Goal: Task Accomplishment & Management: Use online tool/utility

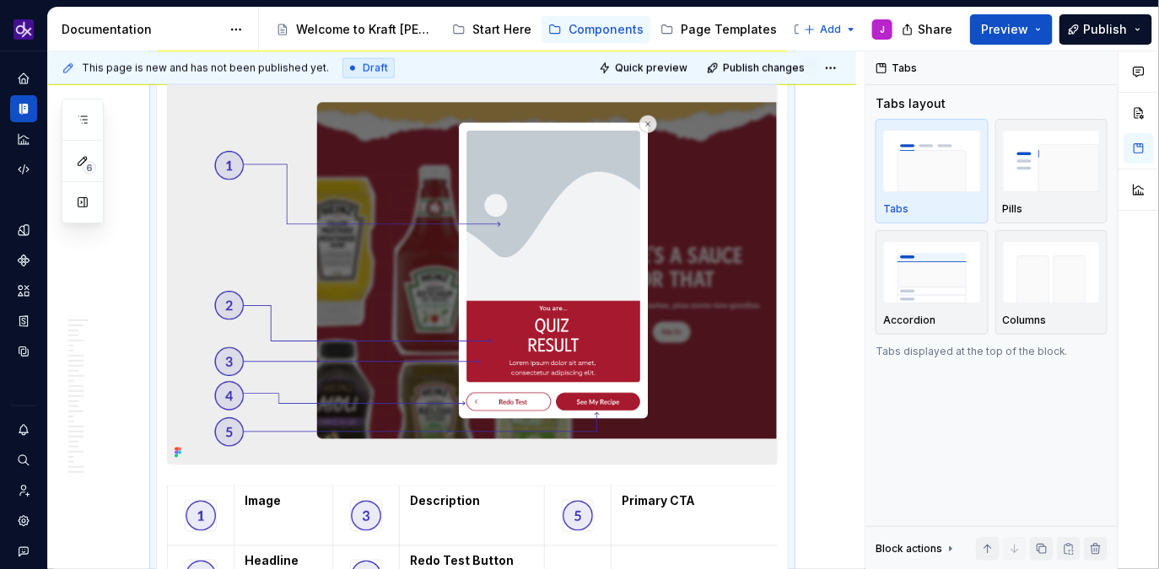
scroll to position [799, 0]
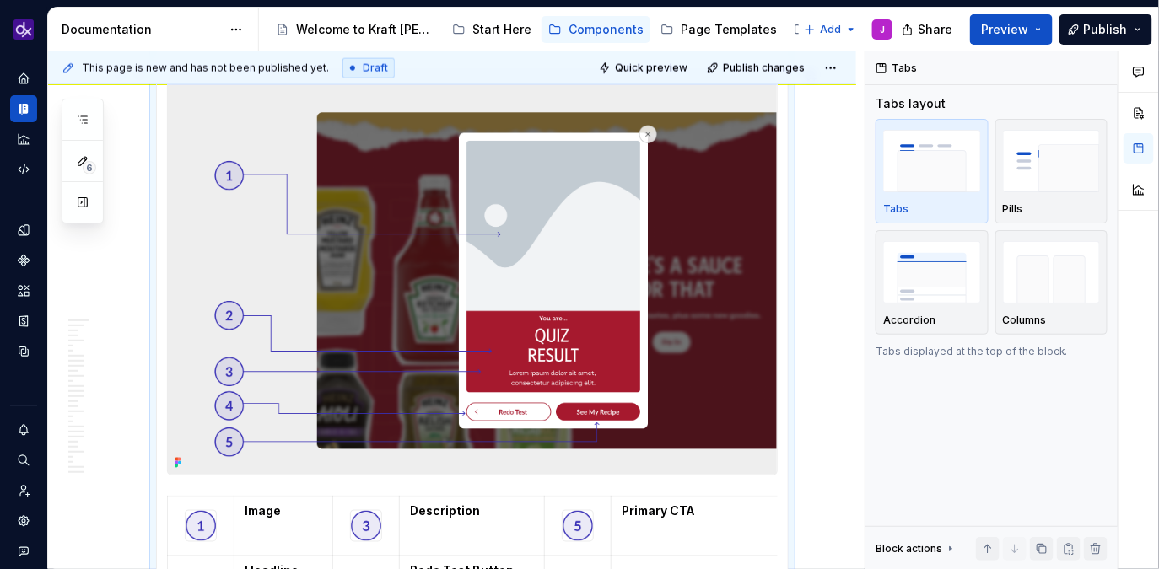
click at [589, 348] on img at bounding box center [472, 270] width 609 height 407
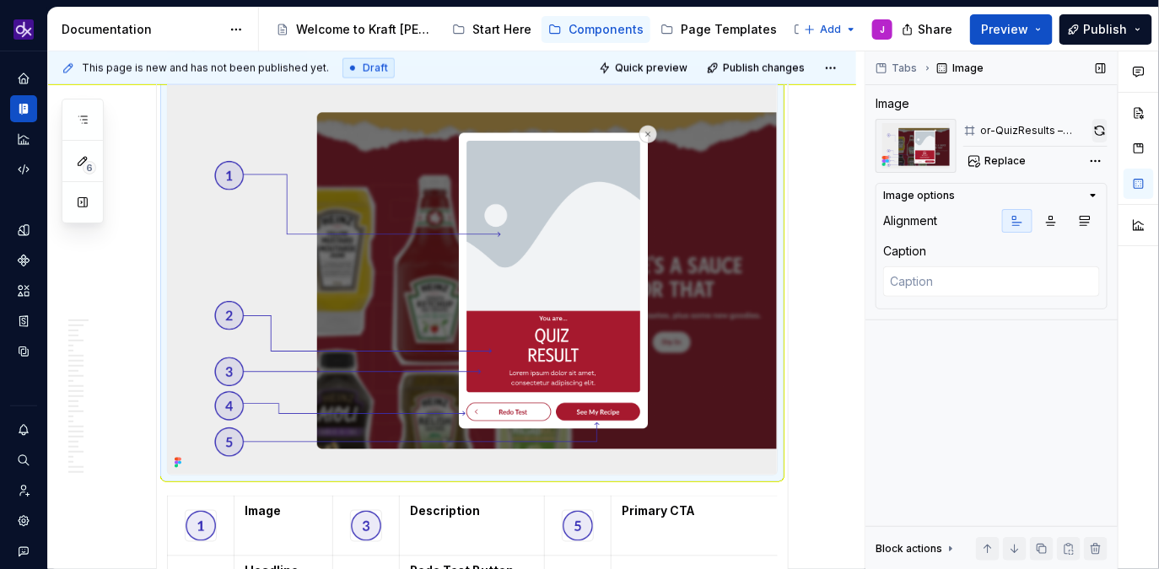
click at [1096, 136] on button "button" at bounding box center [1099, 131] width 15 height 24
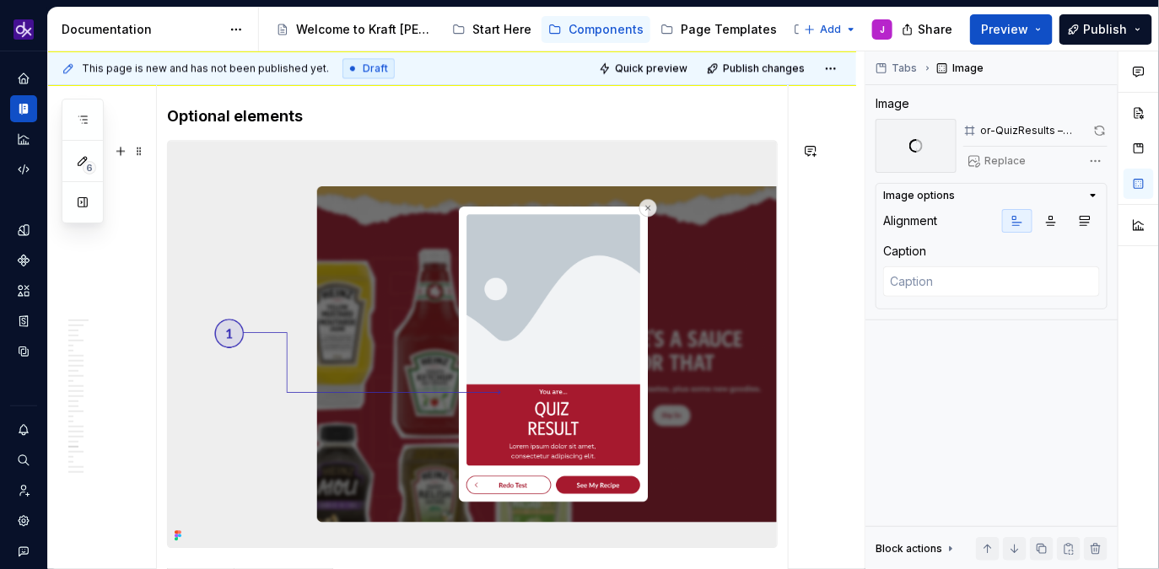
scroll to position [1429, 0]
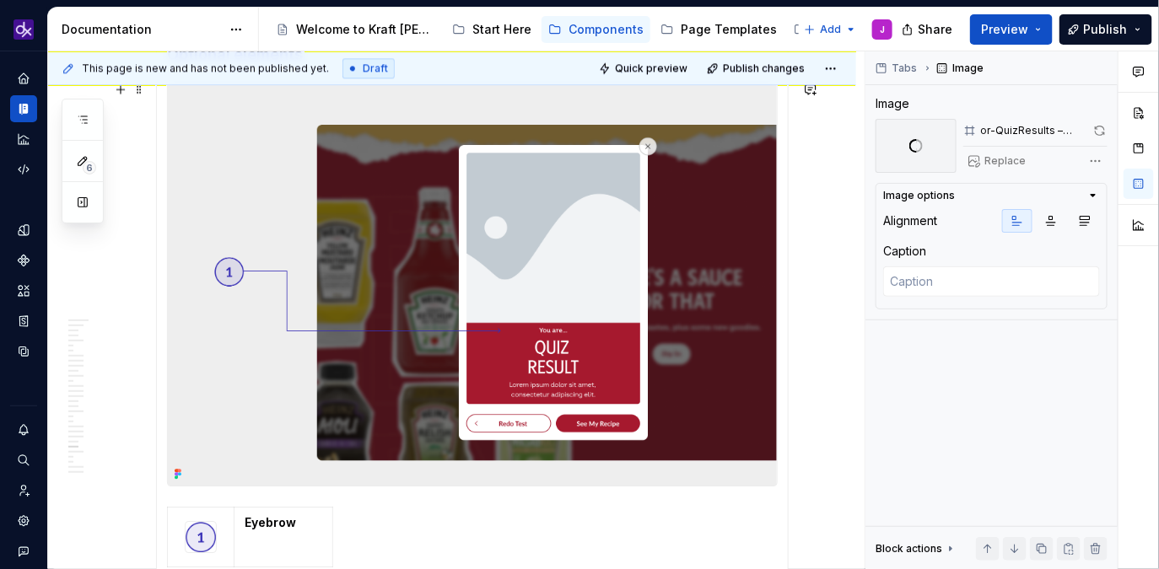
click at [596, 306] on img at bounding box center [472, 282] width 609 height 407
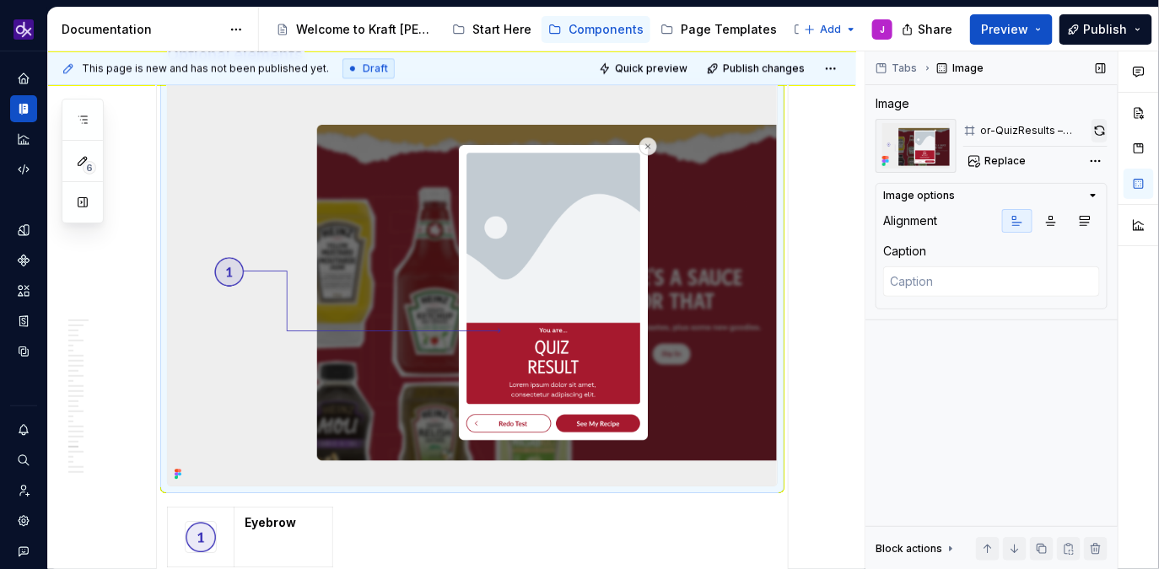
click at [1102, 131] on button "button" at bounding box center [1099, 131] width 16 height 24
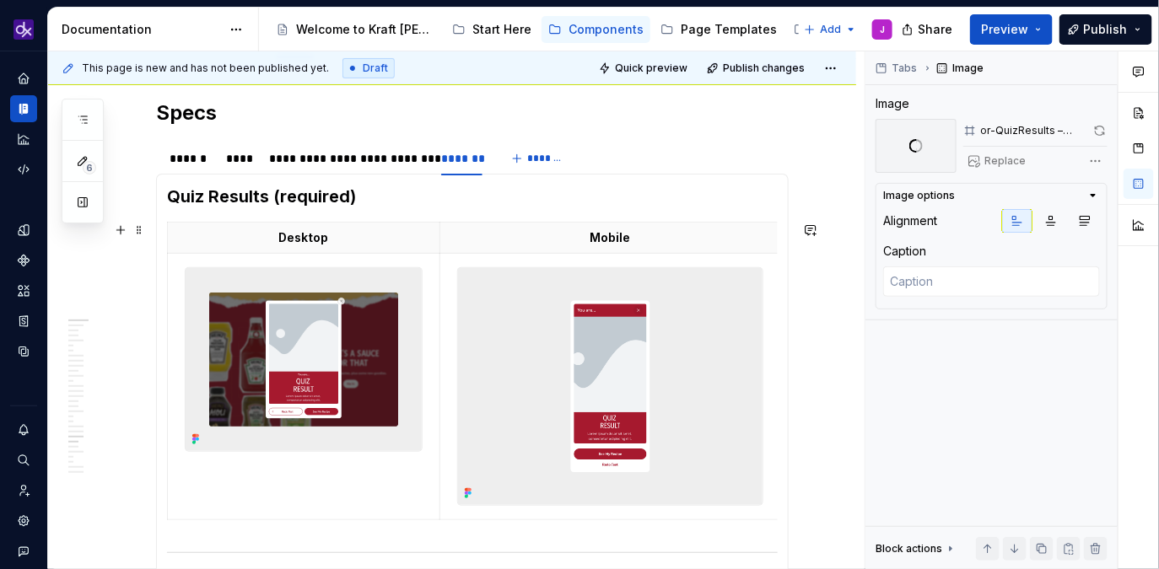
scroll to position [251, 0]
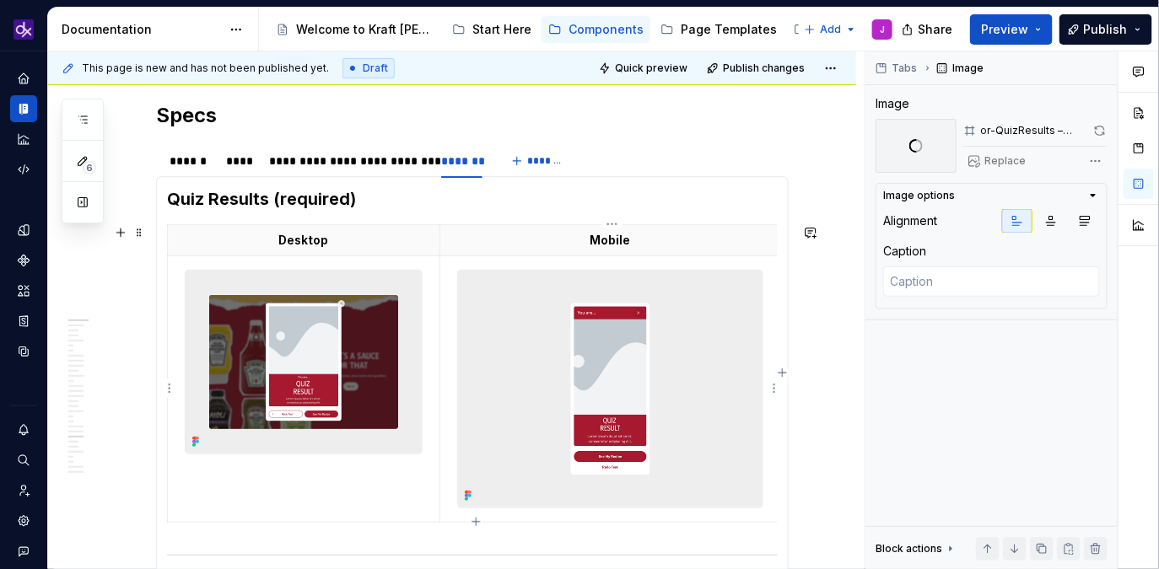
click at [416, 364] on img at bounding box center [304, 362] width 236 height 183
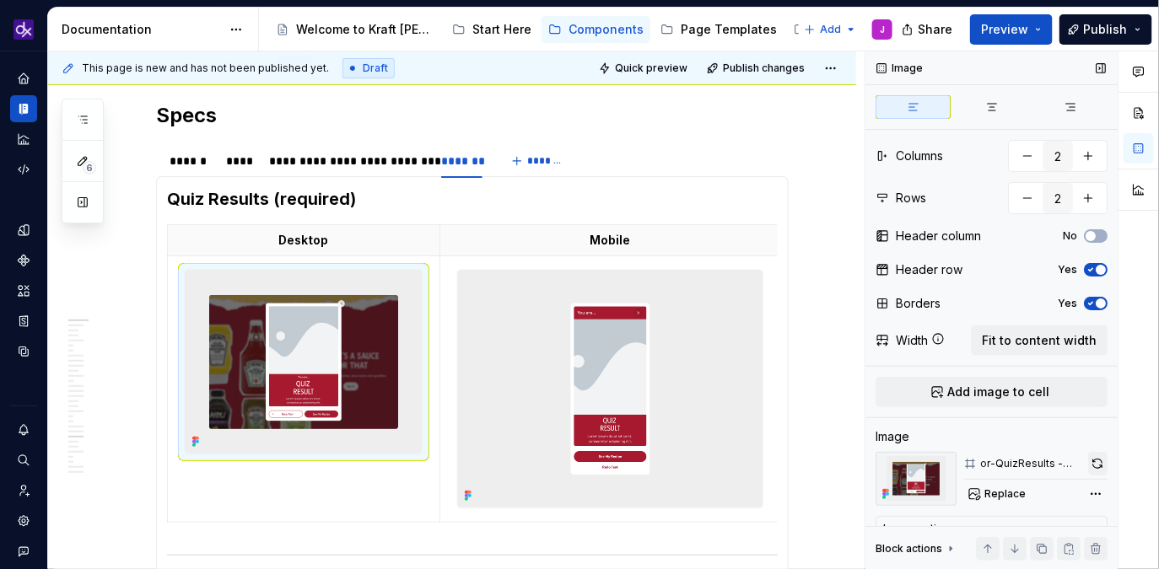
click at [1098, 466] on button "button" at bounding box center [1097, 464] width 19 height 24
click at [694, 417] on img at bounding box center [610, 389] width 304 height 237
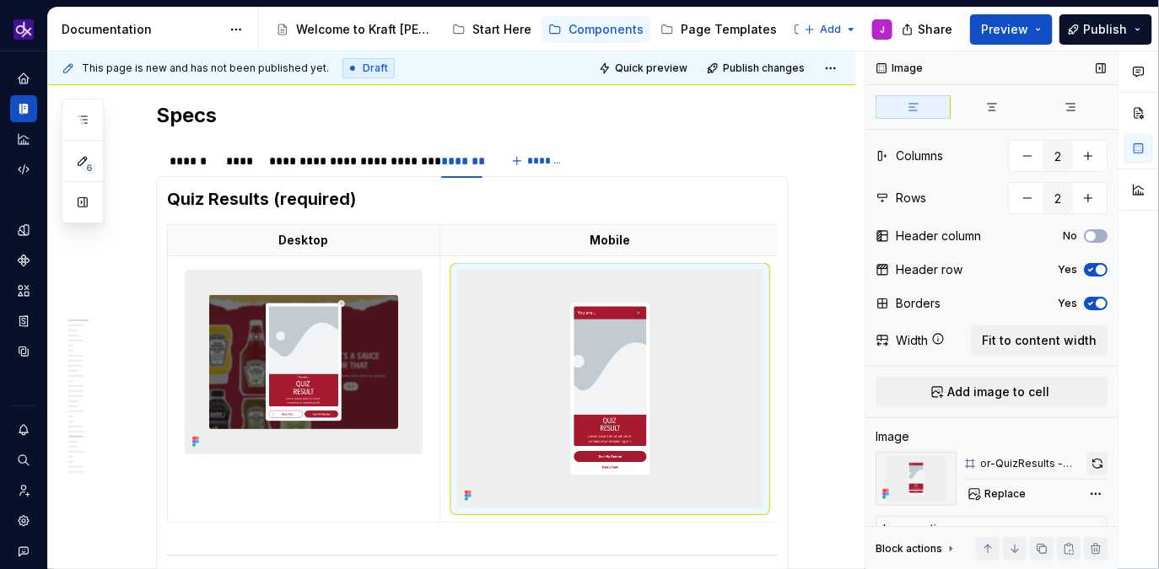
click at [1095, 464] on button "button" at bounding box center [1096, 464] width 21 height 24
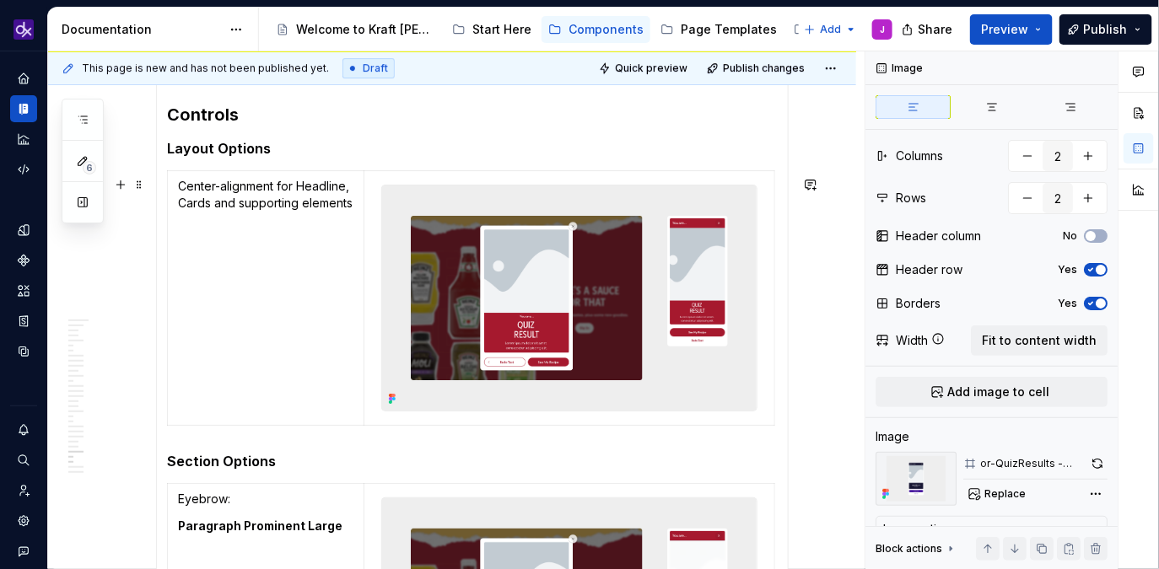
scroll to position [1957, 0]
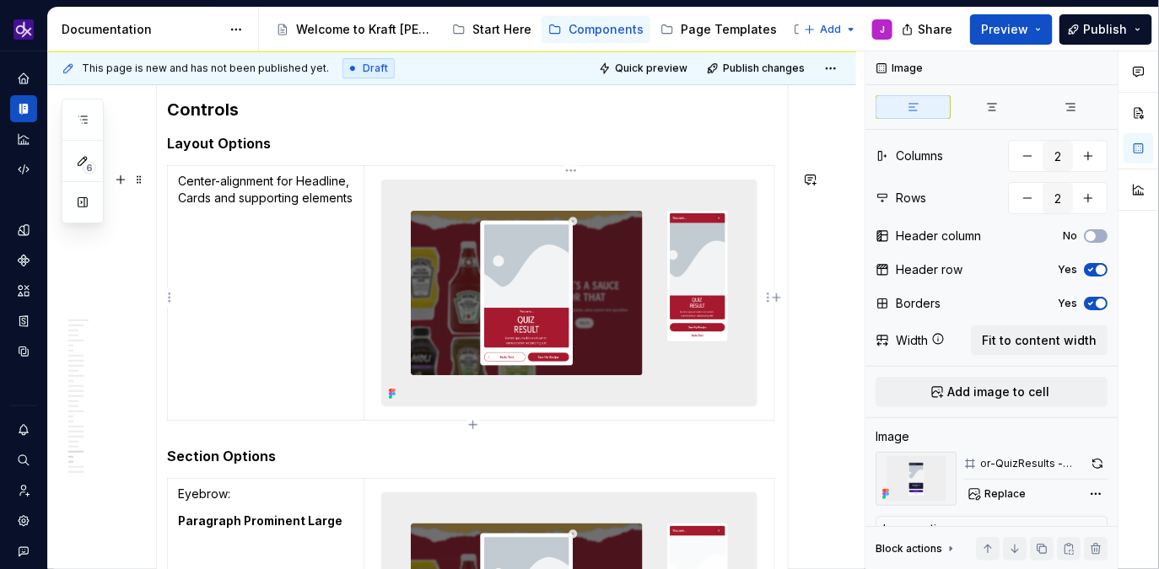
click at [606, 280] on img at bounding box center [569, 292] width 374 height 225
type textarea "*"
type input "1"
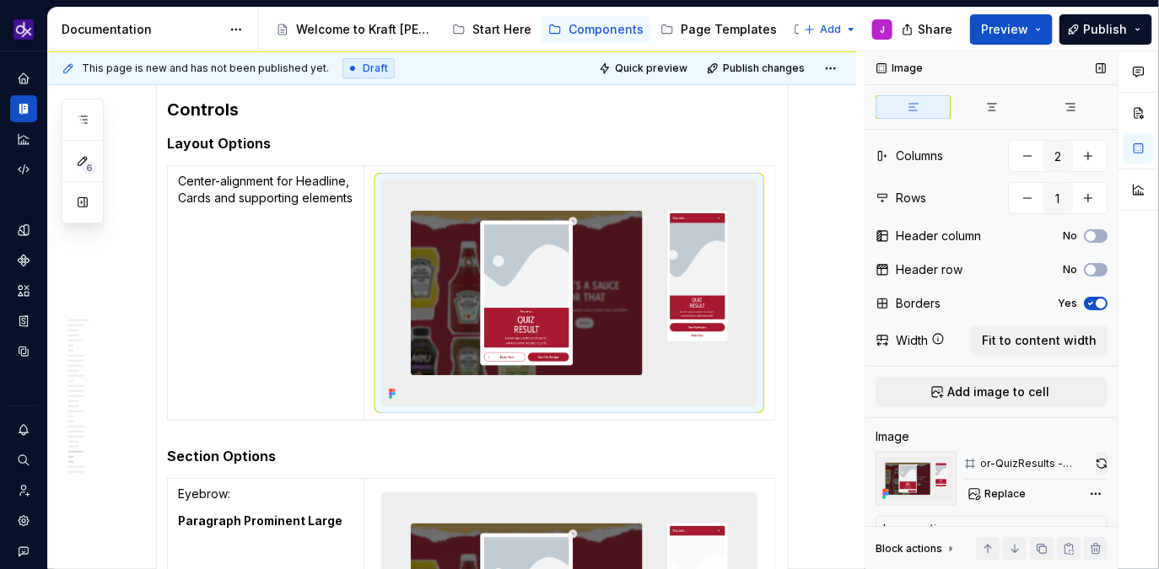
type textarea "*"
click at [1104, 458] on button "button" at bounding box center [1101, 464] width 12 height 24
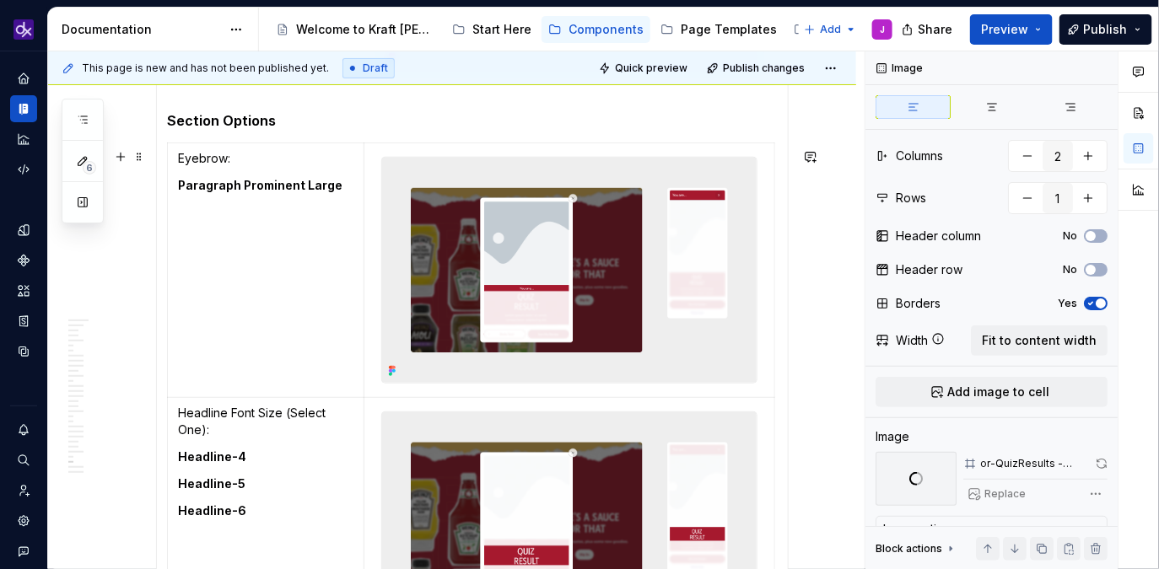
scroll to position [2294, 0]
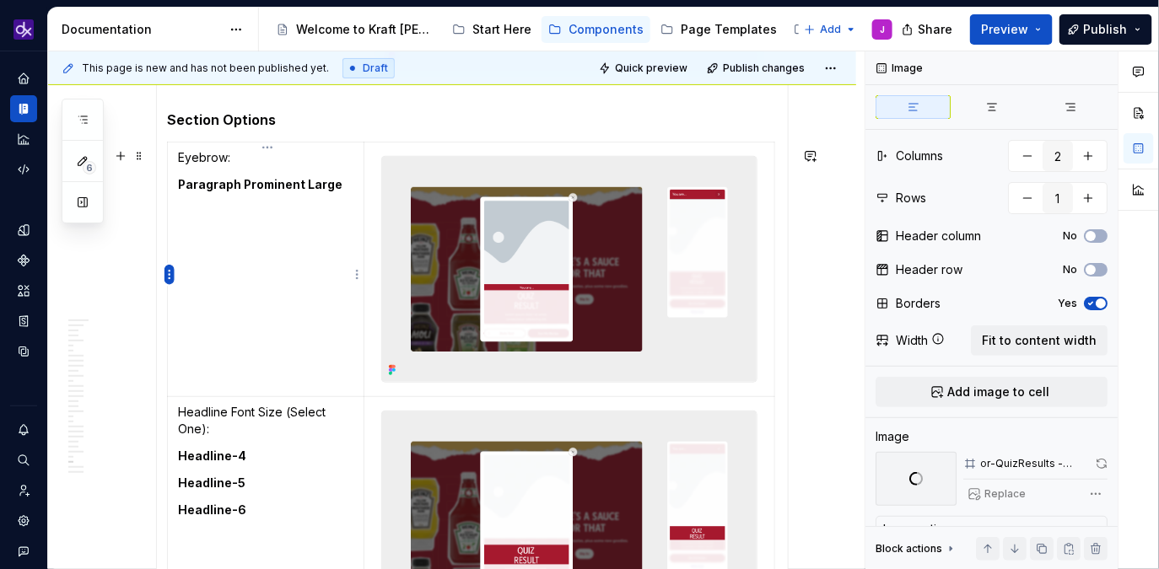
click at [171, 277] on html "KH DXP J Design system data Documentation Accessibility guide for tree Page tre…" at bounding box center [579, 284] width 1159 height 569
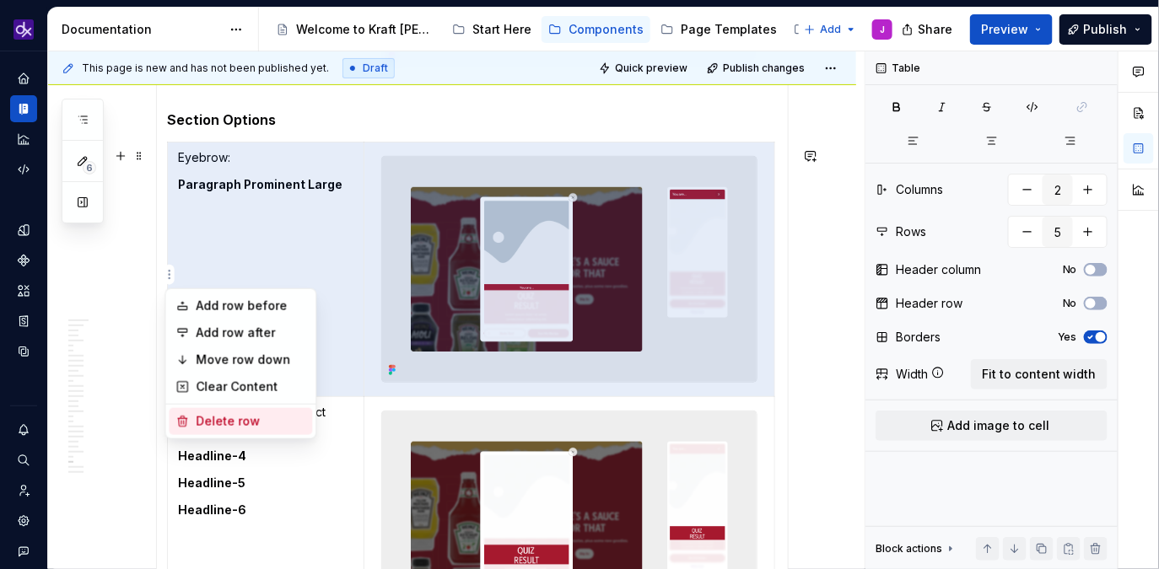
click at [260, 416] on div "Delete row" at bounding box center [251, 421] width 110 height 17
type input "4"
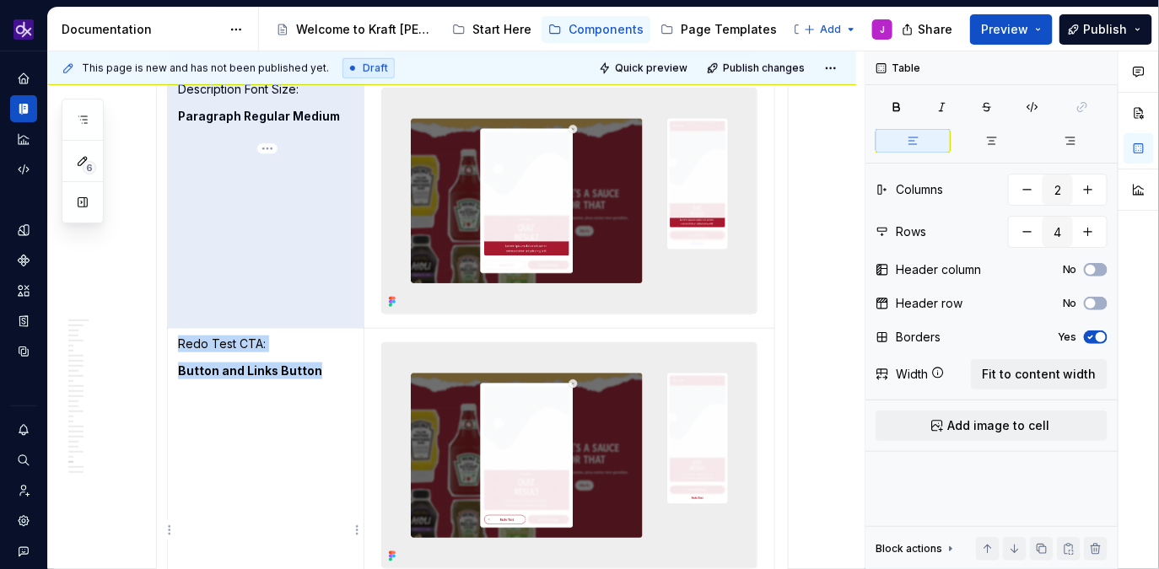
scroll to position [2695, 0]
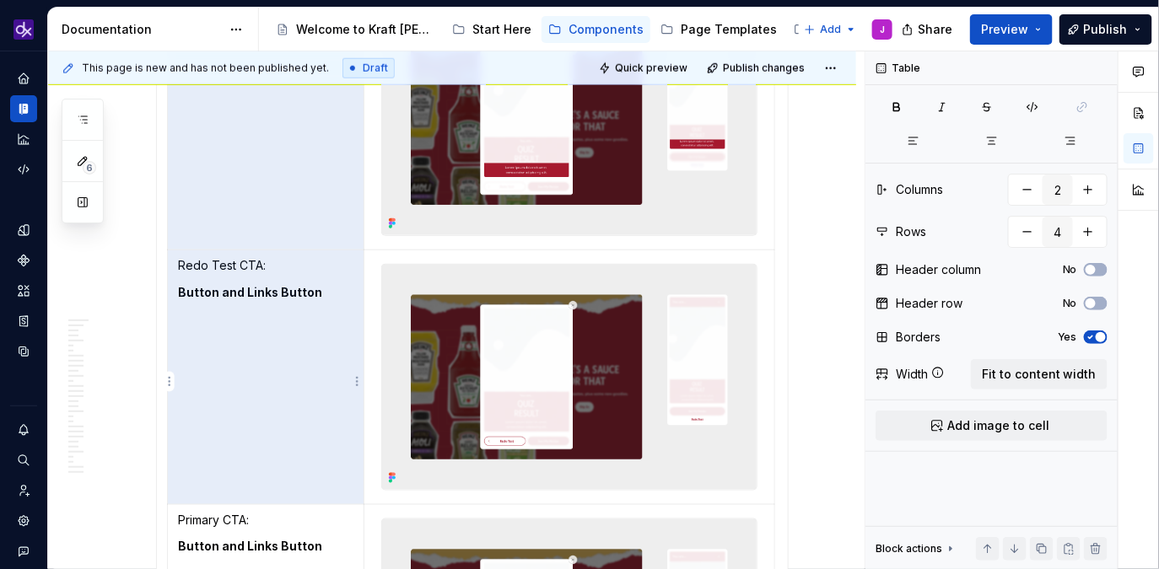
drag, startPoint x: 261, startPoint y: 218, endPoint x: 196, endPoint y: 248, distance: 71.7
click at [195, 249] on tbody "Headline Font Size (Select One): Headline-4 Headline-5 Headline-6 Description F…" at bounding box center [471, 250] width 607 height 1019
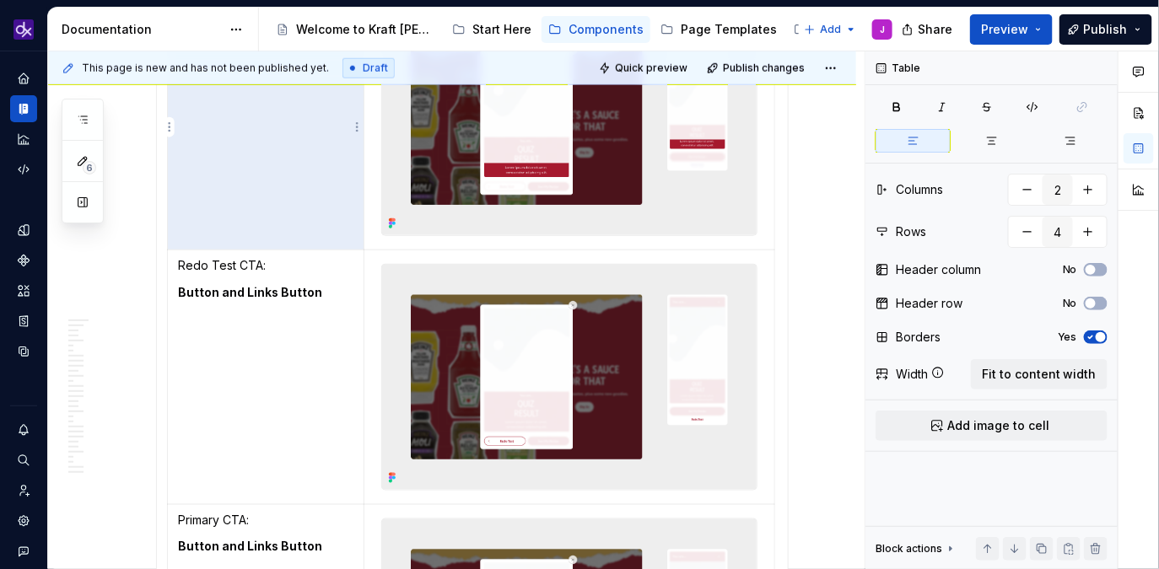
click at [274, 221] on td "Description Font Size: Paragraph Regular Medium" at bounding box center [266, 123] width 196 height 255
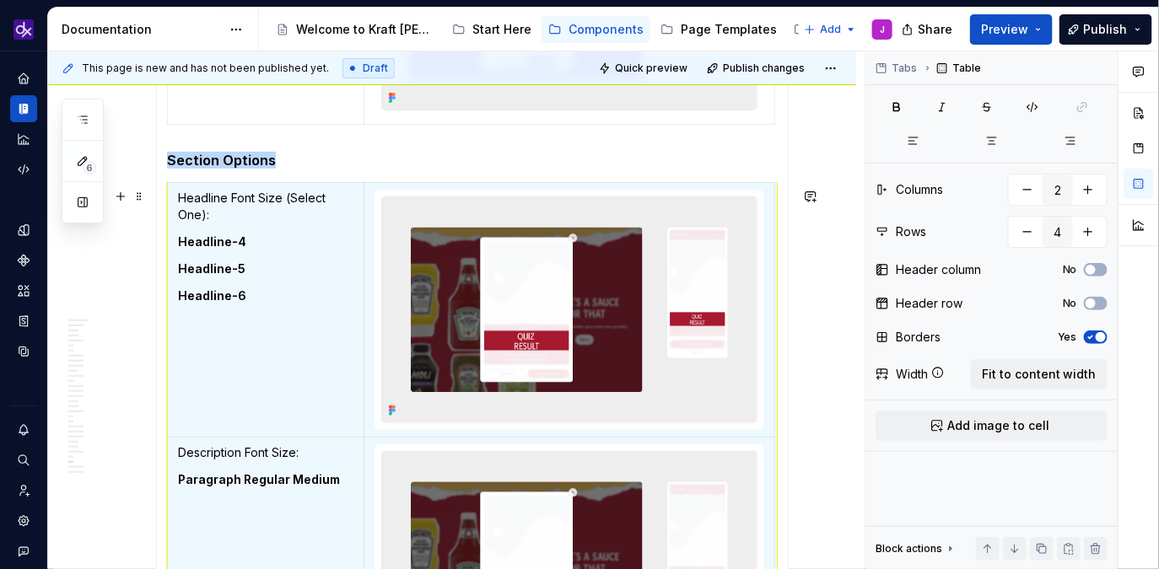
scroll to position [2205, 0]
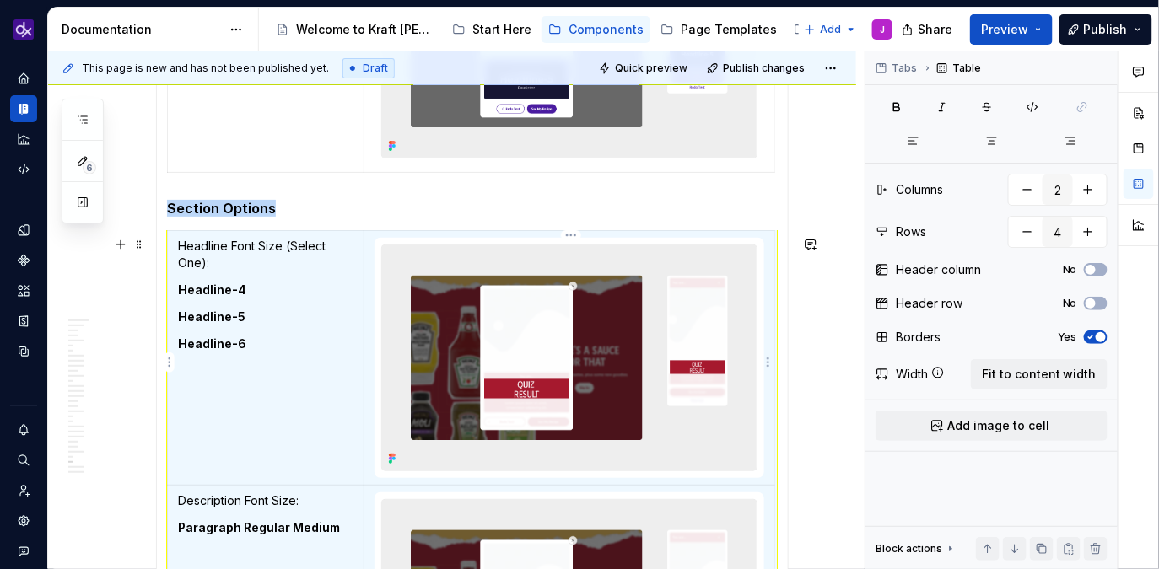
click at [660, 361] on img at bounding box center [569, 357] width 374 height 225
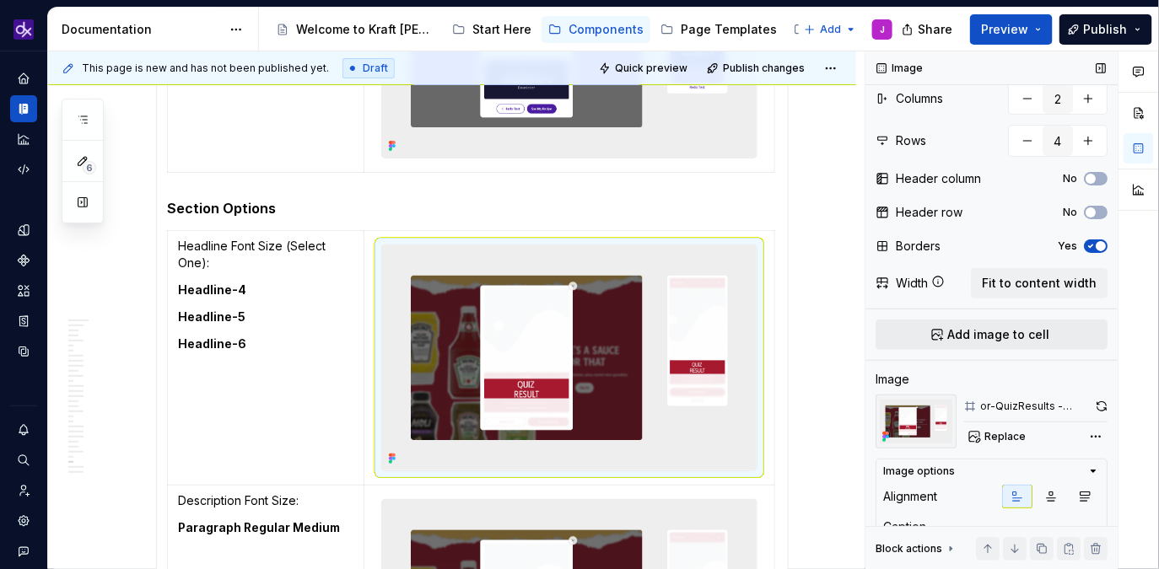
scroll to position [136, 0]
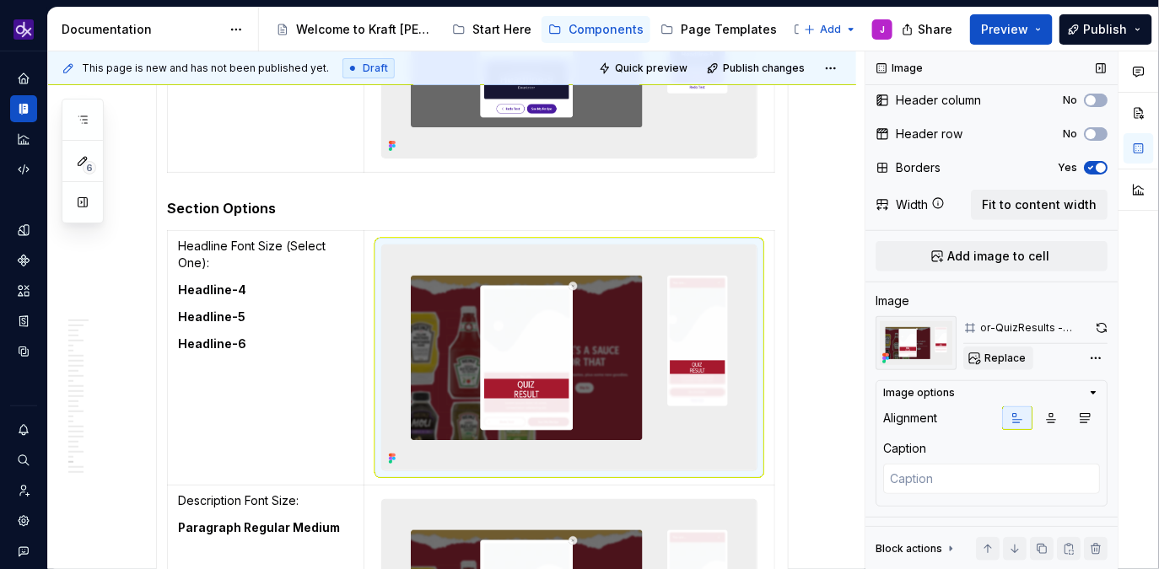
click at [1015, 361] on span "Replace" at bounding box center [1004, 358] width 41 height 13
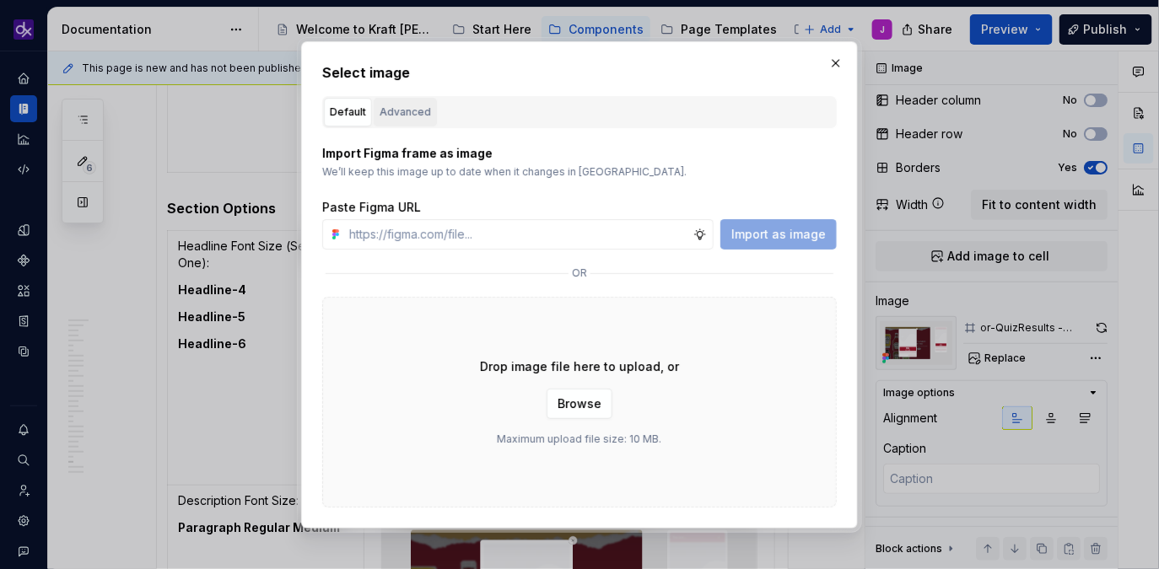
click at [403, 110] on div "Advanced" at bounding box center [404, 112] width 51 height 17
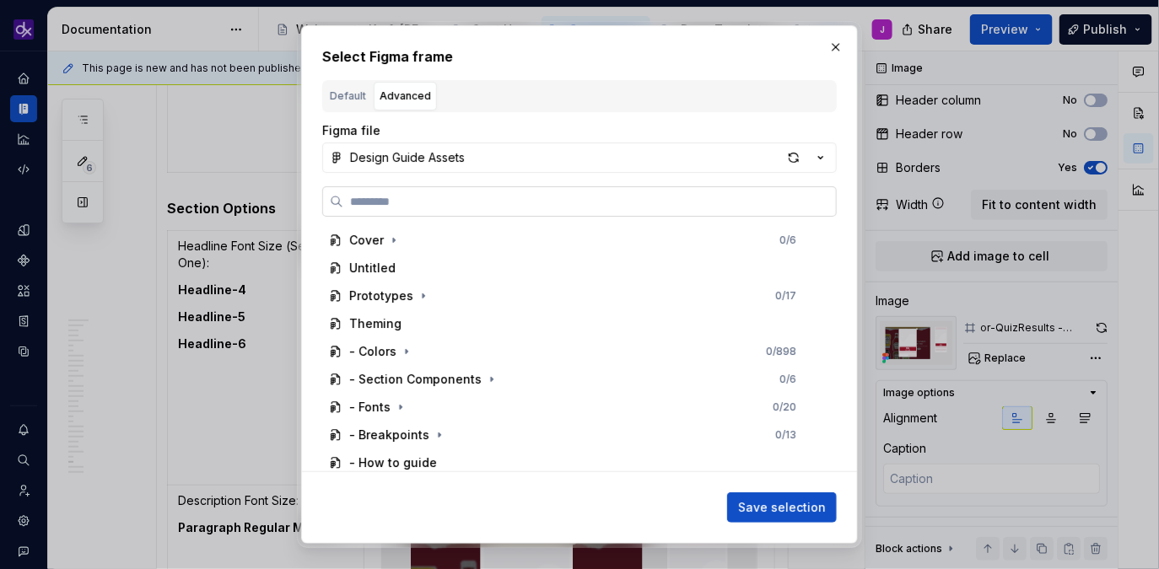
click at [492, 213] on label at bounding box center [579, 201] width 514 height 30
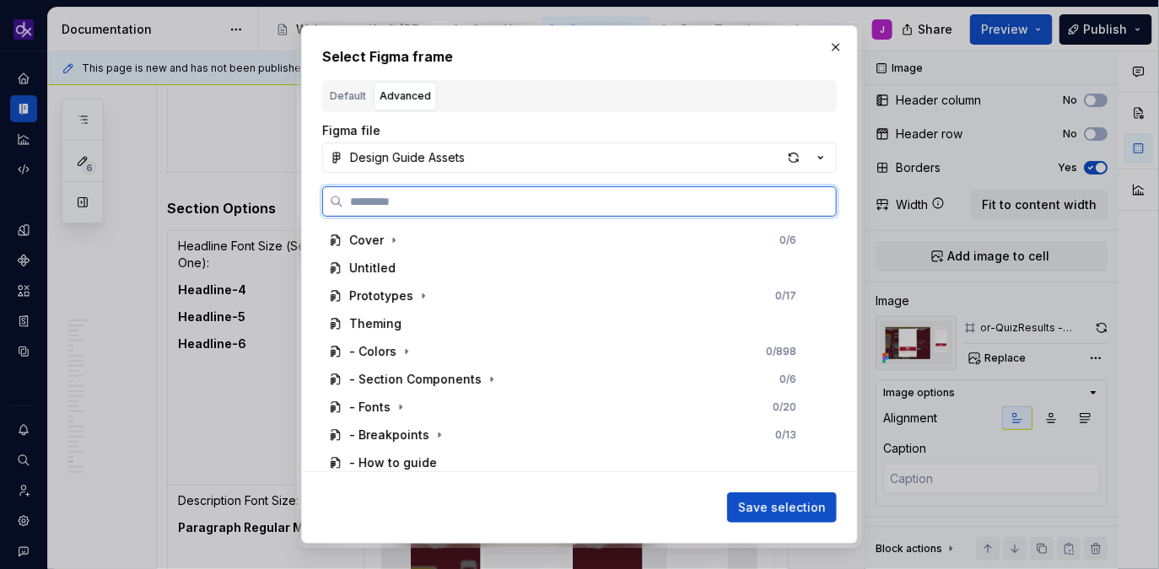
click at [492, 210] on input "search" at bounding box center [589, 201] width 492 height 17
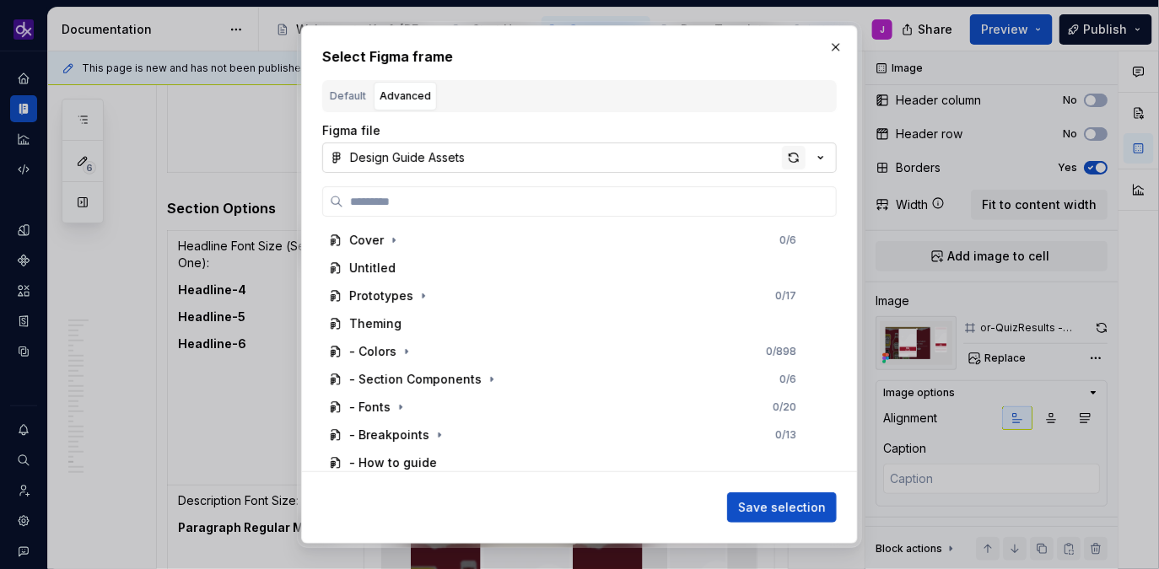
click at [789, 154] on div "button" at bounding box center [794, 158] width 24 height 24
type textarea "*"
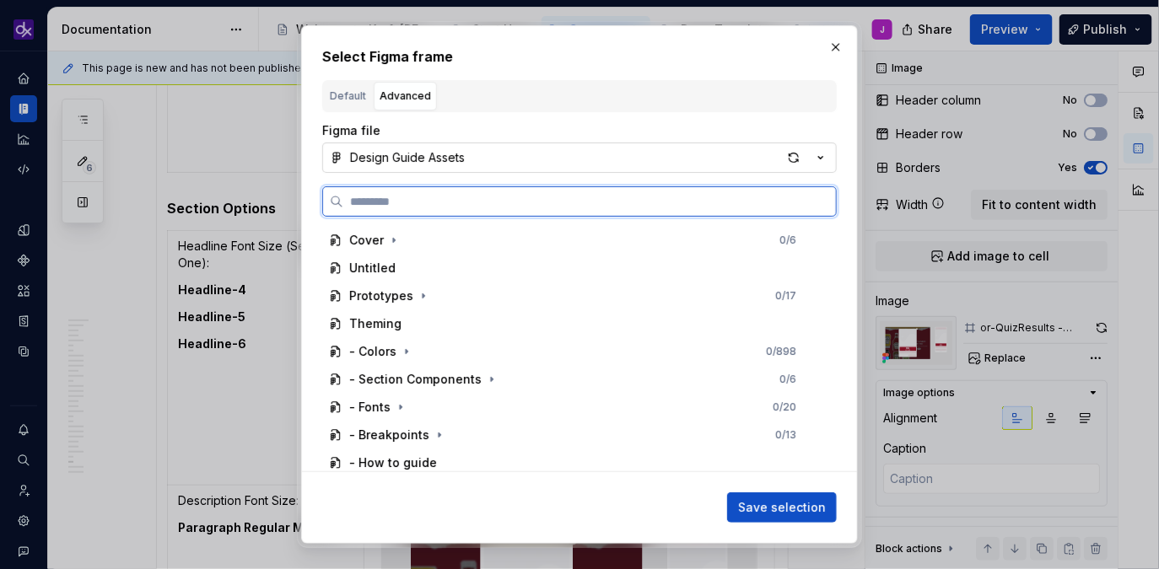
paste input "**********"
type input "**********"
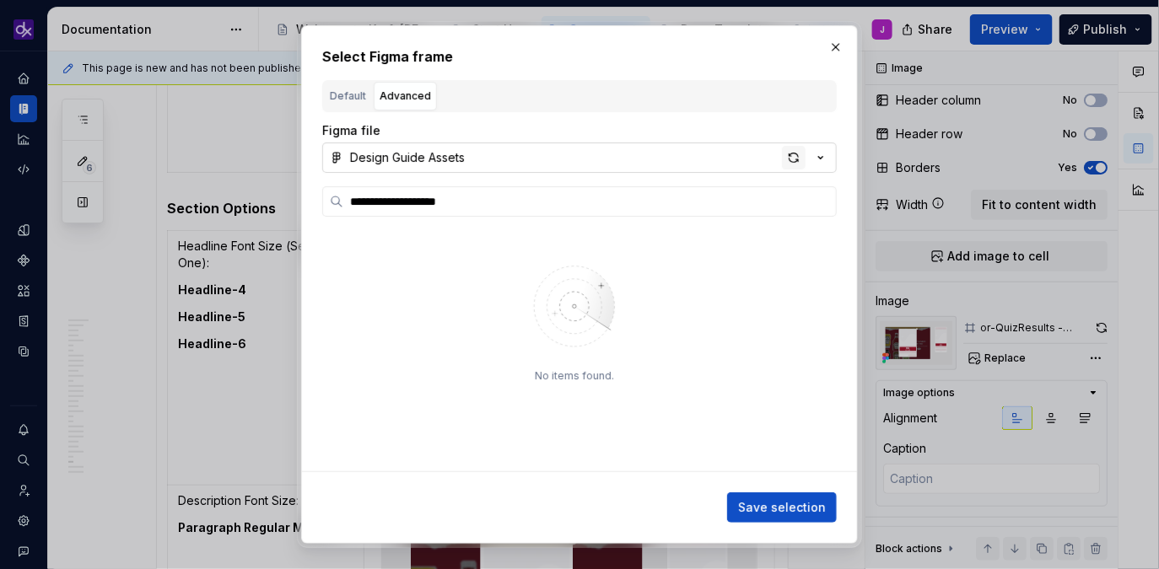
click at [797, 159] on div "button" at bounding box center [794, 158] width 24 height 24
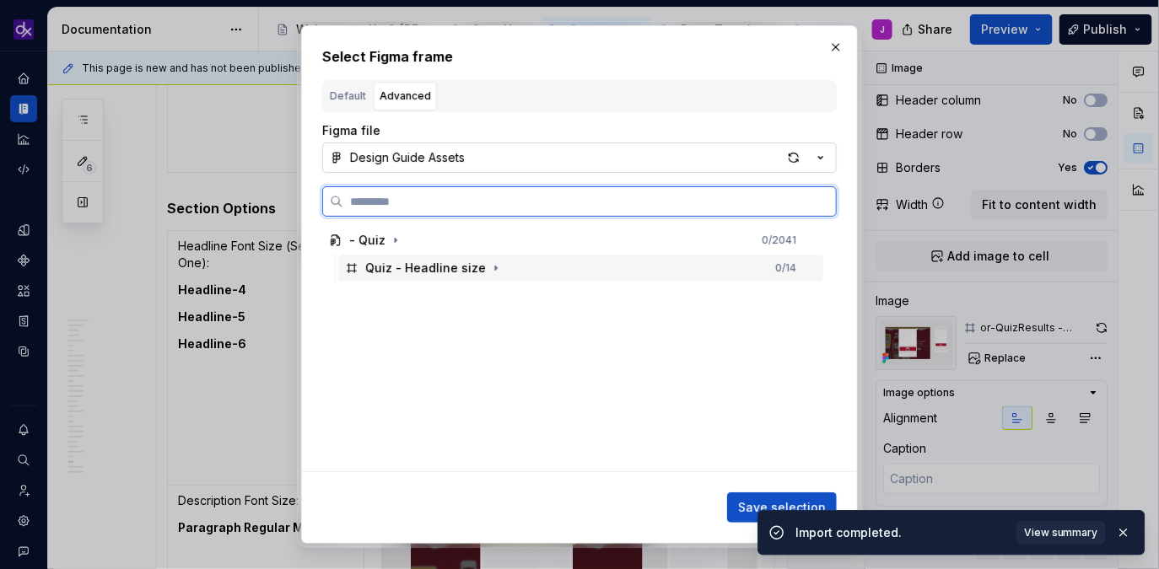
click at [582, 272] on div "Quiz - Headline size 0 / 14" at bounding box center [580, 268] width 485 height 27
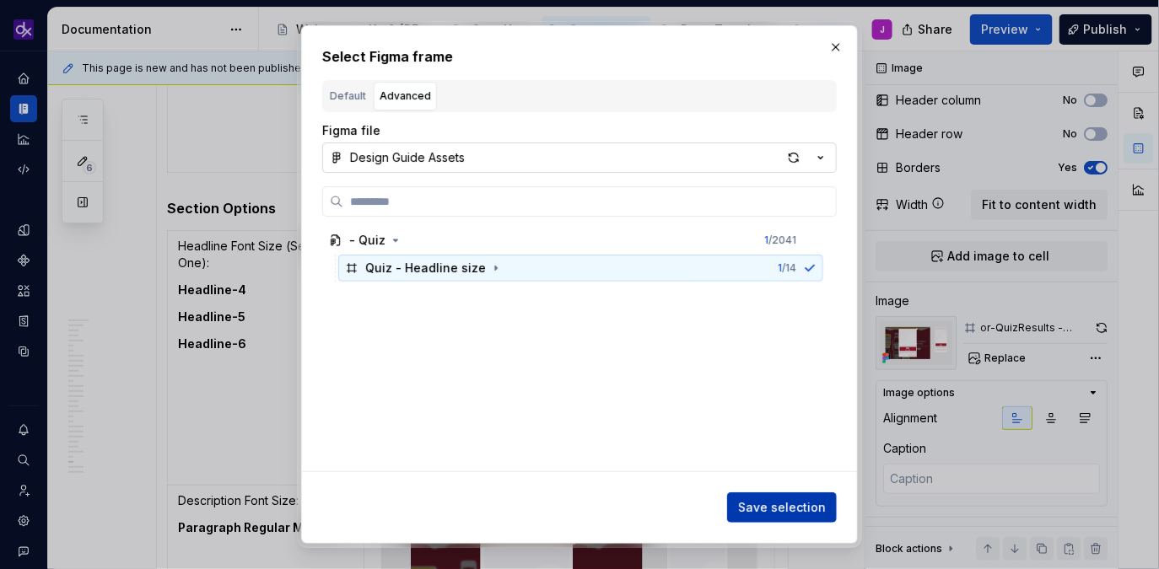
click at [782, 503] on span "Save selection" at bounding box center [782, 507] width 88 height 17
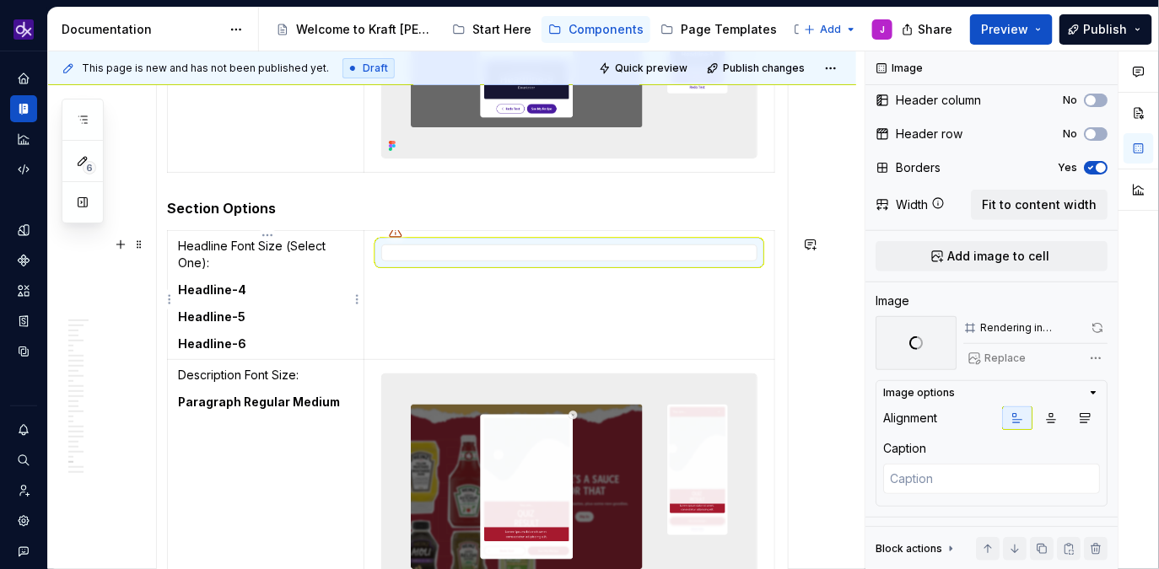
type textarea "*"
click at [251, 334] on td "Headline Font Size (Select One): Headline-4 Headline-5 Headline-6" at bounding box center [266, 295] width 196 height 129
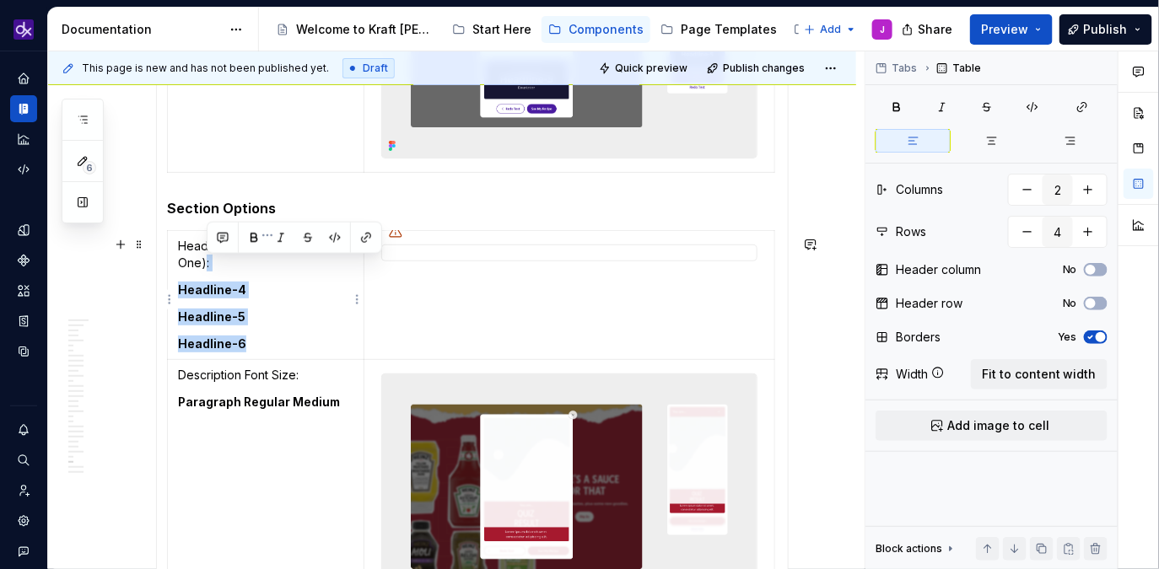
drag, startPoint x: 252, startPoint y: 345, endPoint x: 207, endPoint y: 266, distance: 91.4
click at [207, 266] on td "Headline Font Size (Select One): Headline-4 Headline-5 Headline-6" at bounding box center [266, 295] width 196 height 129
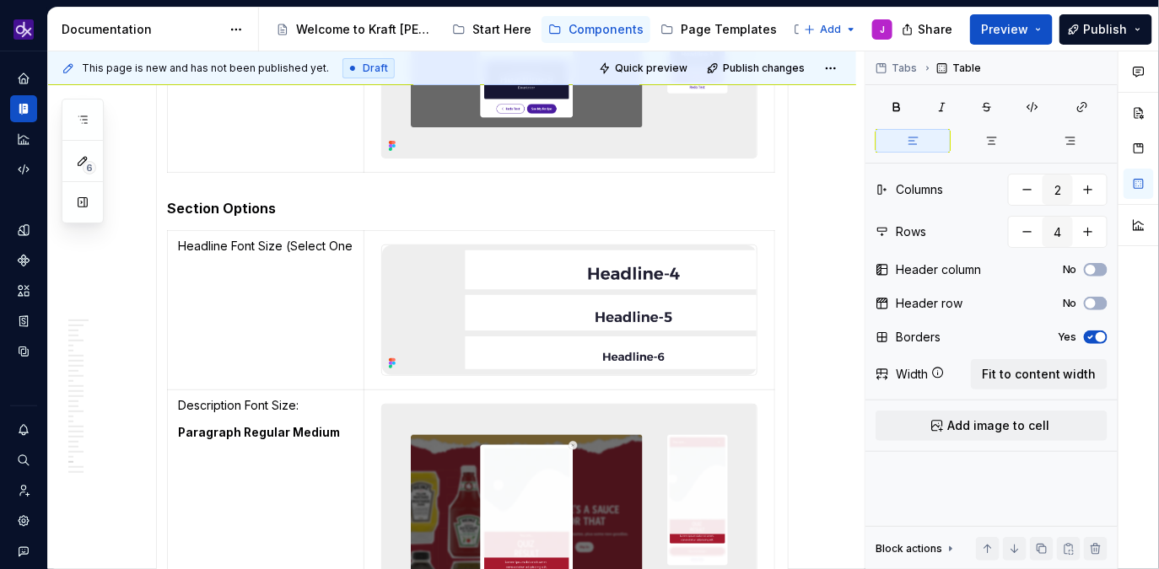
type textarea "*"
click at [283, 255] on p "Headline Font Size (Select One" at bounding box center [265, 246] width 175 height 17
drag, startPoint x: 283, startPoint y: 251, endPoint x: 358, endPoint y: 251, distance: 75.1
click at [358, 251] on td "Headline Font Size (Select One" at bounding box center [266, 310] width 196 height 159
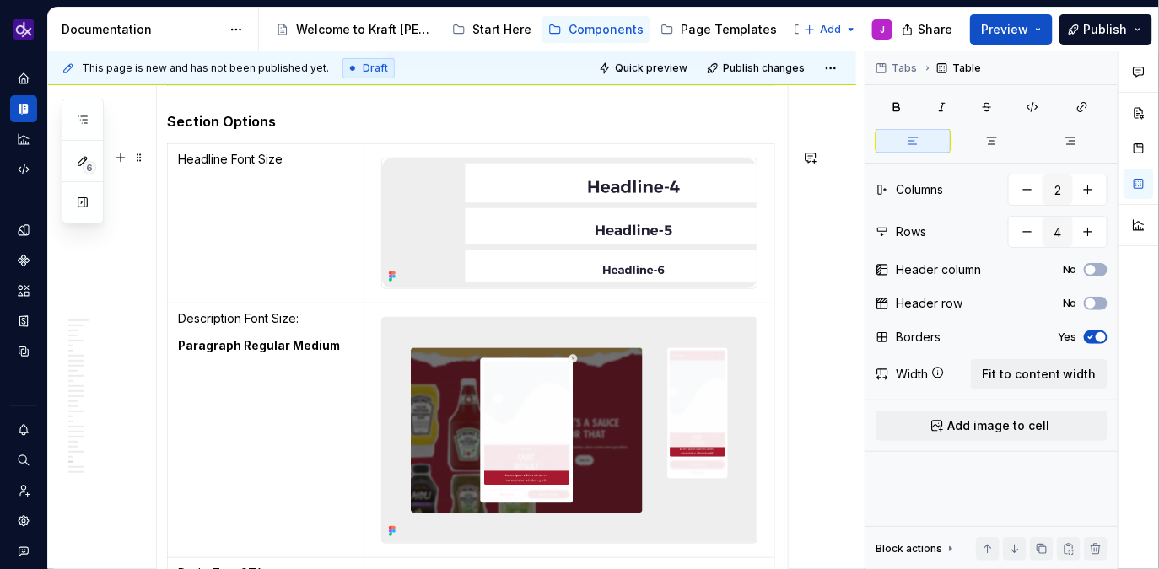
scroll to position [2296, 0]
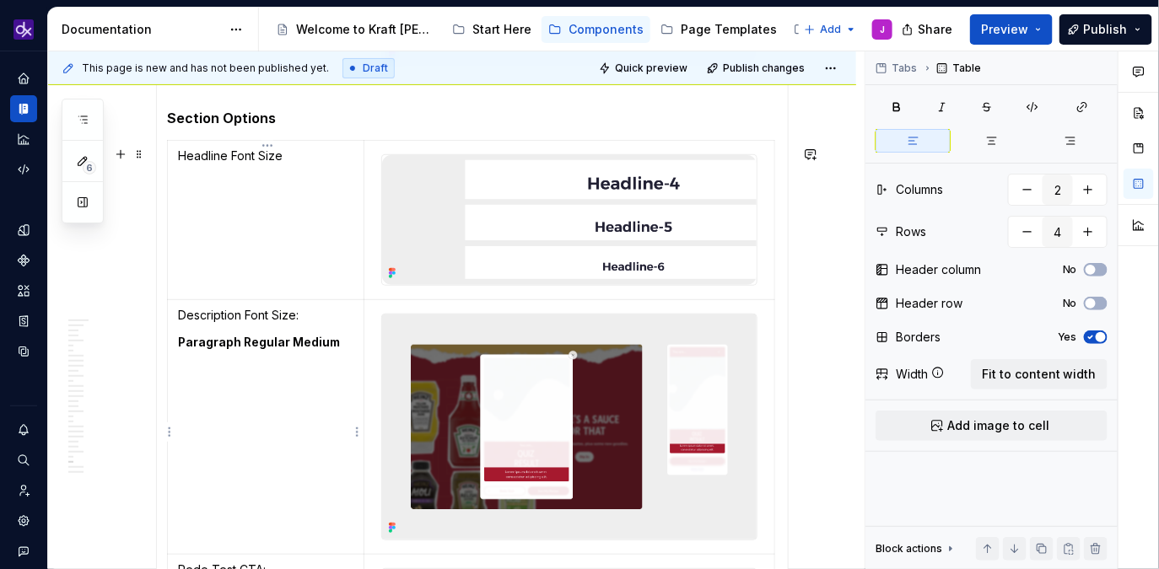
click at [173, 433] on html "KH DXP J Design system data Documentation Accessibility guide for tree Page tre…" at bounding box center [579, 284] width 1159 height 569
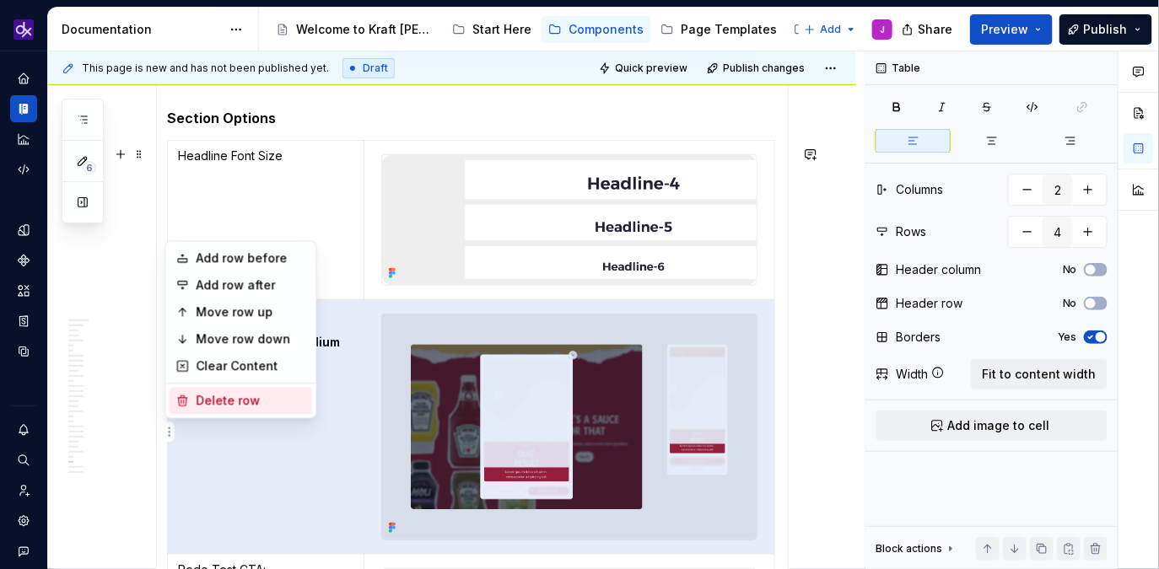
click at [218, 393] on div "Delete row" at bounding box center [251, 400] width 110 height 17
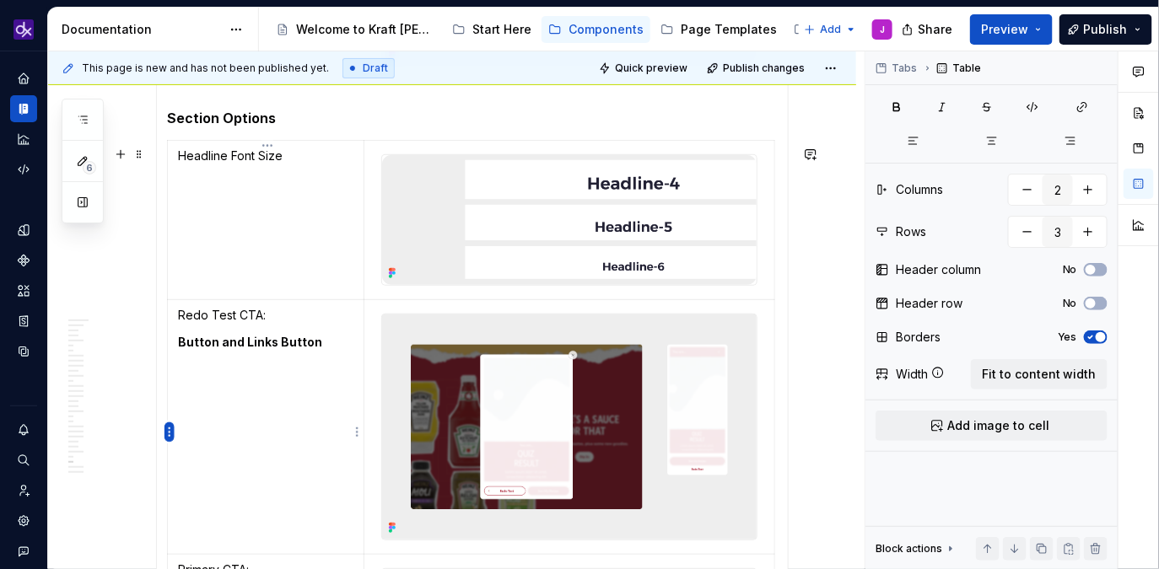
click at [170, 436] on html "KH DXP J Design system data Documentation Accessibility guide for tree Page tre…" at bounding box center [579, 284] width 1159 height 569
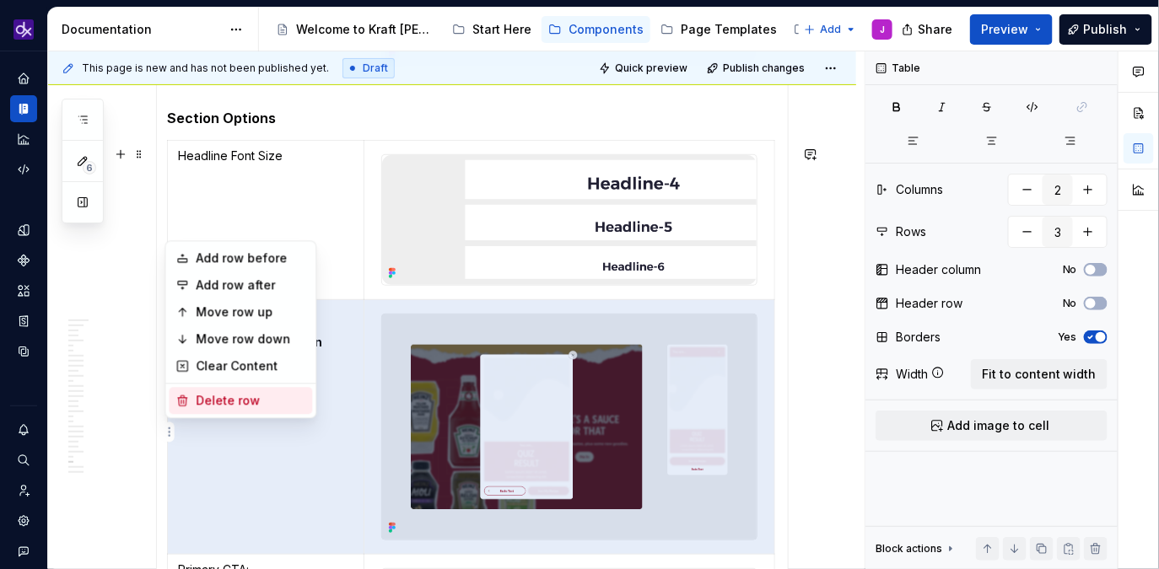
click at [207, 399] on div "Delete row" at bounding box center [251, 400] width 110 height 17
type input "2"
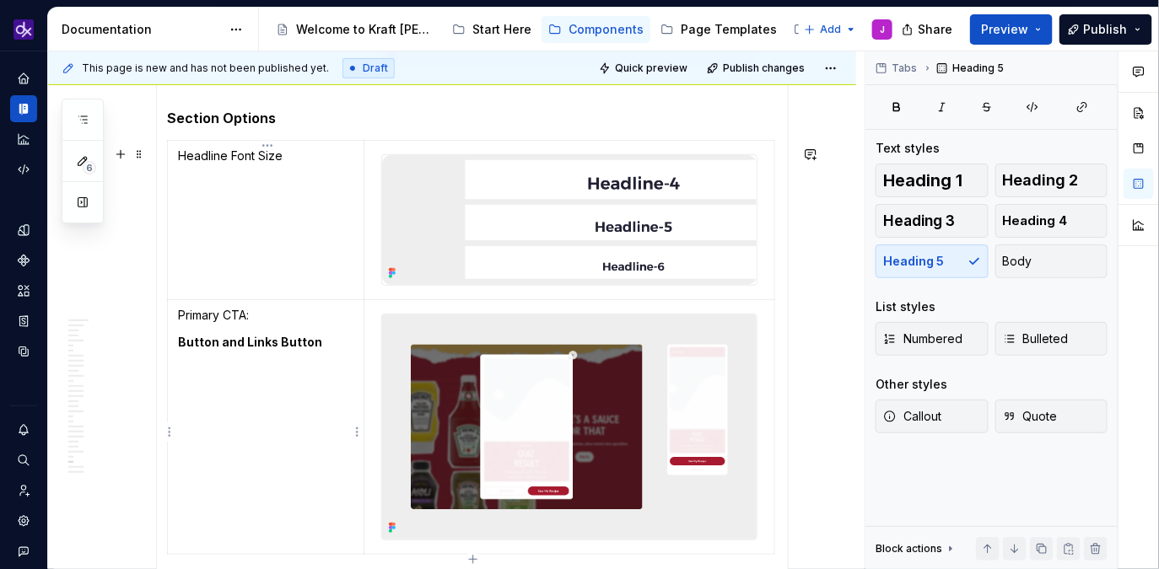
click at [170, 431] on html "KH DXP J Design system data Documentation Accessibility guide for tree Page tre…" at bounding box center [579, 284] width 1159 height 569
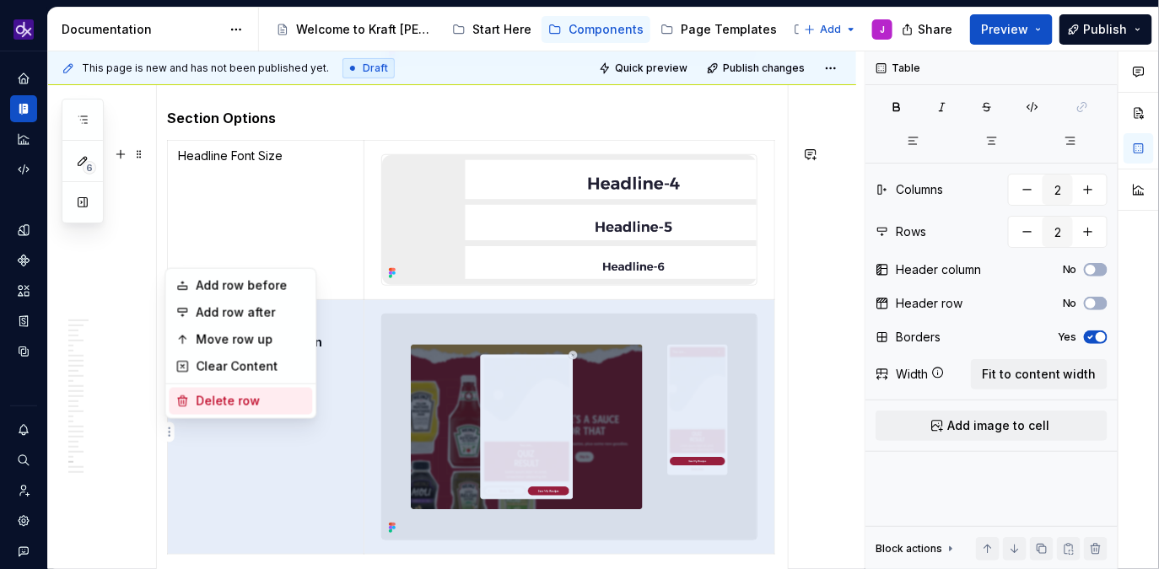
click at [221, 396] on div "Delete row" at bounding box center [251, 401] width 110 height 17
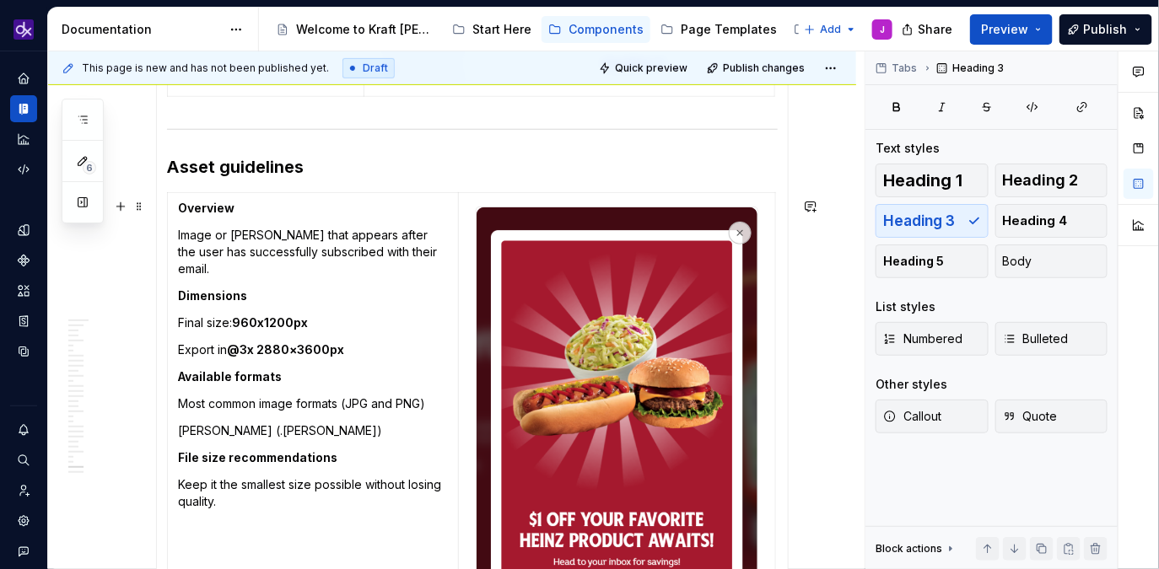
scroll to position [2486, 0]
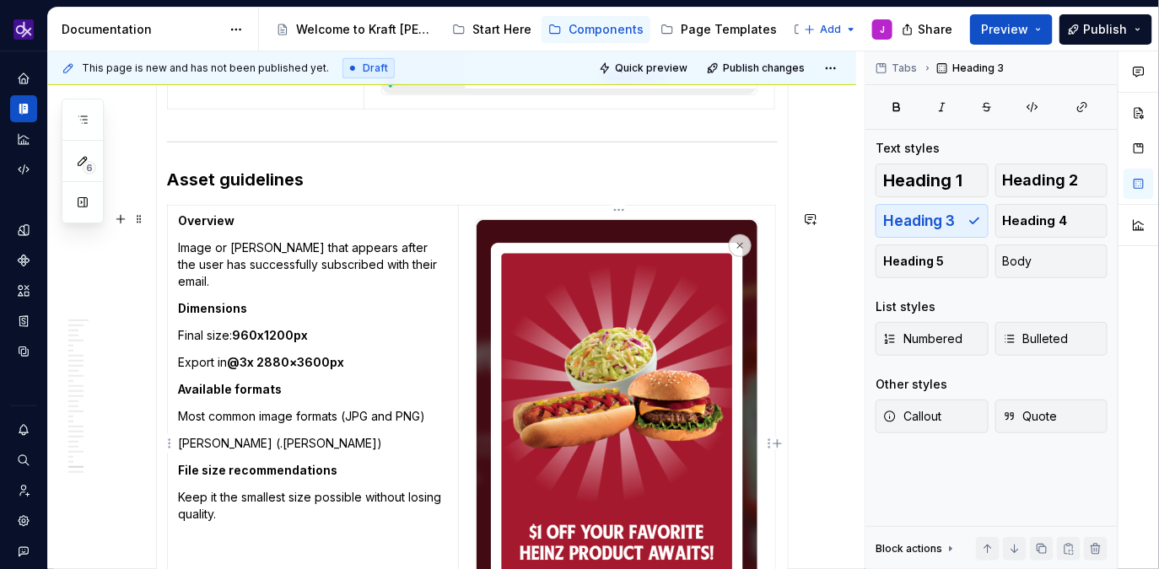
click at [692, 373] on img at bounding box center [616, 439] width 281 height 438
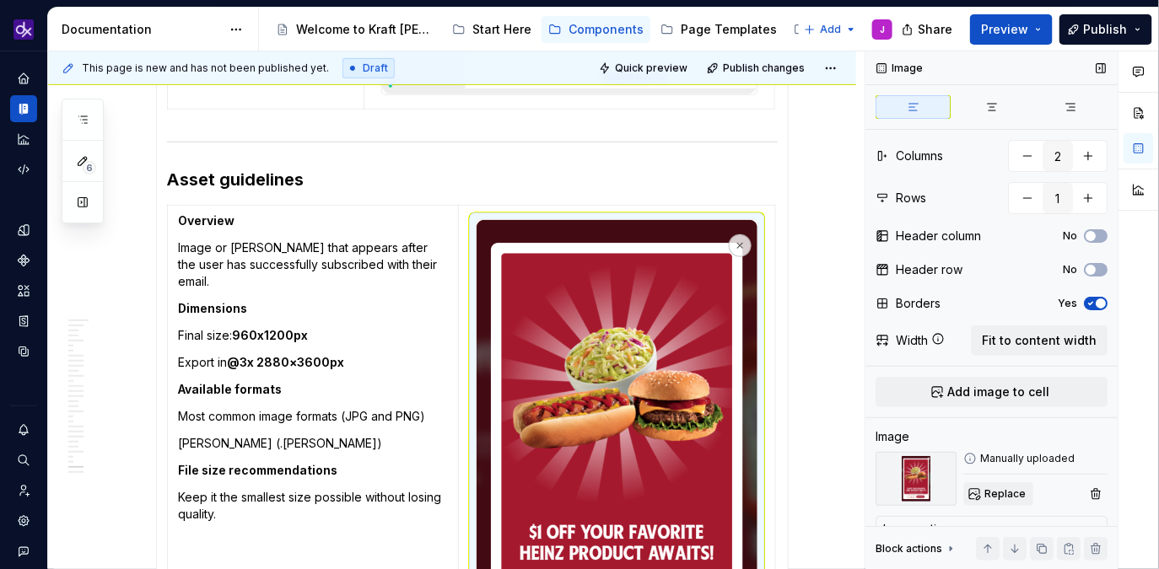
click at [1013, 494] on span "Replace" at bounding box center [1004, 493] width 41 height 13
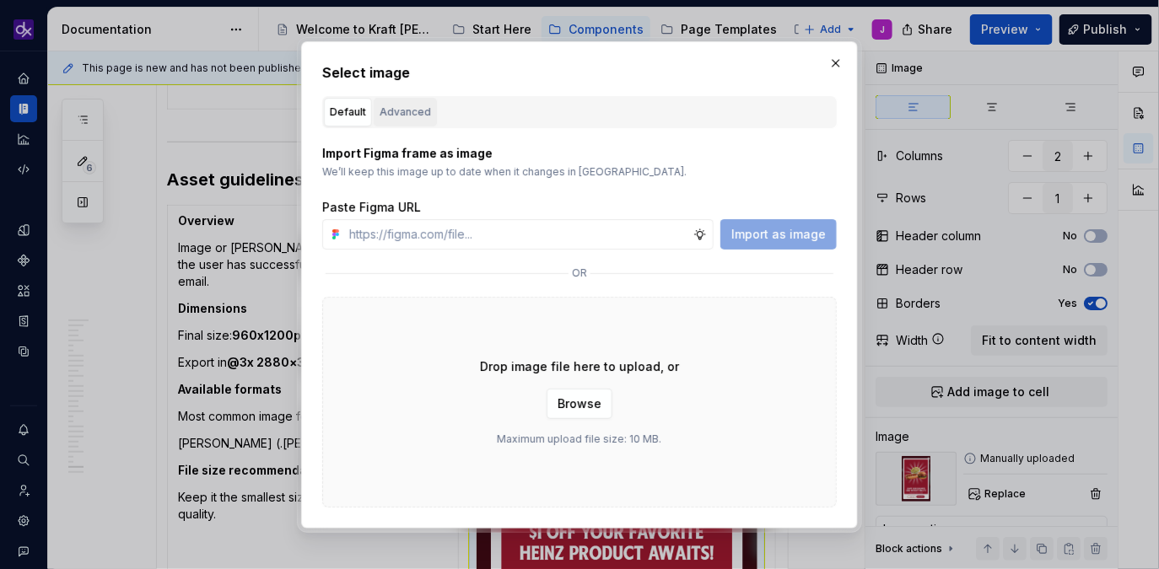
click at [419, 117] on div "Advanced" at bounding box center [404, 112] width 51 height 17
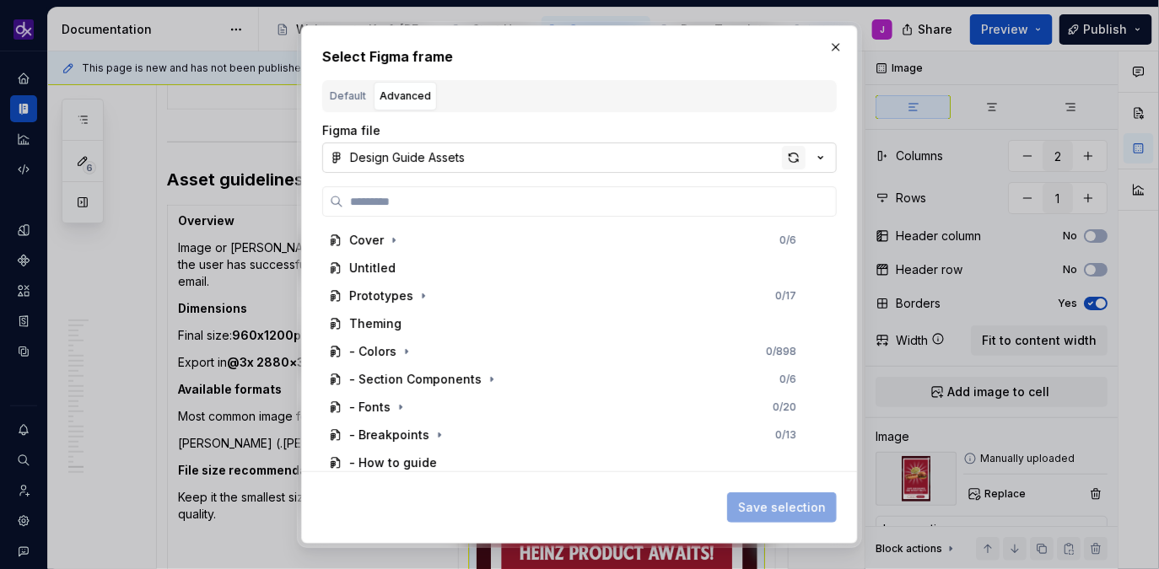
click at [799, 158] on div "button" at bounding box center [794, 158] width 24 height 24
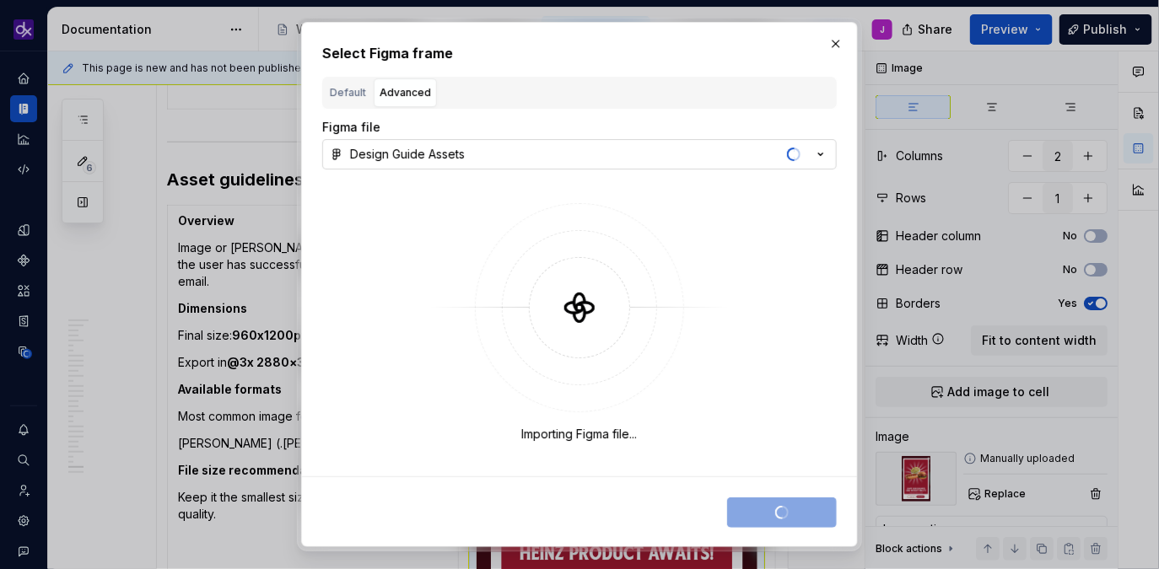
type textarea "*"
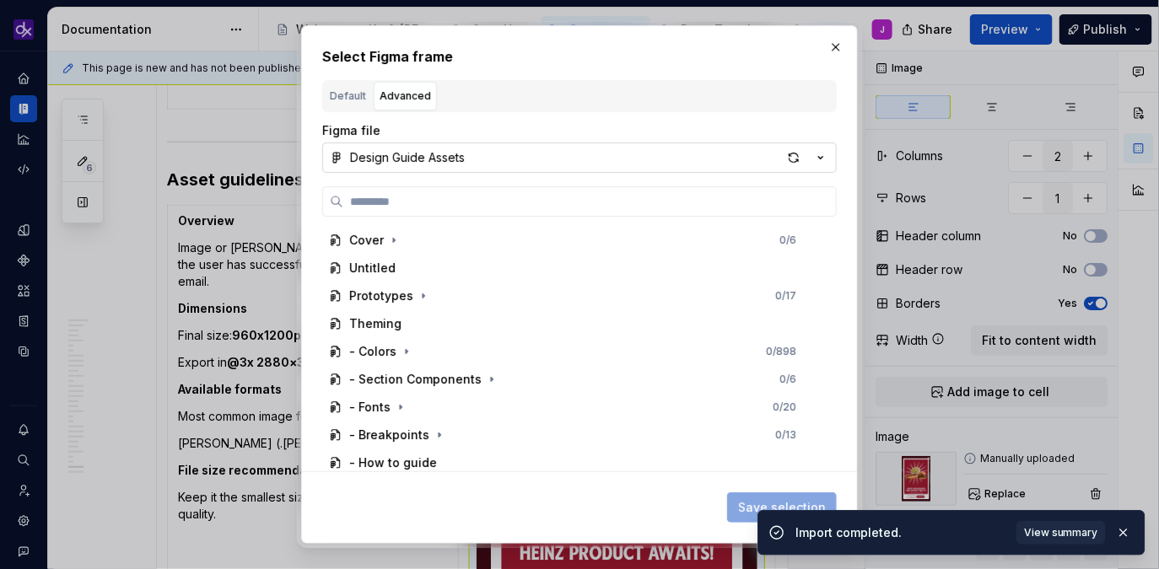
type input "**********"
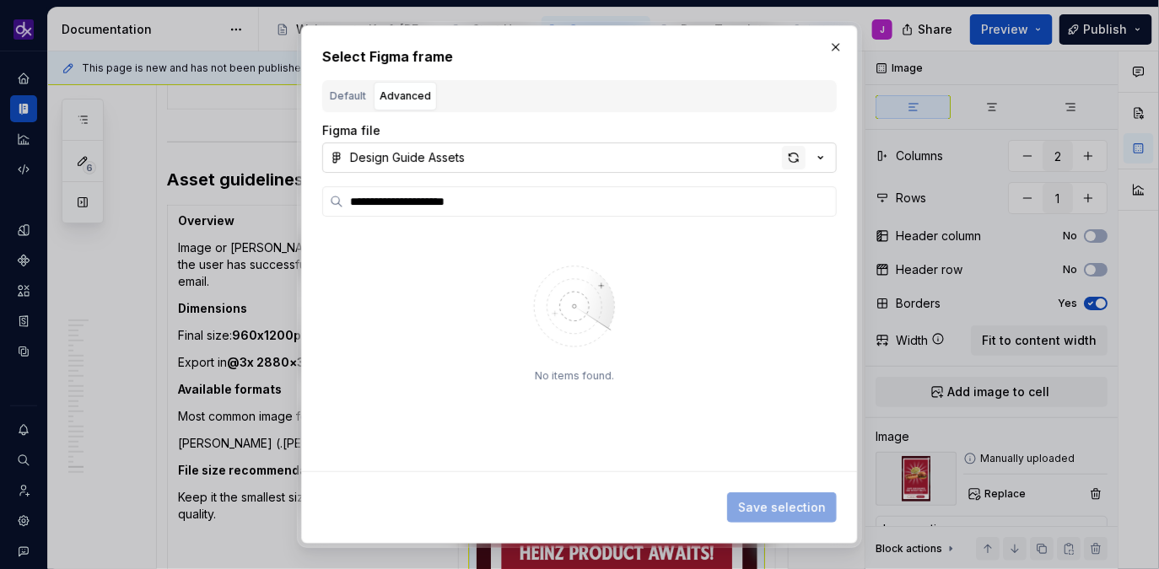
click at [791, 162] on div "button" at bounding box center [794, 158] width 24 height 24
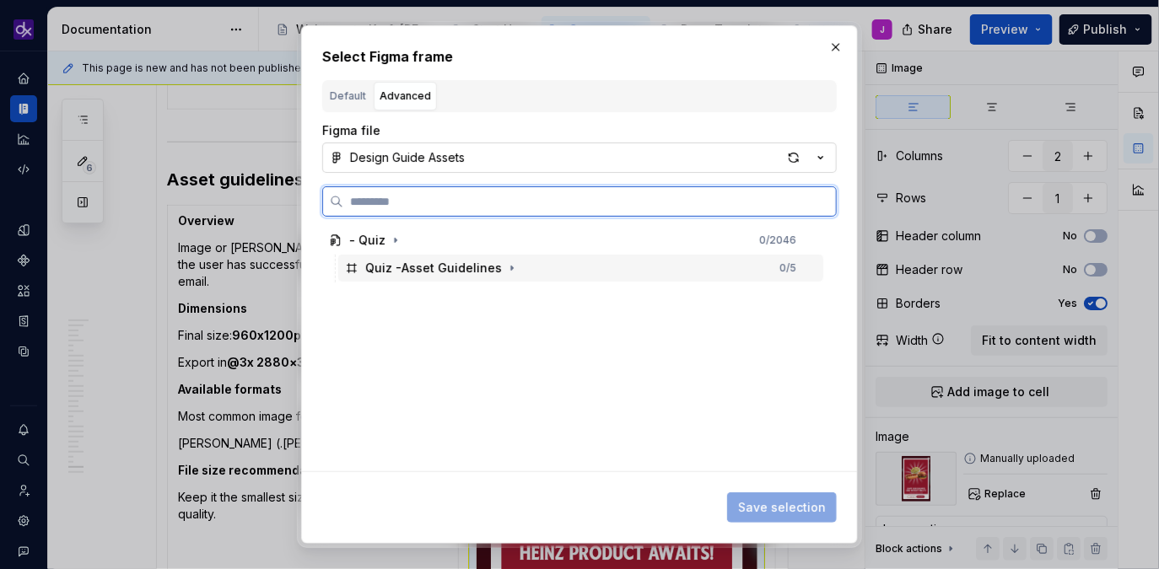
click at [685, 277] on div "Quiz -Asset Guidelines 0 / 5" at bounding box center [580, 268] width 485 height 27
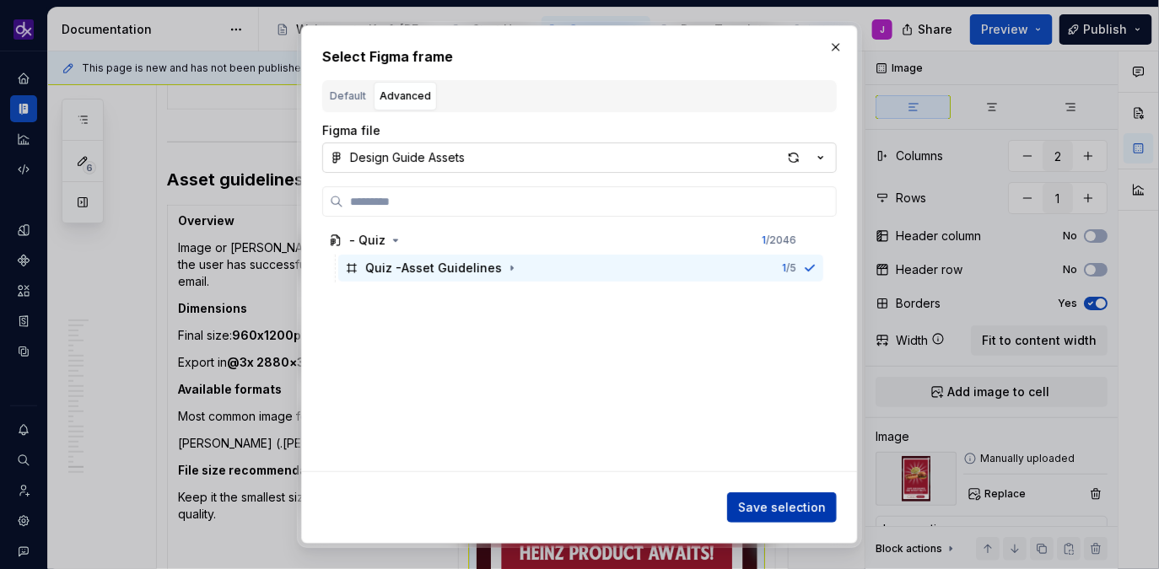
click at [789, 503] on span "Save selection" at bounding box center [782, 507] width 88 height 17
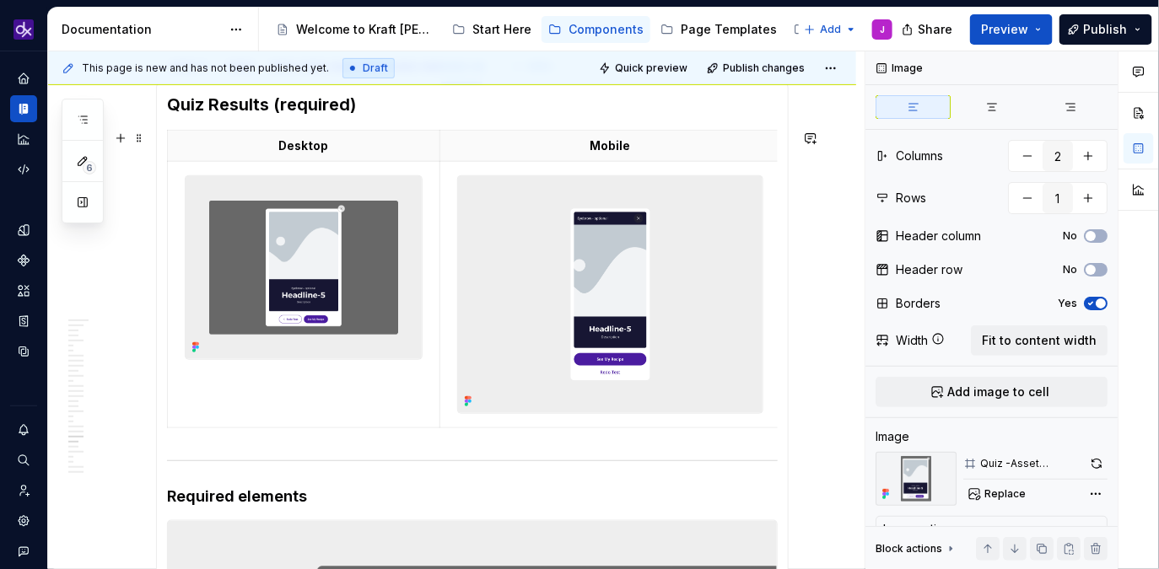
scroll to position [0, 0]
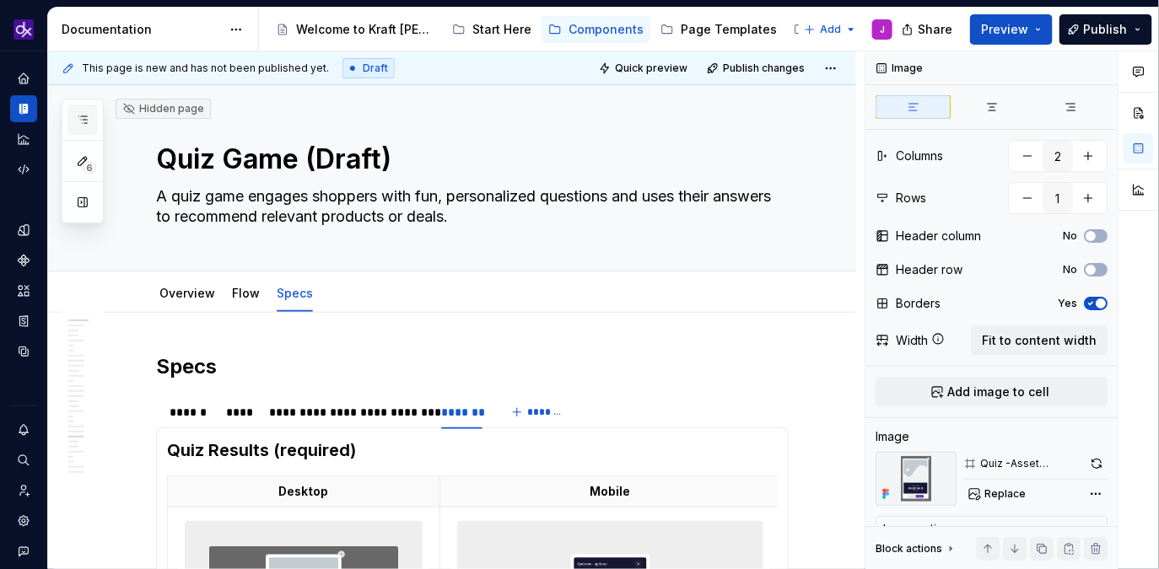
click at [83, 124] on icon "button" at bounding box center [82, 119] width 13 height 13
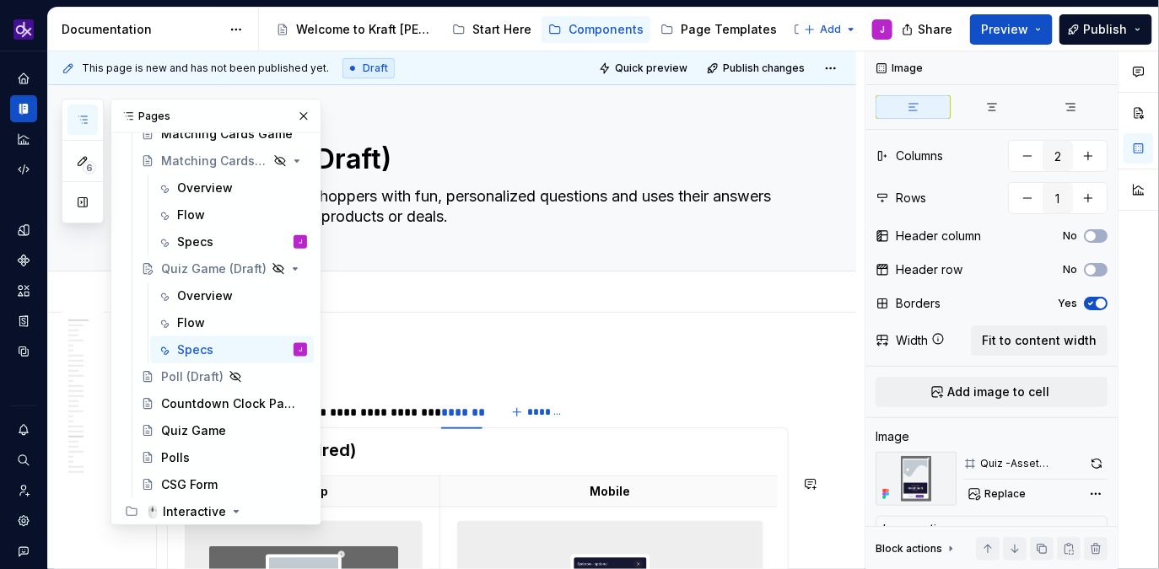
scroll to position [595, 0]
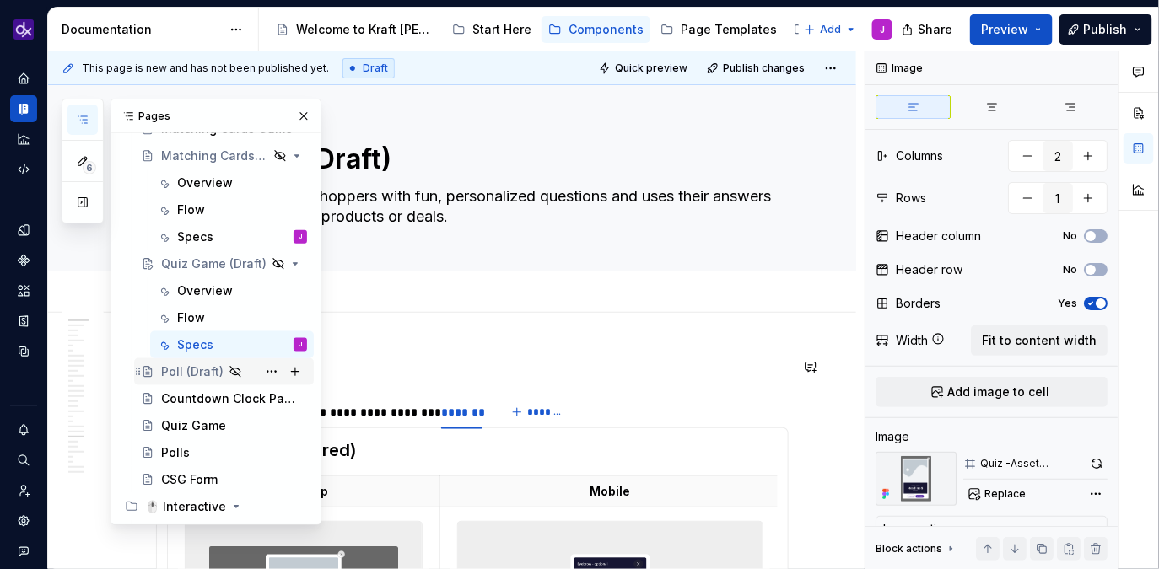
click at [187, 373] on div "Poll (Draft)" at bounding box center [192, 371] width 62 height 17
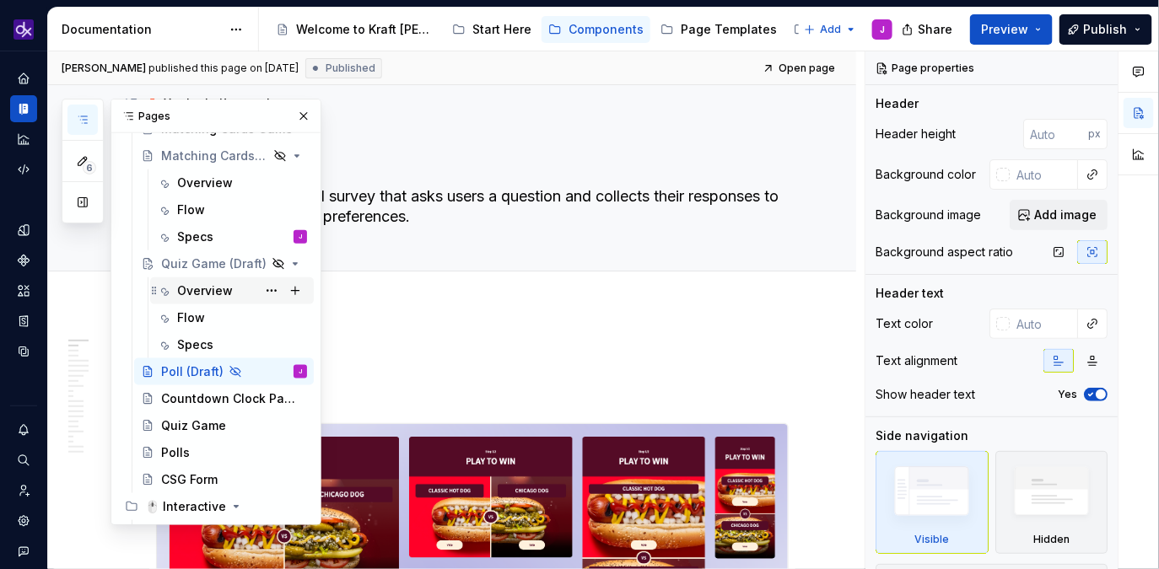
click at [196, 298] on div "Overview" at bounding box center [205, 291] width 56 height 17
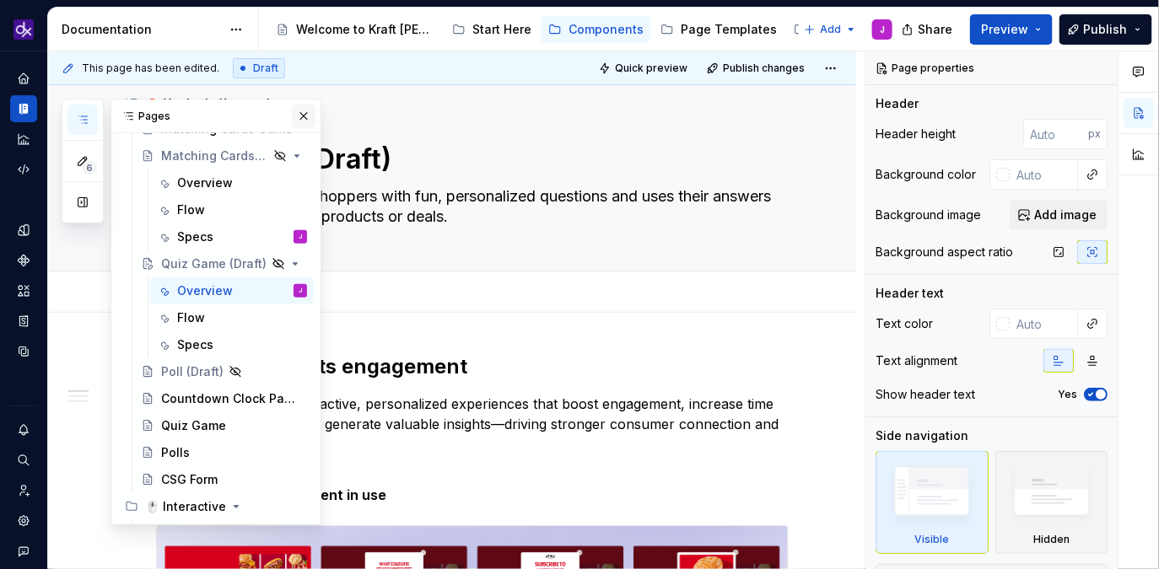
click at [305, 114] on button "button" at bounding box center [304, 117] width 24 height 24
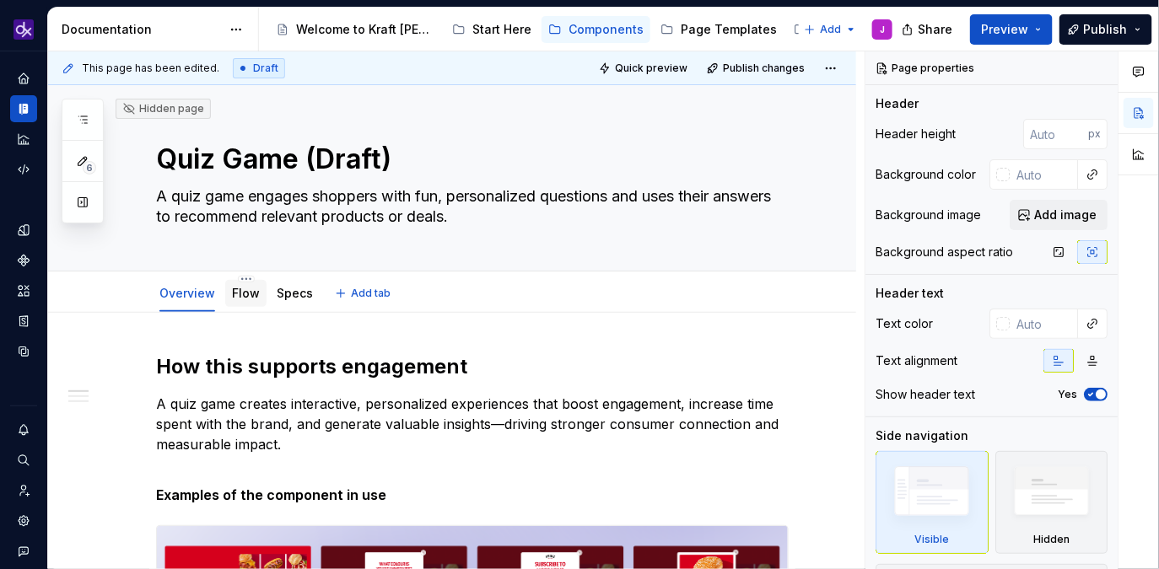
click at [256, 297] on link "Flow" at bounding box center [246, 293] width 28 height 14
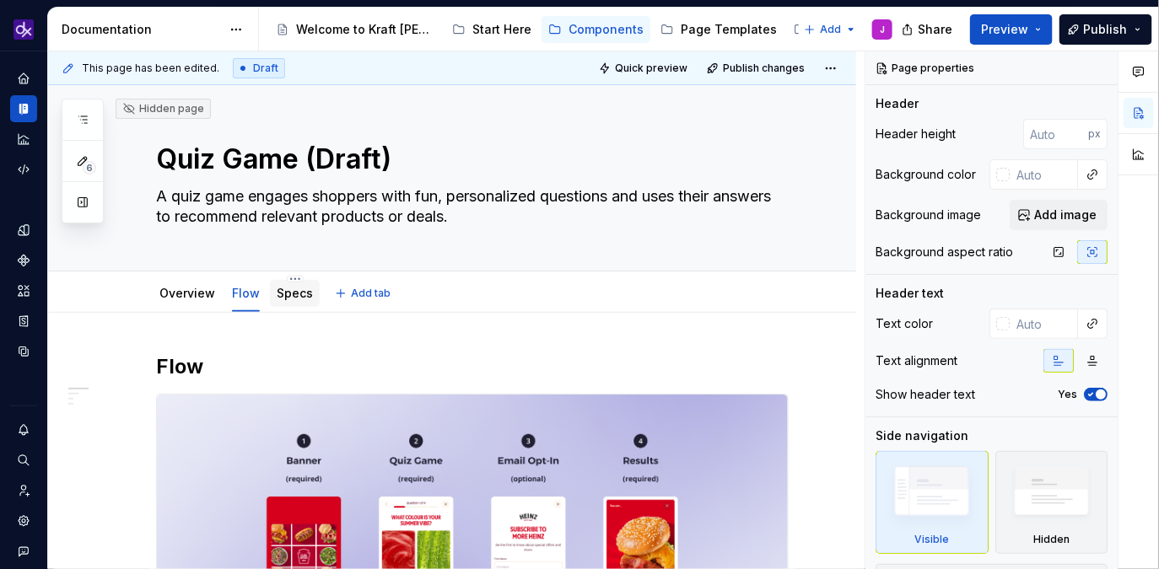
click at [292, 298] on link "Specs" at bounding box center [295, 293] width 36 height 14
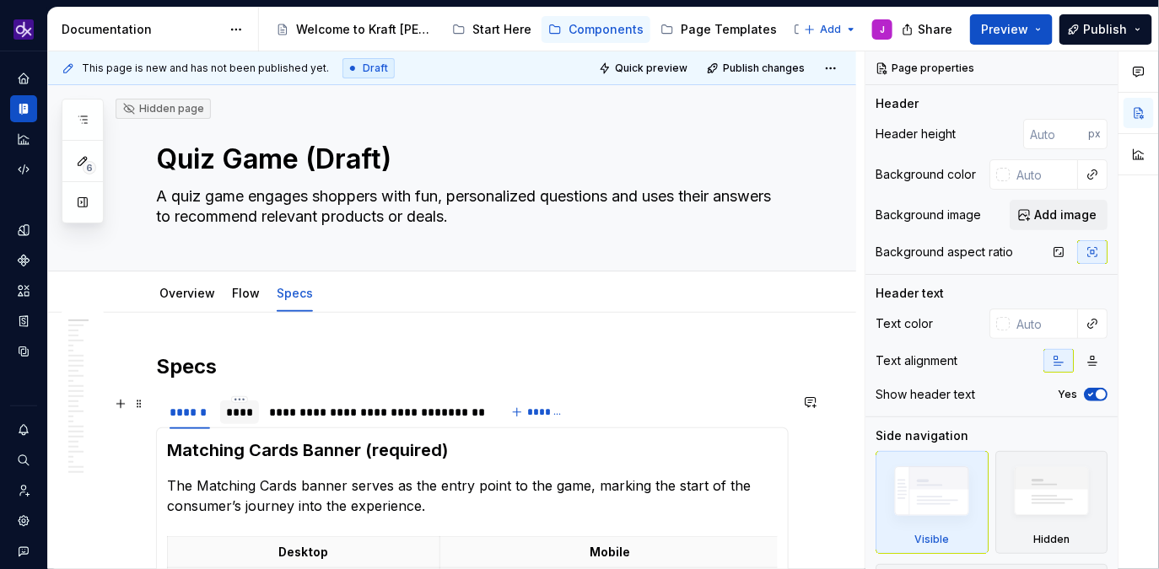
click at [242, 411] on div "****" at bounding box center [240, 412] width 26 height 17
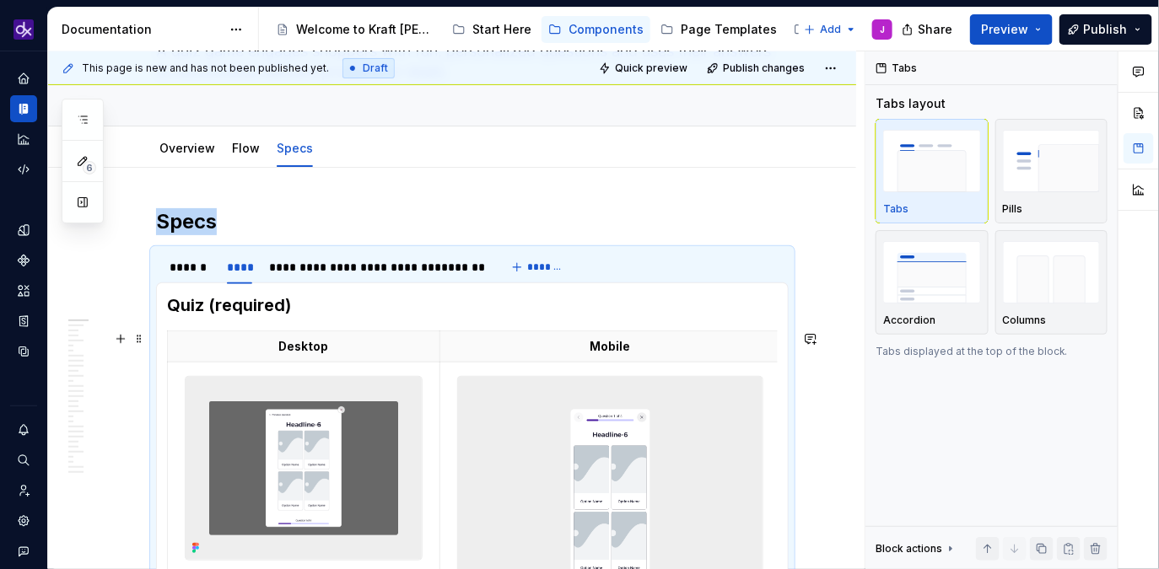
scroll to position [149, 0]
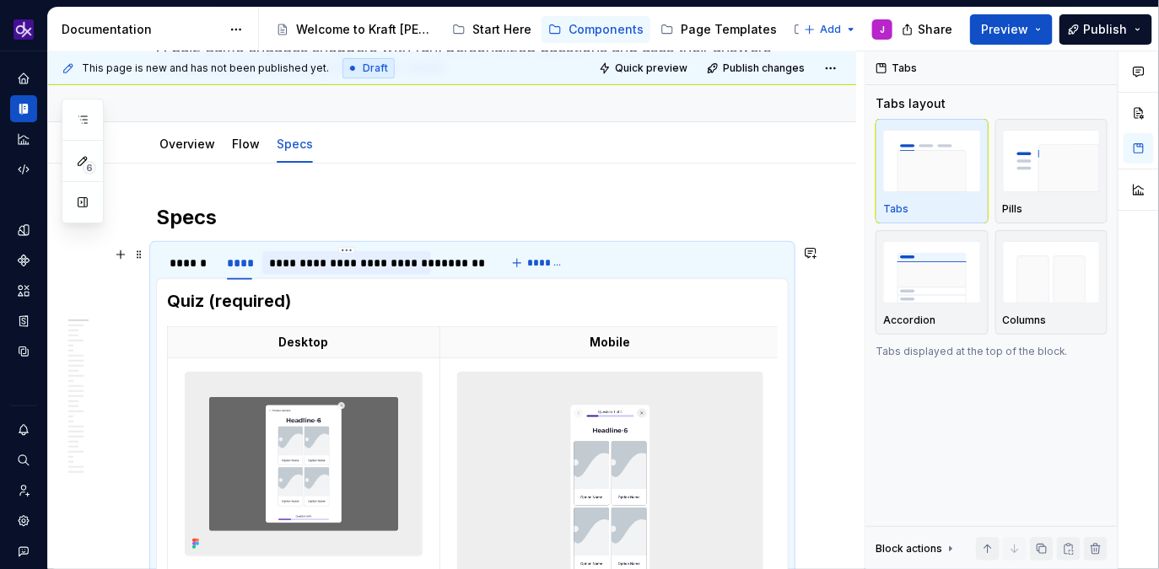
click at [349, 266] on div "**********" at bounding box center [346, 263] width 155 height 17
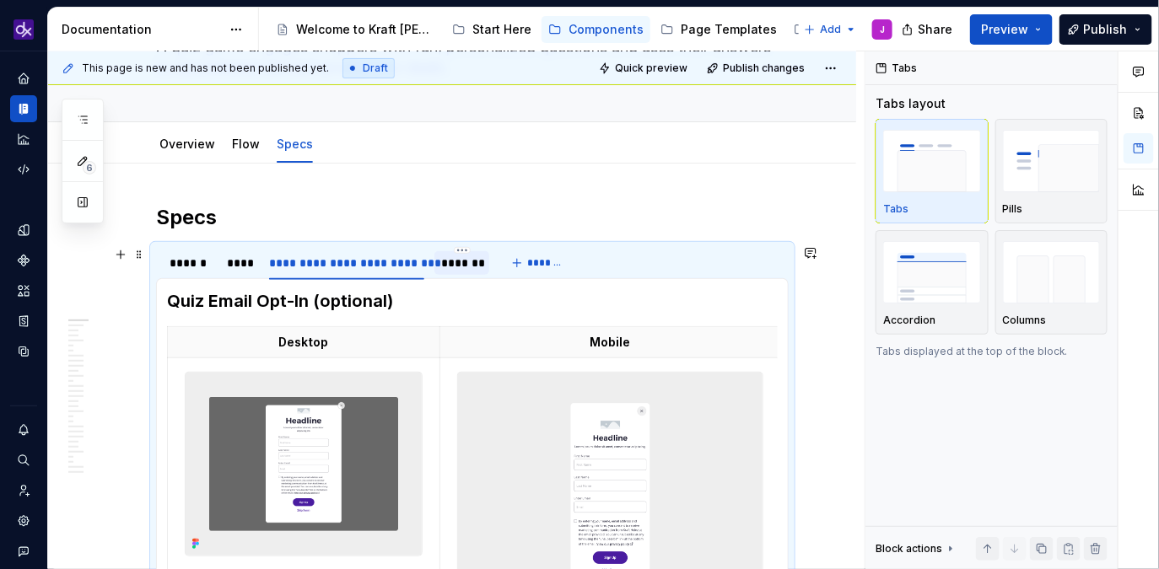
click at [472, 269] on div "*******" at bounding box center [461, 263] width 41 height 17
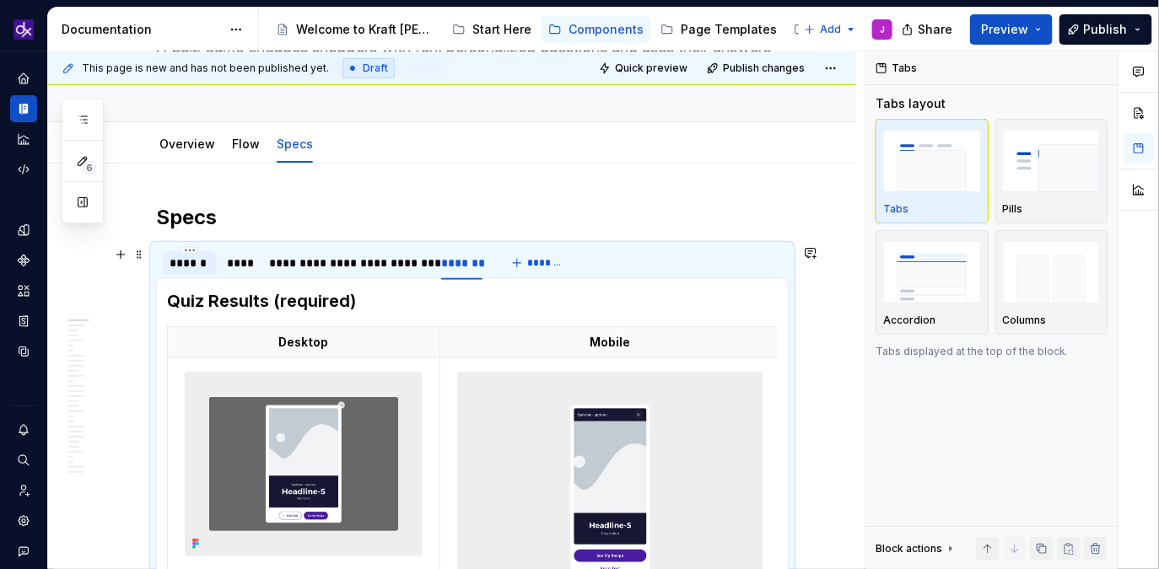
click at [200, 261] on div "******" at bounding box center [190, 263] width 40 height 17
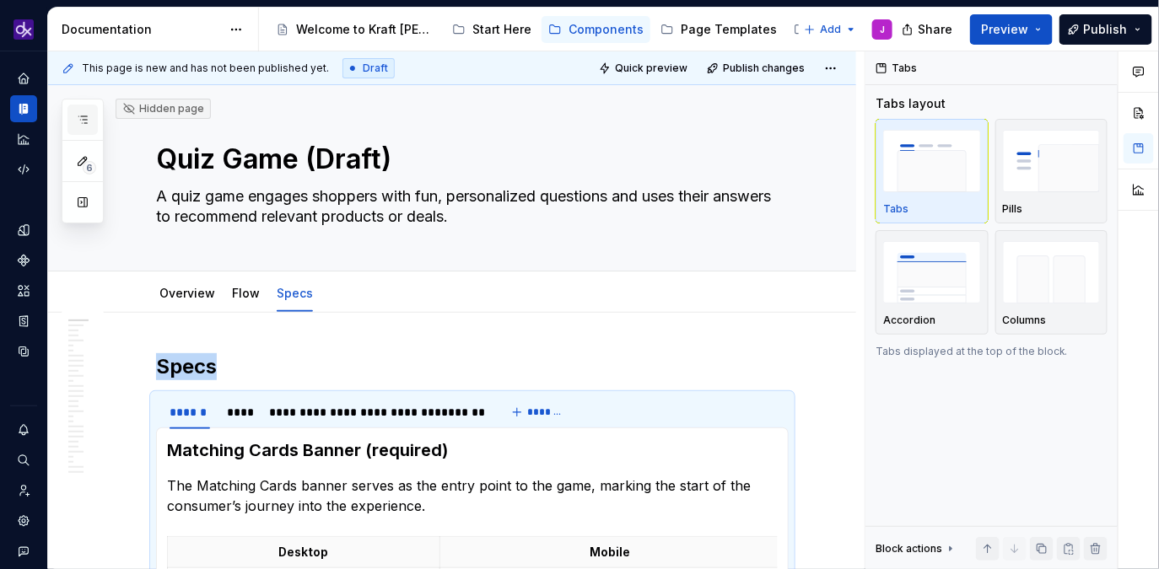
scroll to position [0, 0]
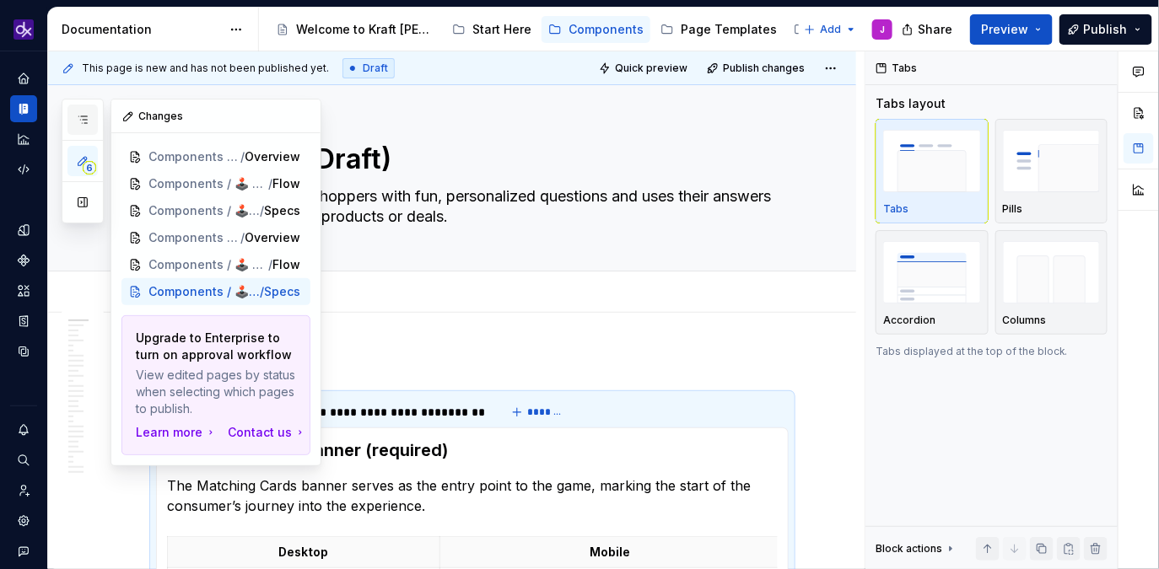
click at [87, 121] on icon "button" at bounding box center [82, 119] width 13 height 13
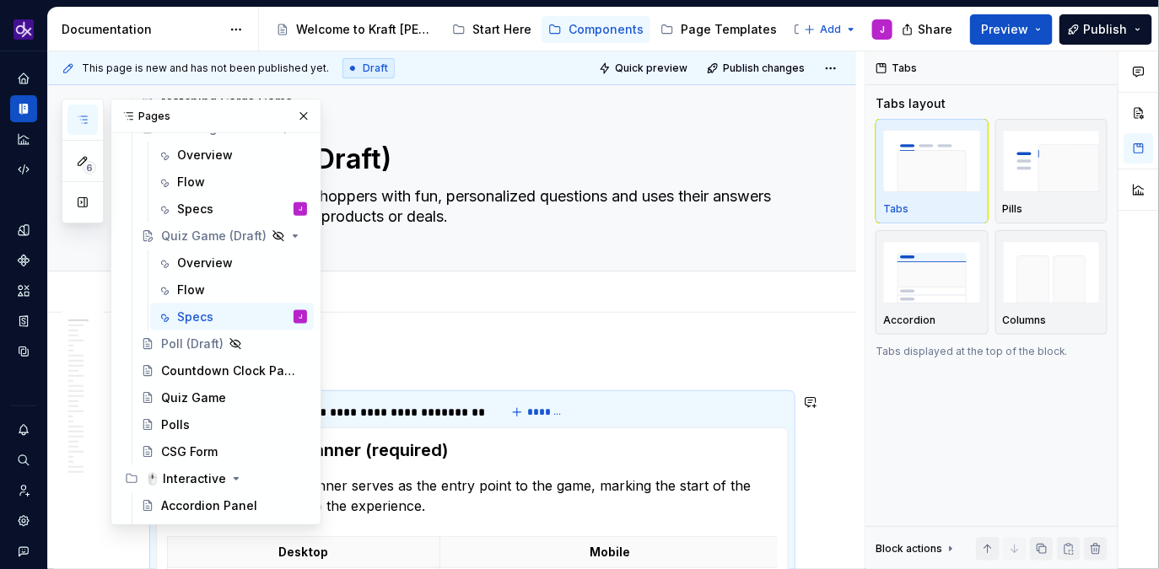
scroll to position [627, 0]
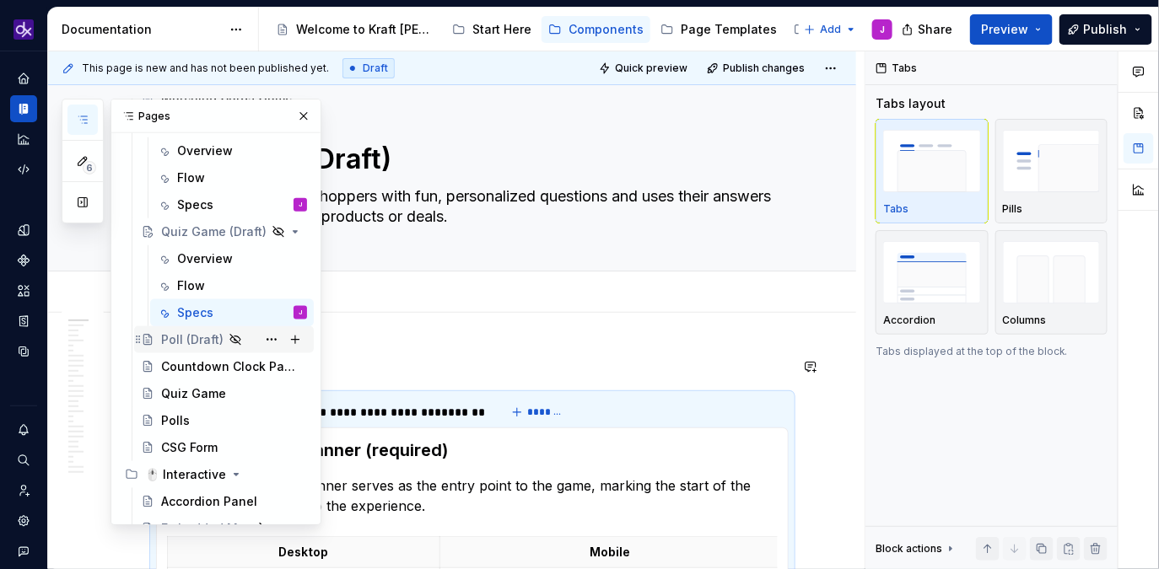
click at [191, 343] on div "Poll (Draft)" at bounding box center [192, 339] width 62 height 17
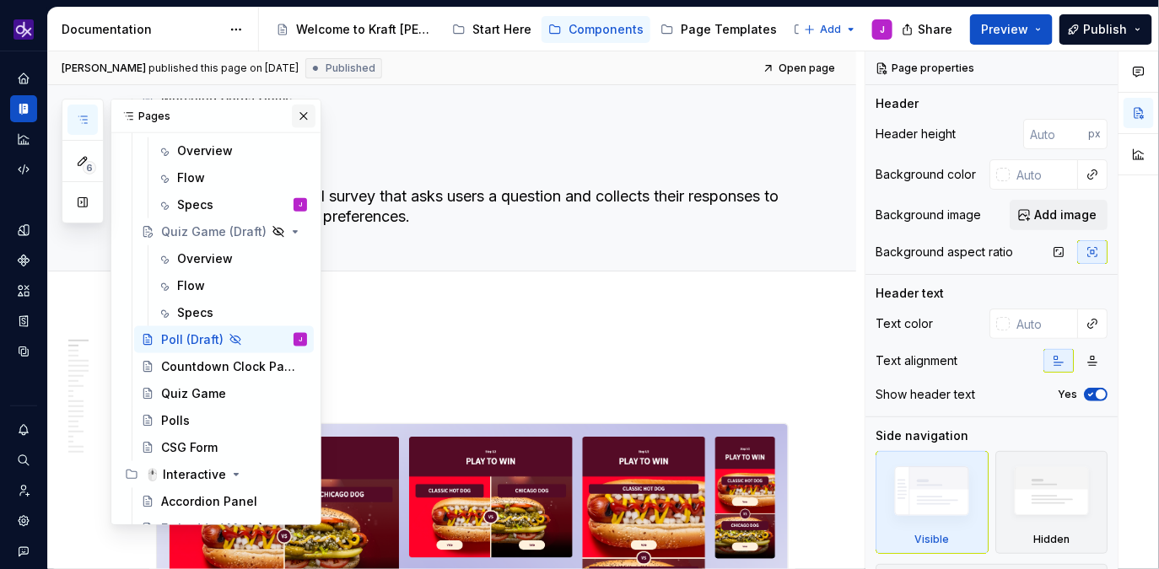
click at [308, 115] on button "button" at bounding box center [304, 117] width 24 height 24
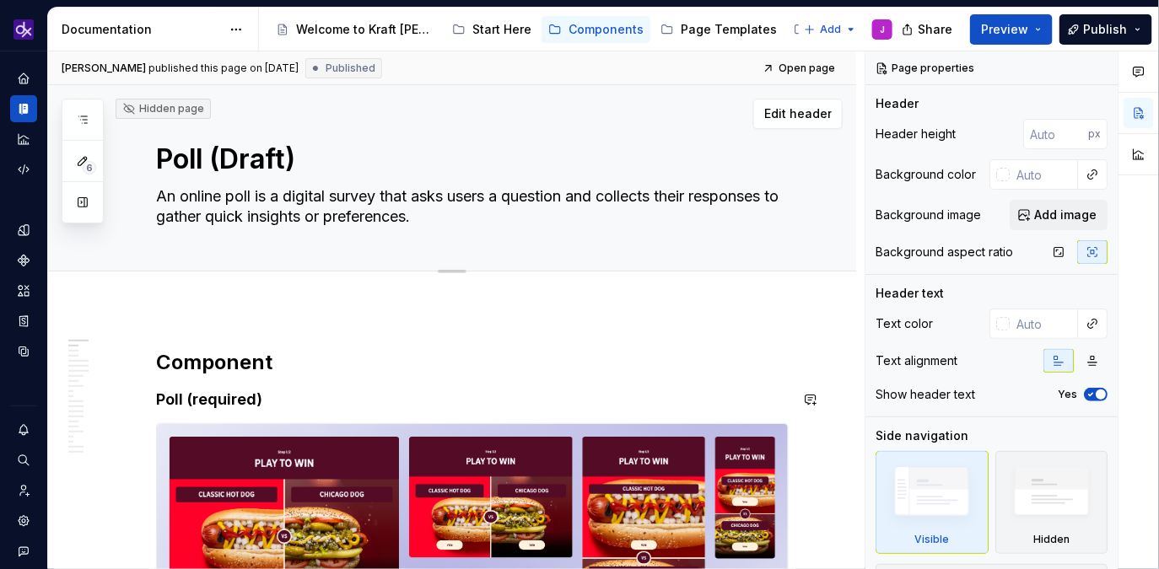
type textarea "*"
click at [199, 290] on span "Add tab" at bounding box center [197, 289] width 40 height 13
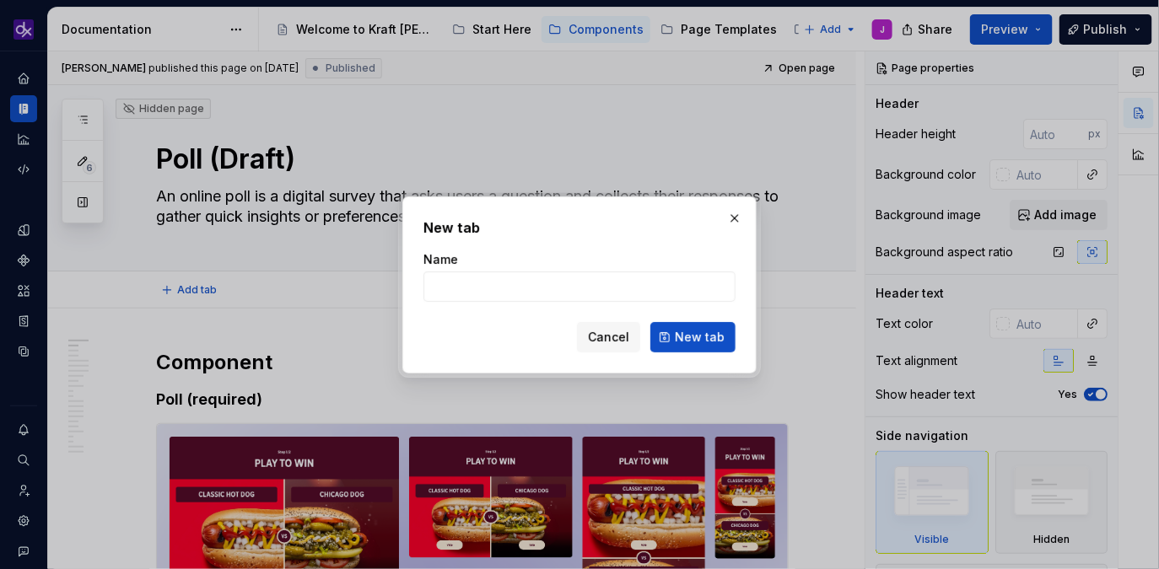
type input "O"
type textarea "*"
type input "Overview"
click button "New tab" at bounding box center [692, 337] width 85 height 30
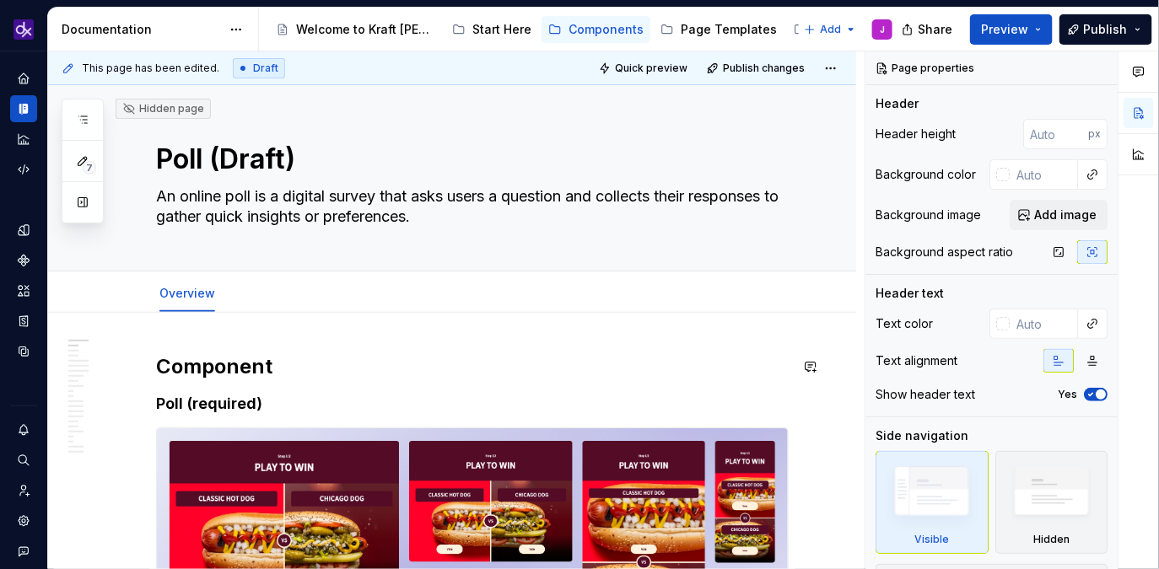
type textarea "*"
click at [256, 295] on span "Add tab" at bounding box center [273, 293] width 40 height 13
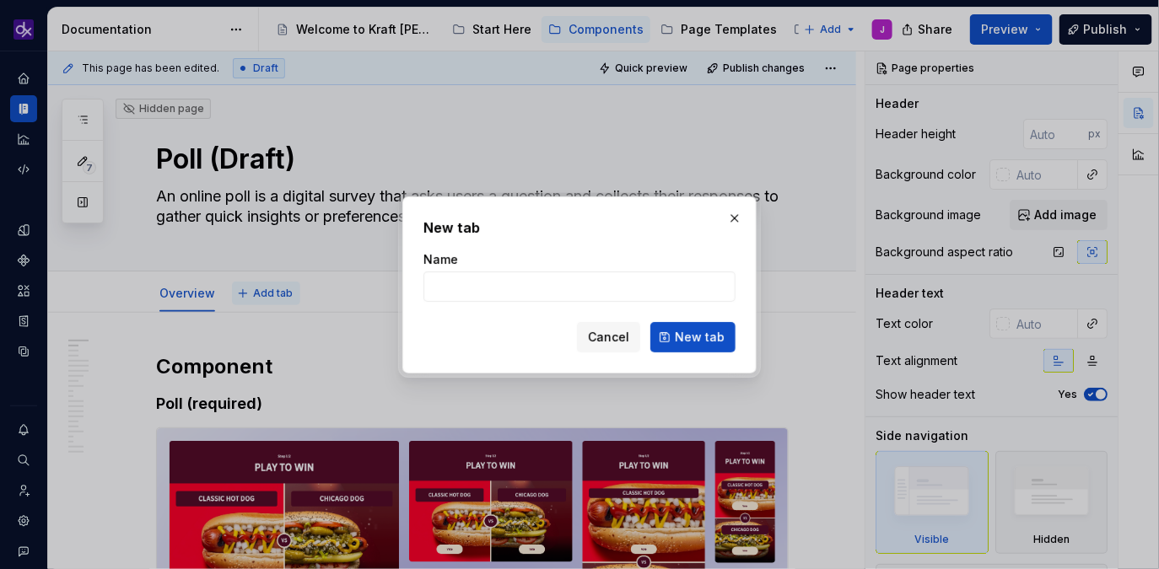
type input "F"
type textarea "*"
type input "Flow"
click button "New tab" at bounding box center [692, 337] width 85 height 30
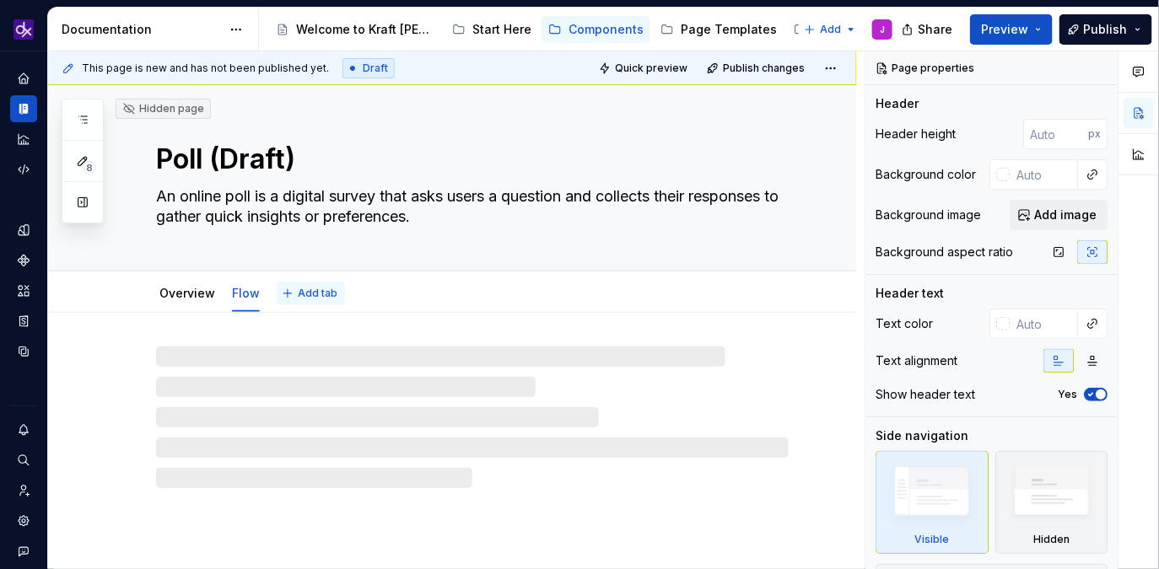
click at [305, 296] on span "Add tab" at bounding box center [318, 293] width 40 height 13
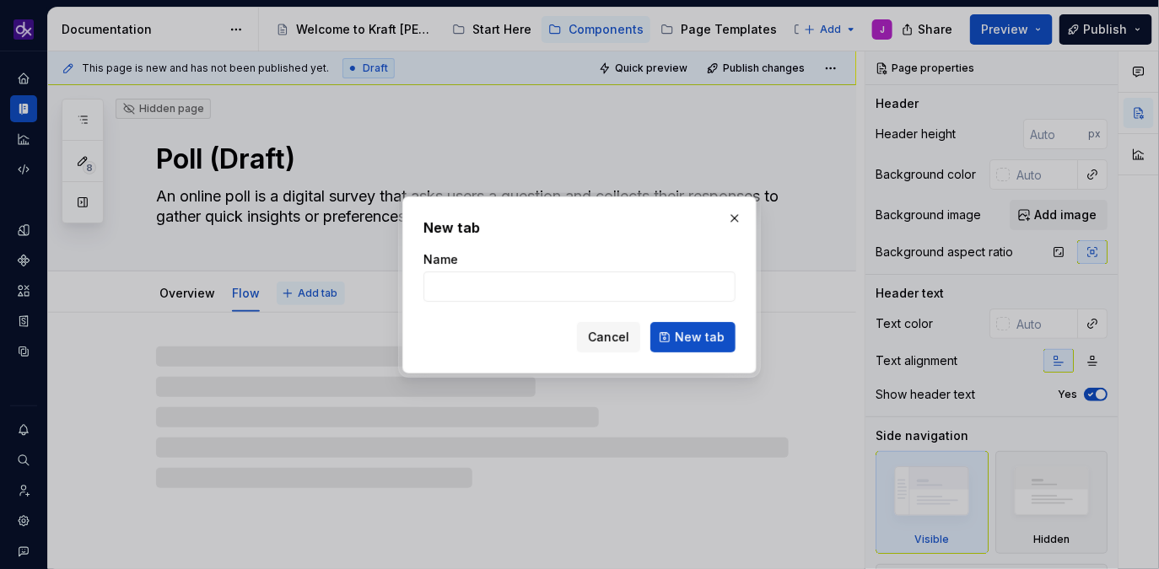
type textarea "*"
type input "Spec"
type textarea "*"
type input "Specs"
click button "New tab" at bounding box center [692, 337] width 85 height 30
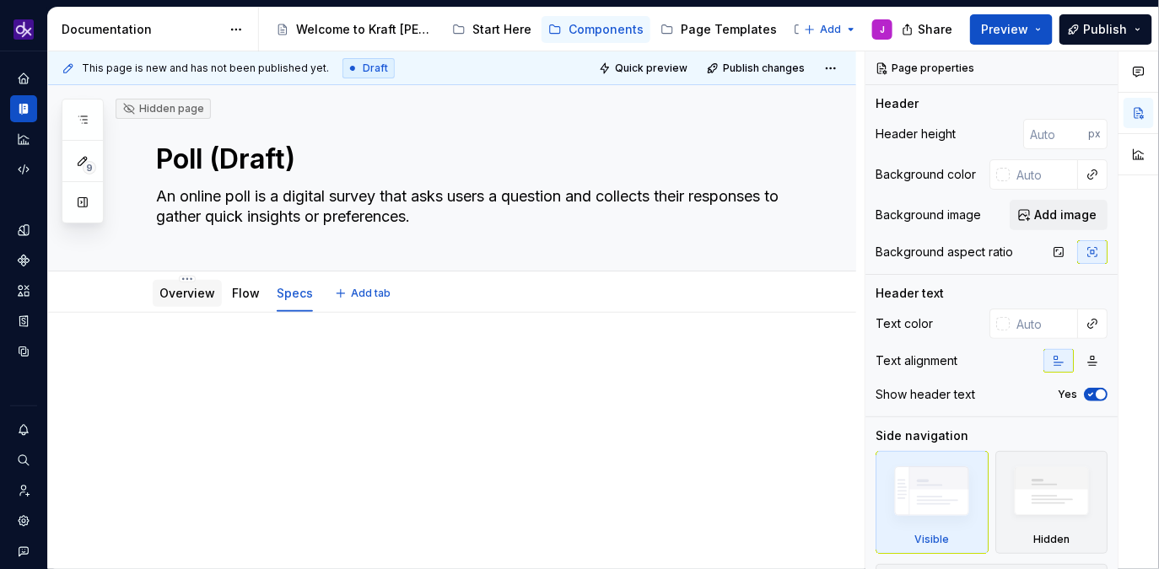
click at [186, 289] on link "Overview" at bounding box center [187, 293] width 56 height 14
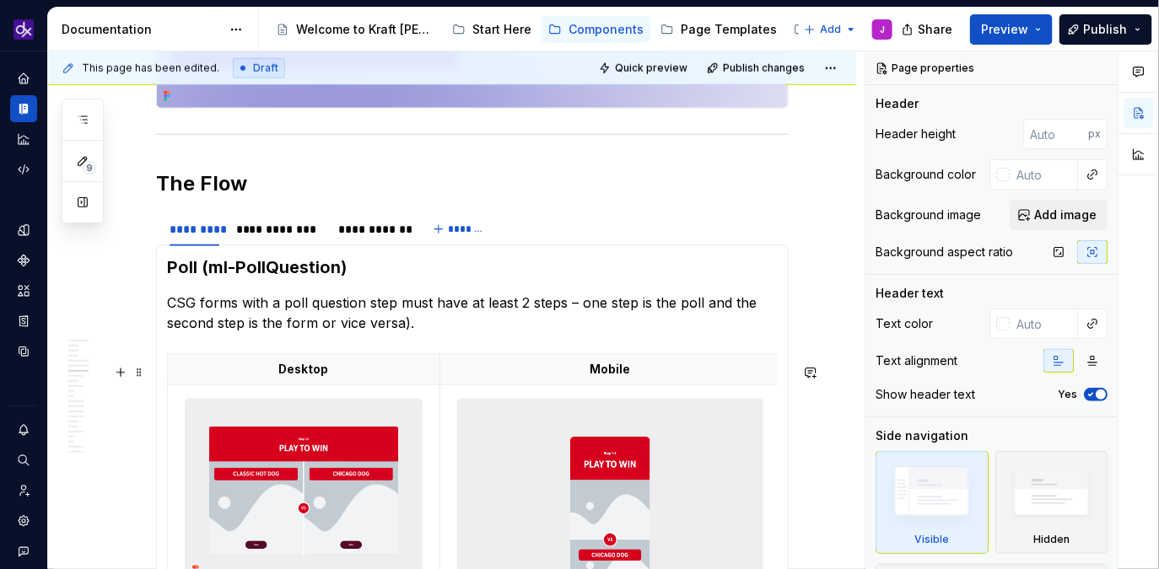
scroll to position [2718, 0]
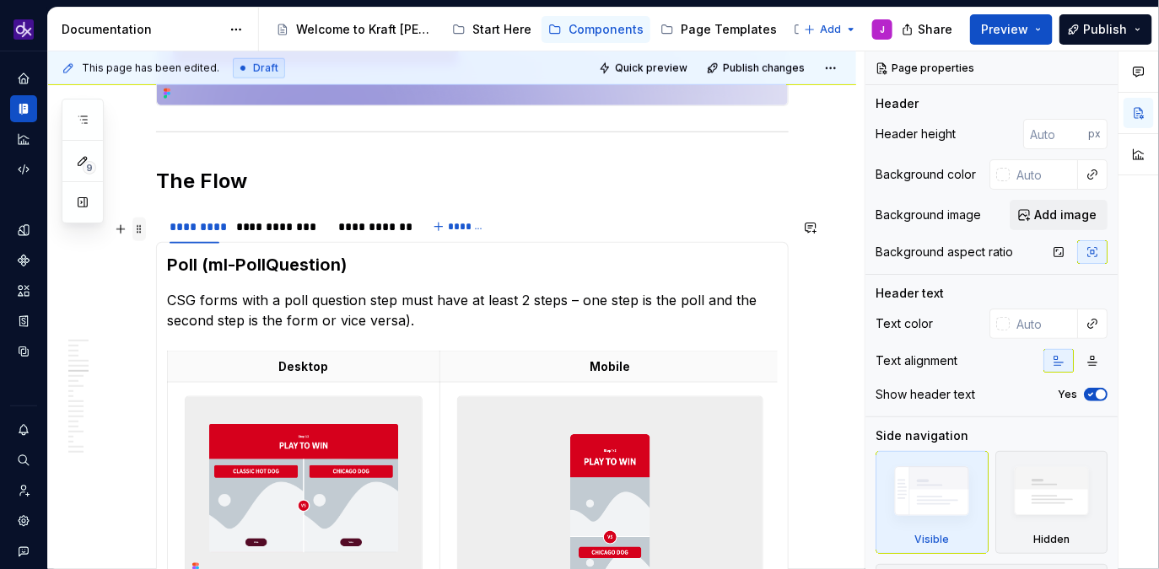
click at [141, 229] on span at bounding box center [138, 230] width 13 height 24
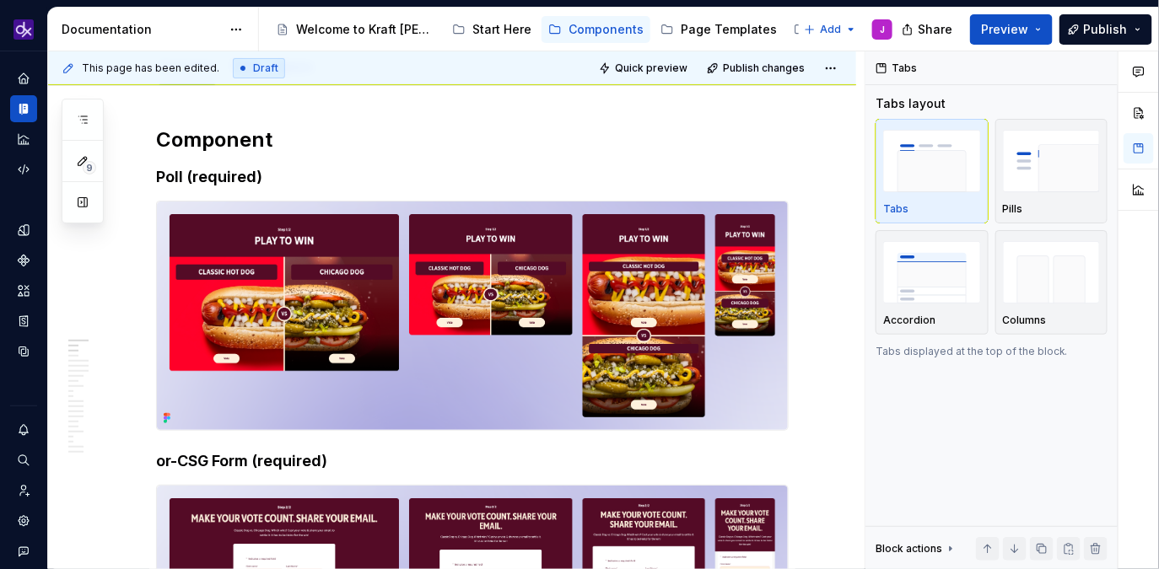
scroll to position [0, 0]
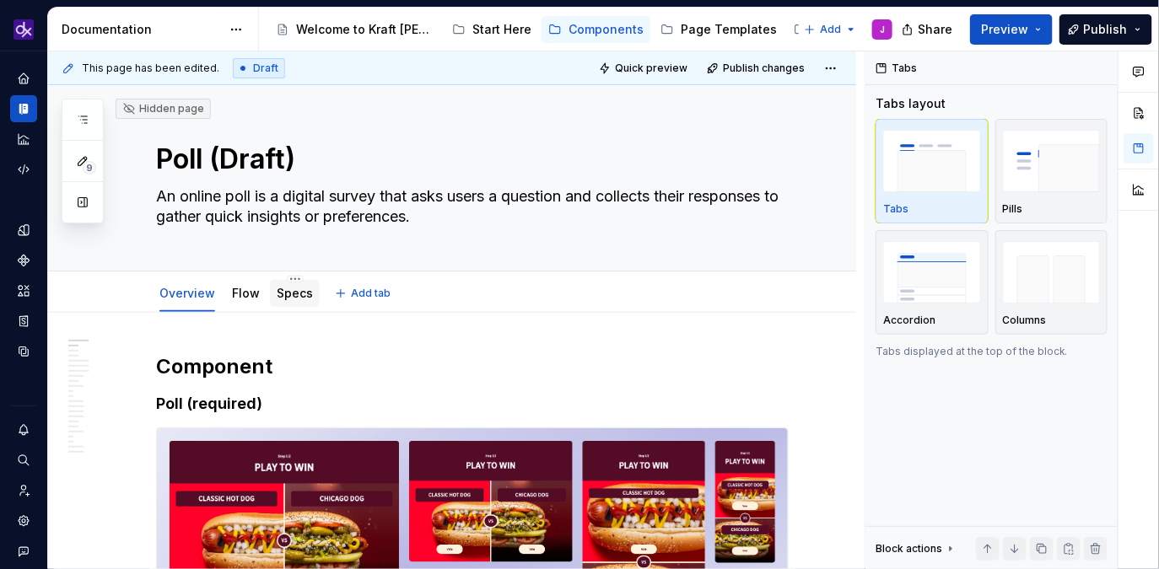
click at [292, 302] on div "Specs" at bounding box center [295, 293] width 36 height 20
click at [297, 293] on link "Specs" at bounding box center [295, 293] width 36 height 14
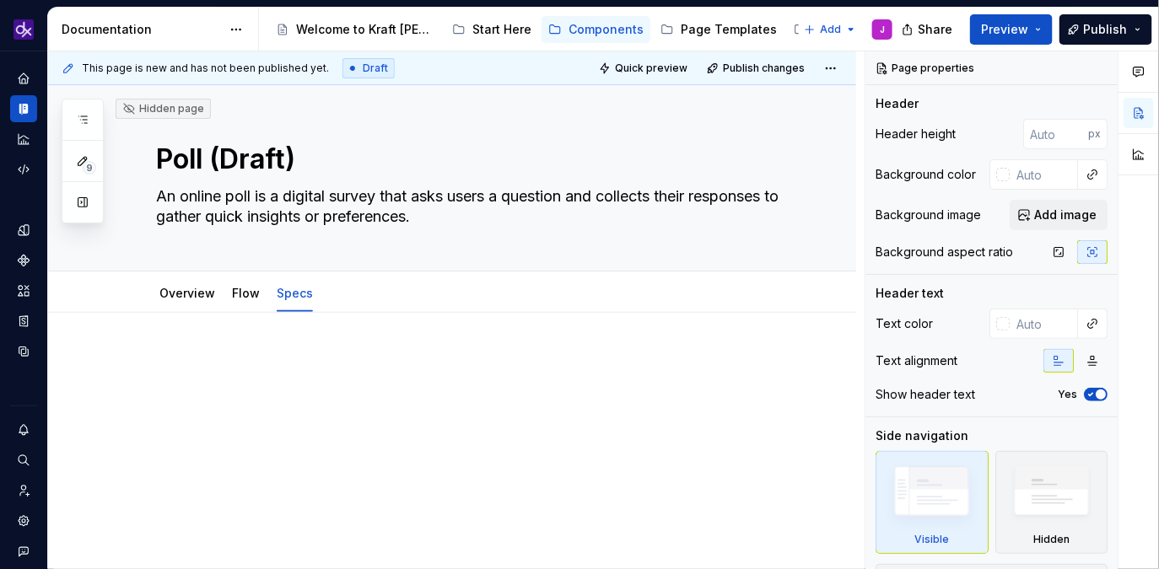
click at [266, 362] on p at bounding box center [472, 363] width 632 height 20
click at [190, 300] on div "Overview" at bounding box center [187, 293] width 56 height 17
click at [179, 299] on div "Overview" at bounding box center [187, 293] width 56 height 17
click at [180, 298] on link "Overview" at bounding box center [187, 293] width 56 height 14
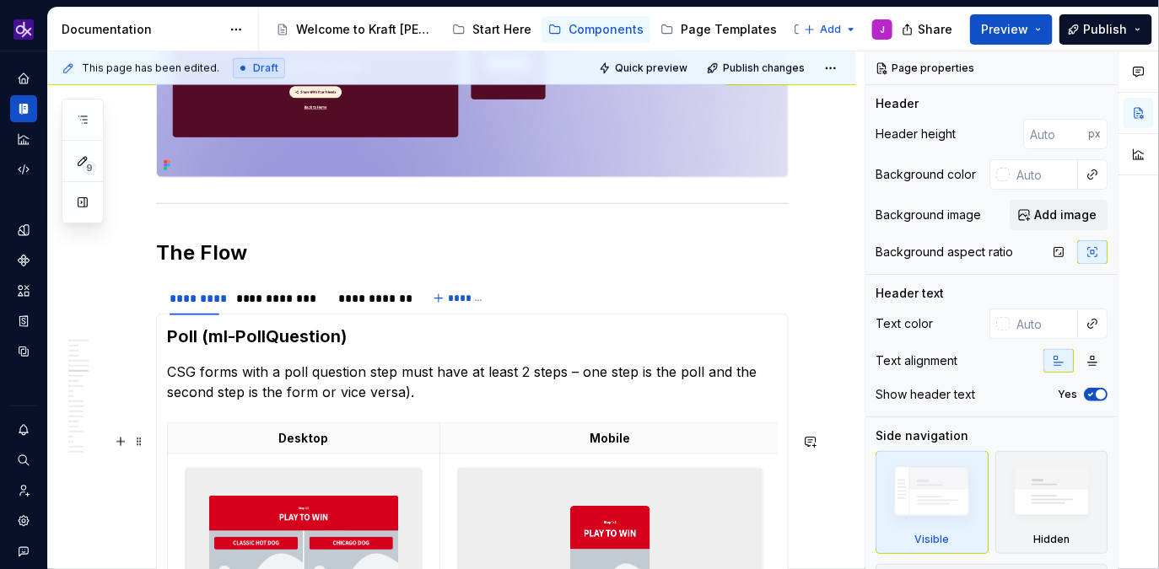
scroll to position [2643, 0]
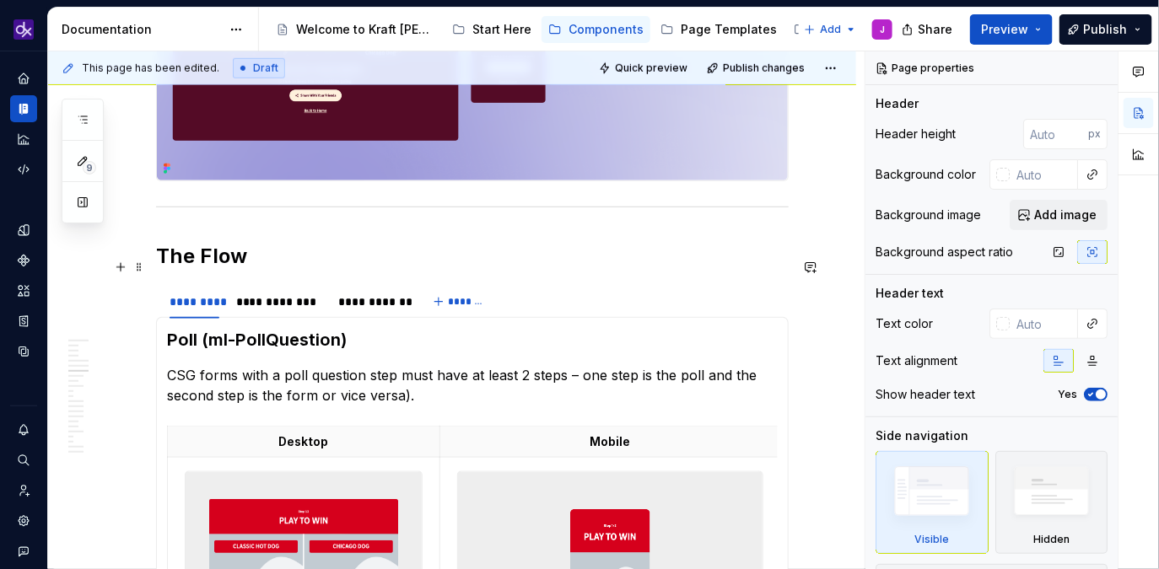
click at [170, 266] on h2 "The Flow" at bounding box center [472, 256] width 632 height 27
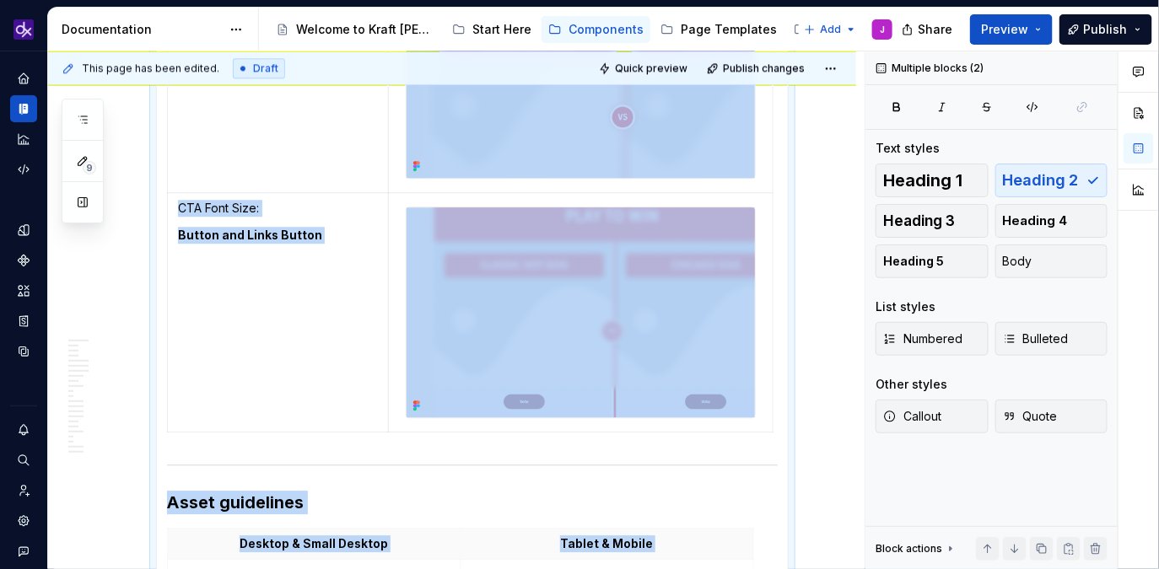
scroll to position [6881, 0]
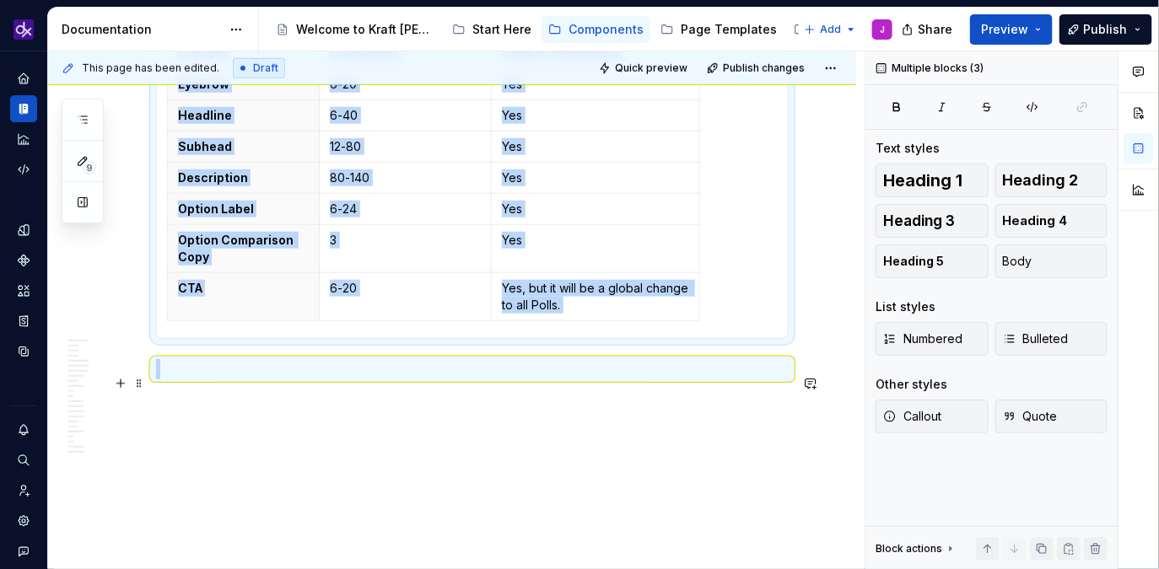
drag, startPoint x: 158, startPoint y: 265, endPoint x: 783, endPoint y: 363, distance: 632.6
copy div "**********"
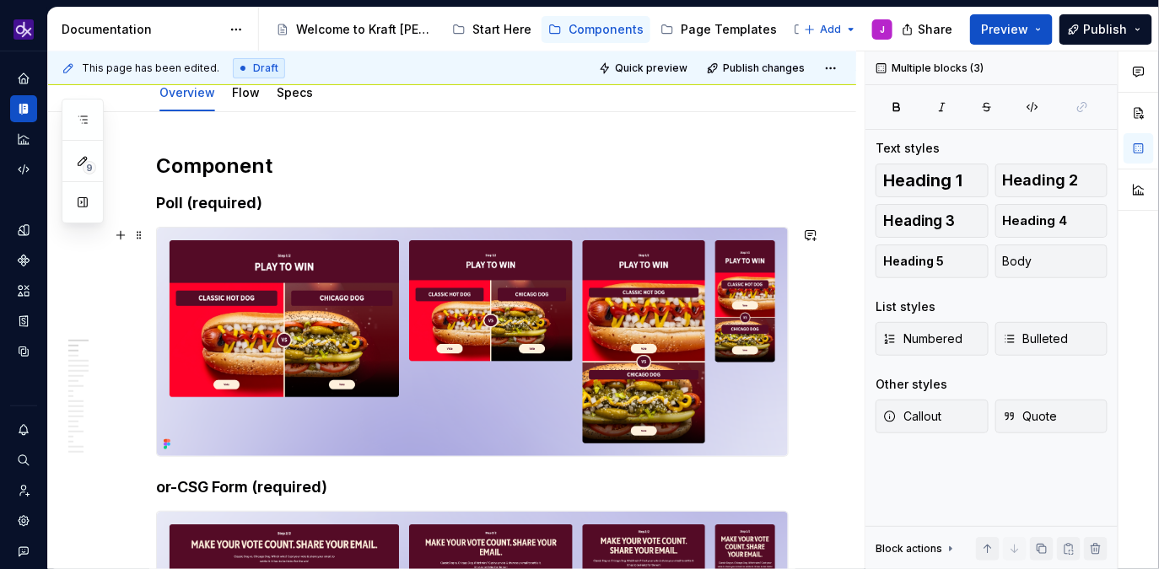
scroll to position [0, 0]
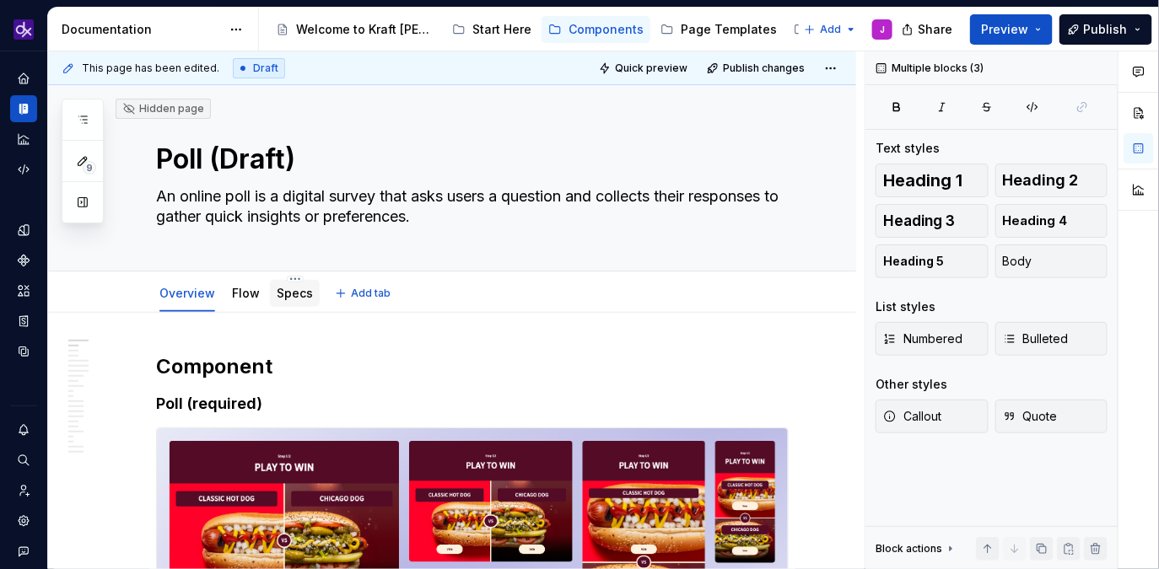
click at [292, 288] on link "Specs" at bounding box center [295, 293] width 36 height 14
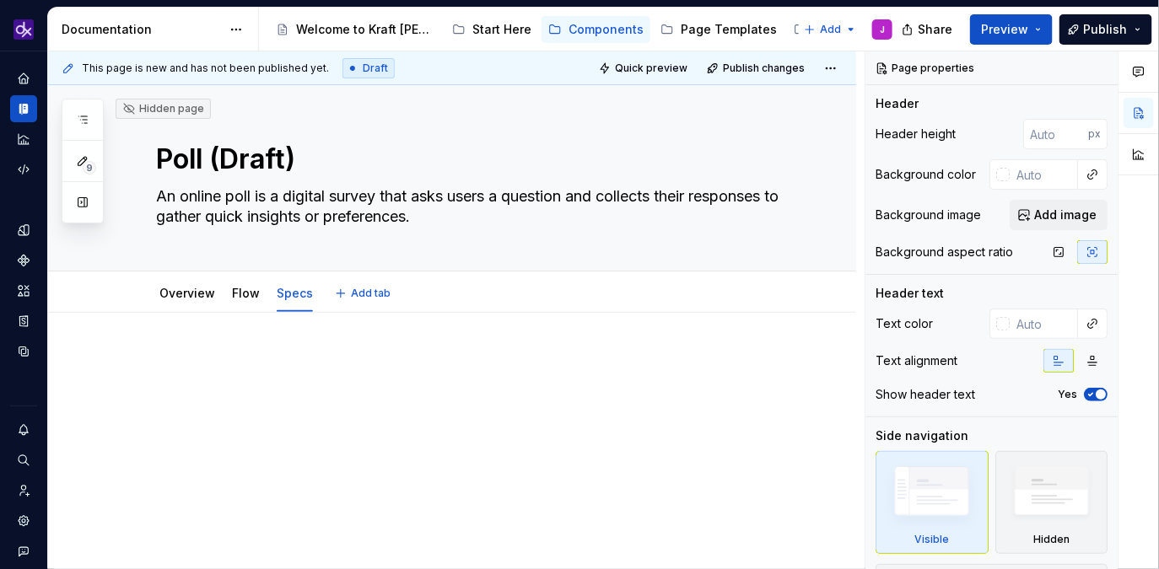
type textarea "*"
click at [287, 345] on div at bounding box center [452, 461] width 808 height 296
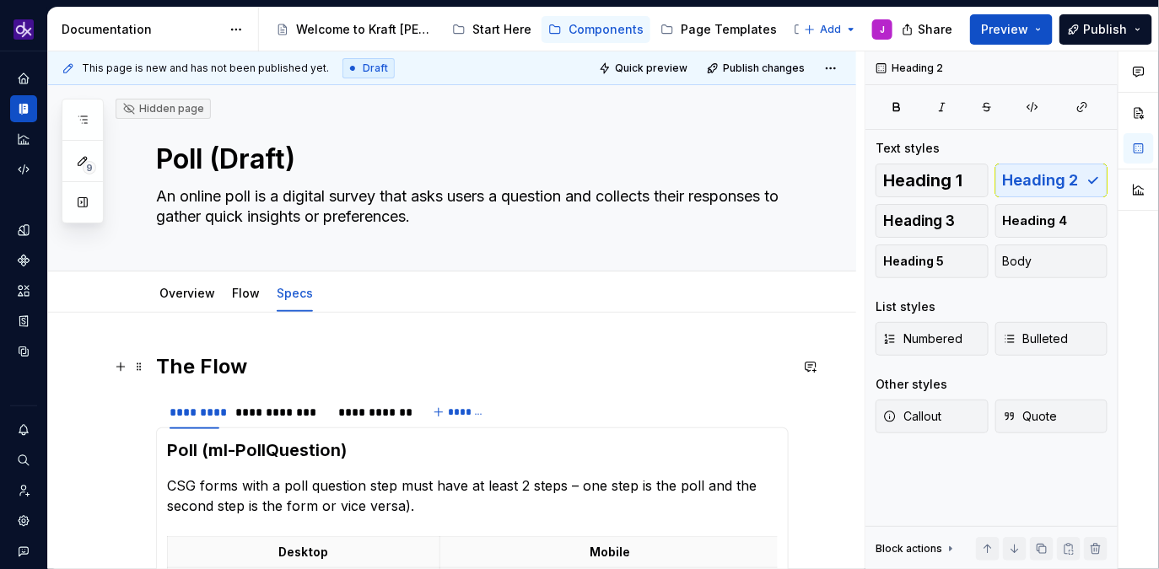
click at [254, 358] on h2 "The Flow" at bounding box center [472, 366] width 632 height 27
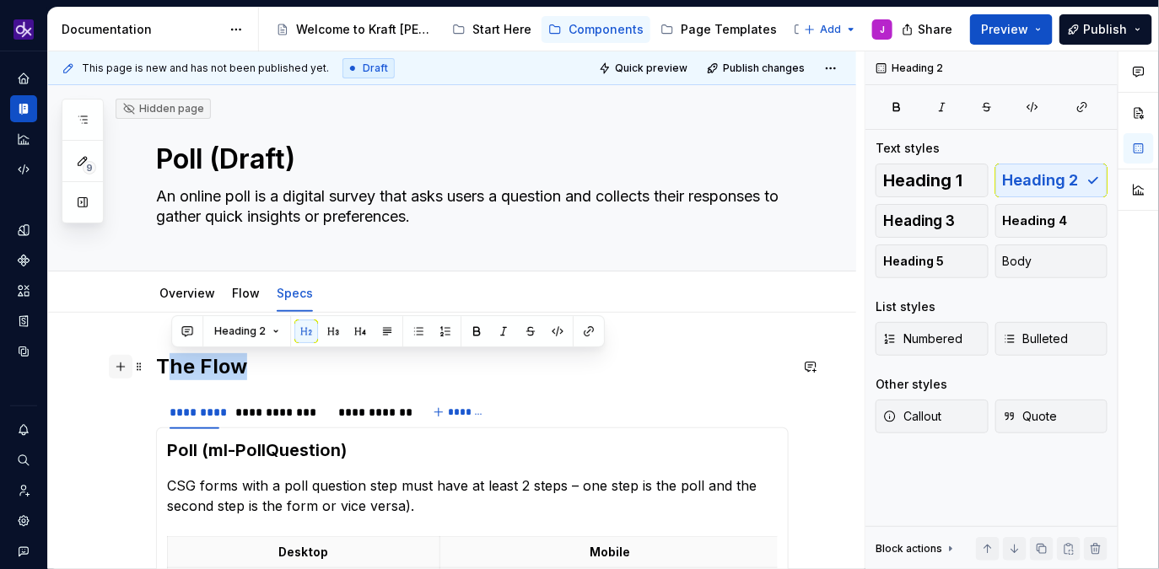
drag, startPoint x: 270, startPoint y: 366, endPoint x: 133, endPoint y: 363, distance: 136.6
click at [229, 364] on h2 "The Flow" at bounding box center [472, 366] width 632 height 27
drag, startPoint x: 255, startPoint y: 363, endPoint x: 160, endPoint y: 363, distance: 94.5
click at [160, 363] on h2 "The Flow" at bounding box center [472, 366] width 632 height 27
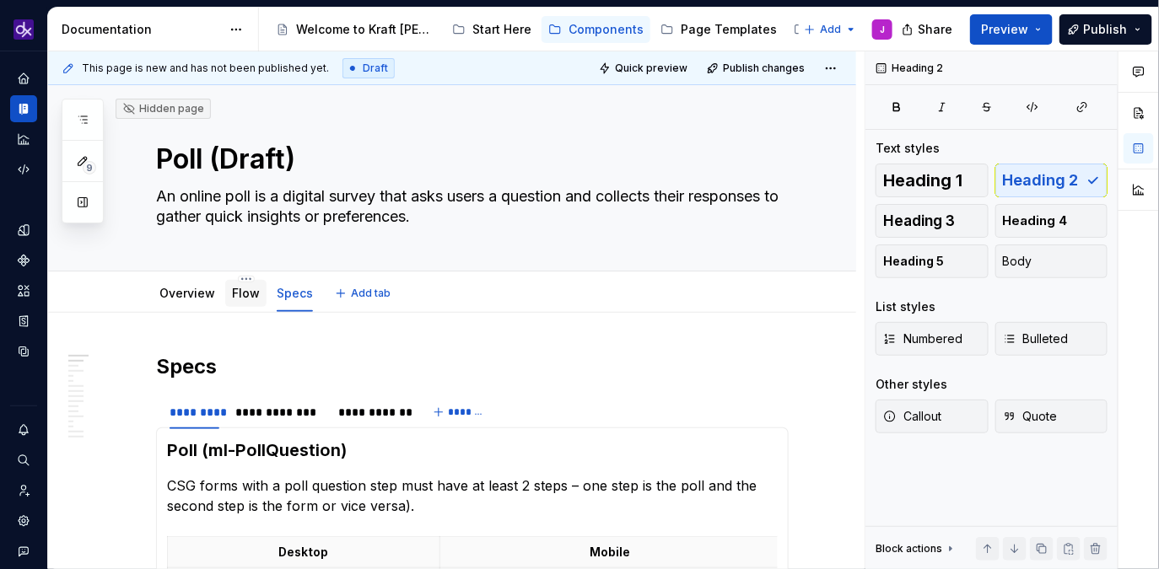
click at [237, 299] on link "Flow" at bounding box center [246, 293] width 28 height 14
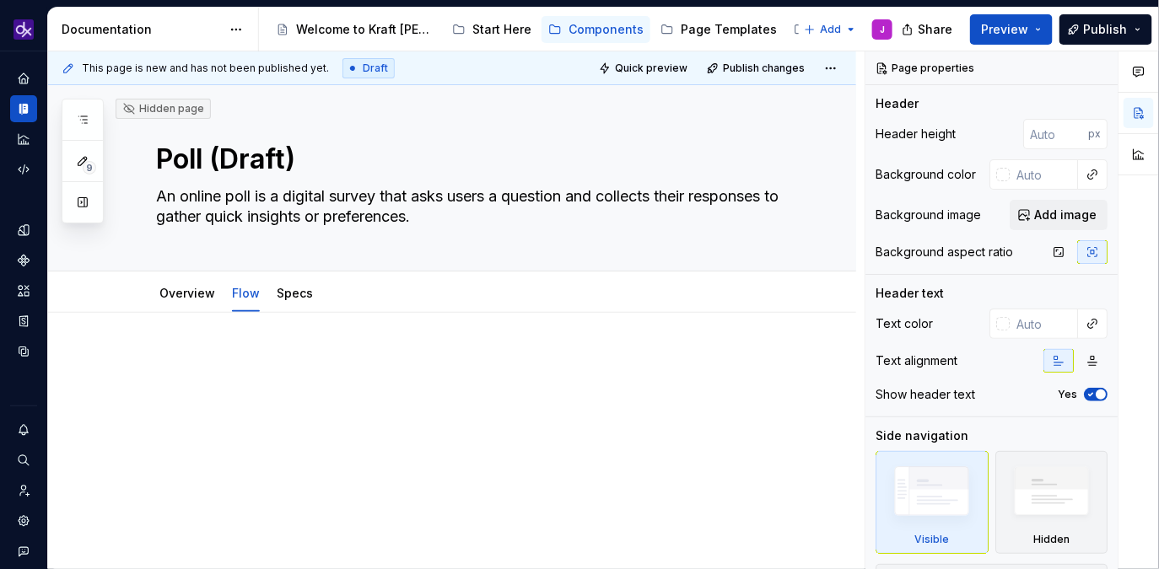
click at [247, 342] on div at bounding box center [452, 461] width 808 height 296
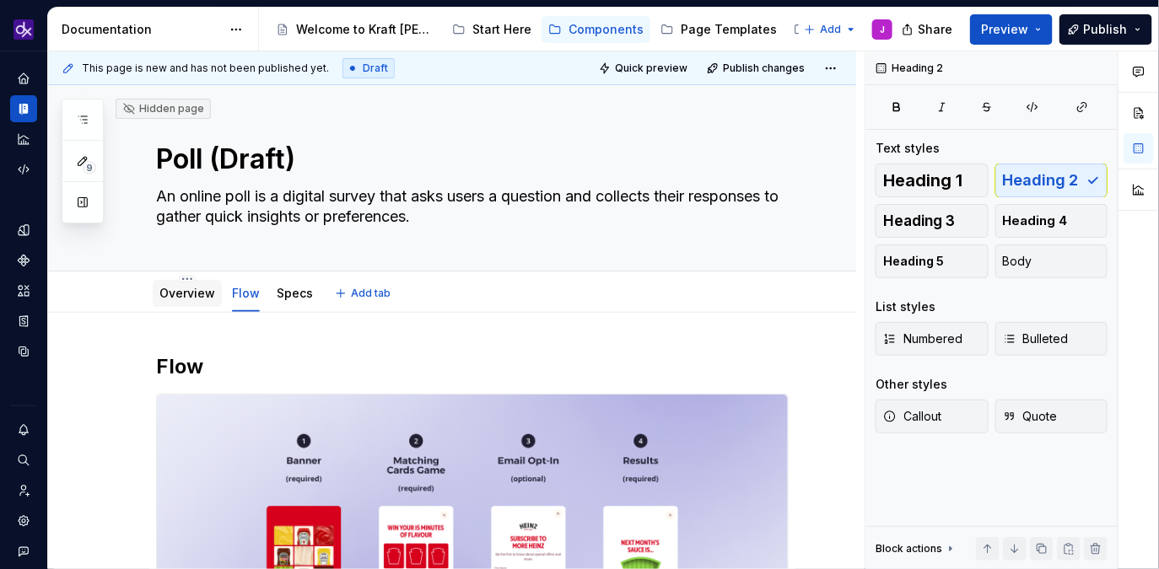
click at [177, 299] on link "Overview" at bounding box center [187, 293] width 56 height 14
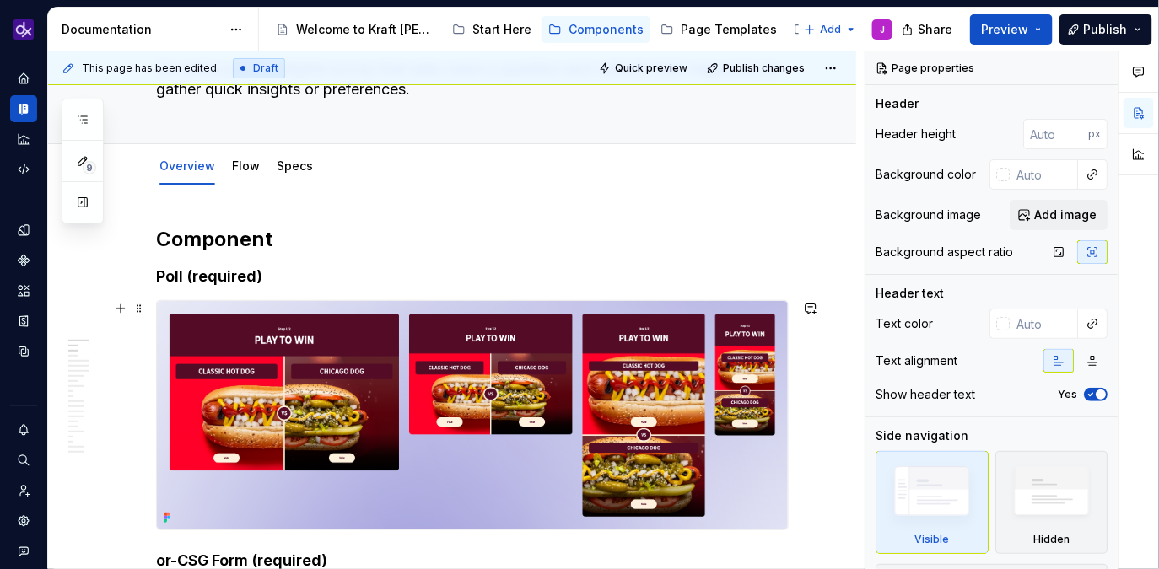
scroll to position [125, 0]
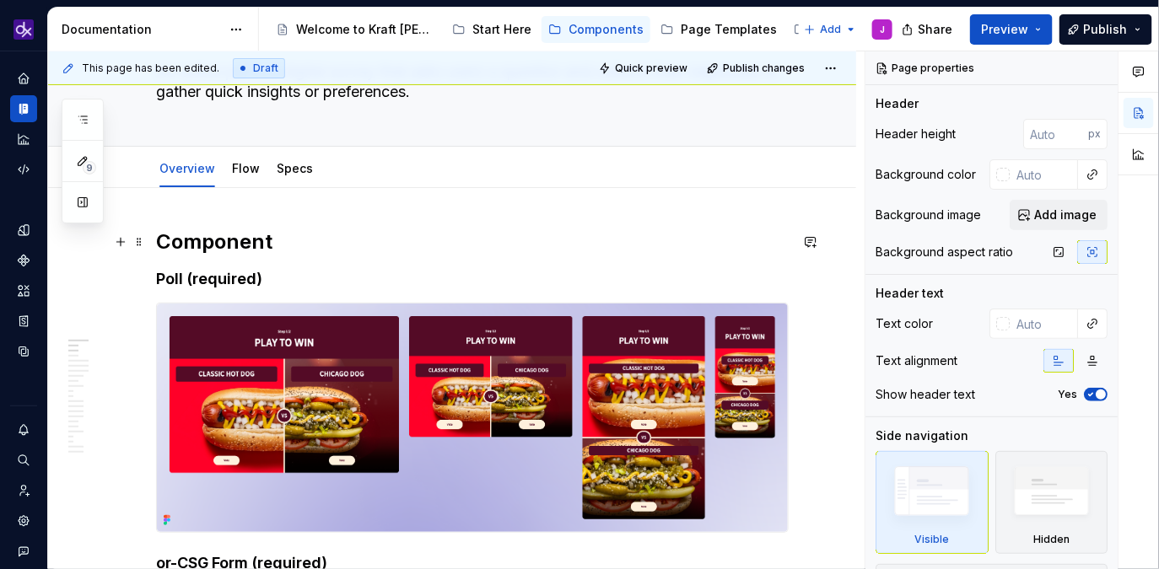
click at [159, 234] on h2 "Component" at bounding box center [472, 242] width 632 height 27
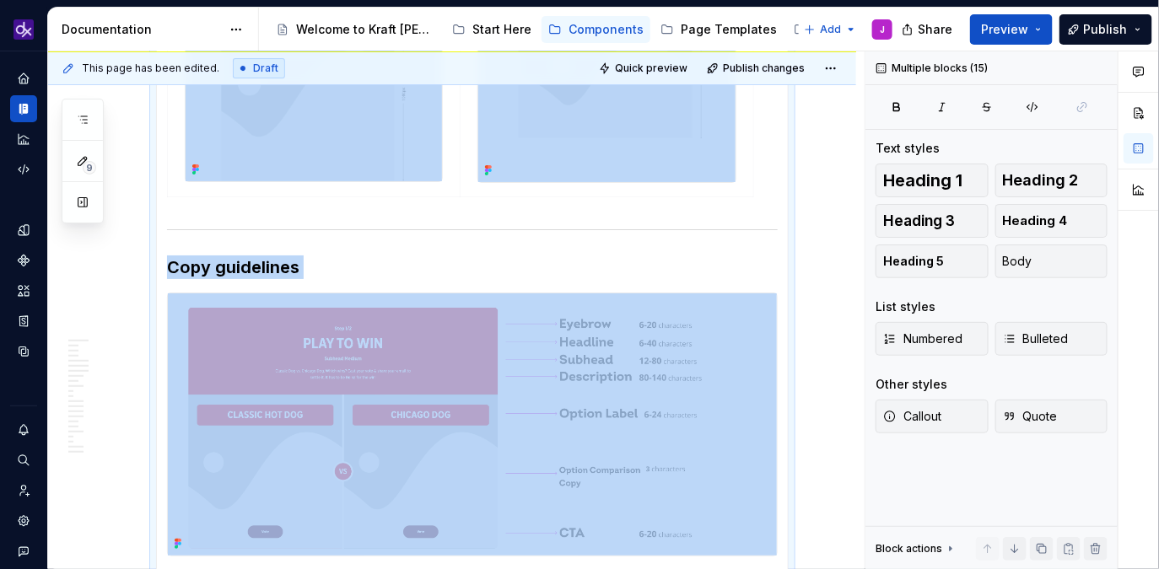
scroll to position [6881, 0]
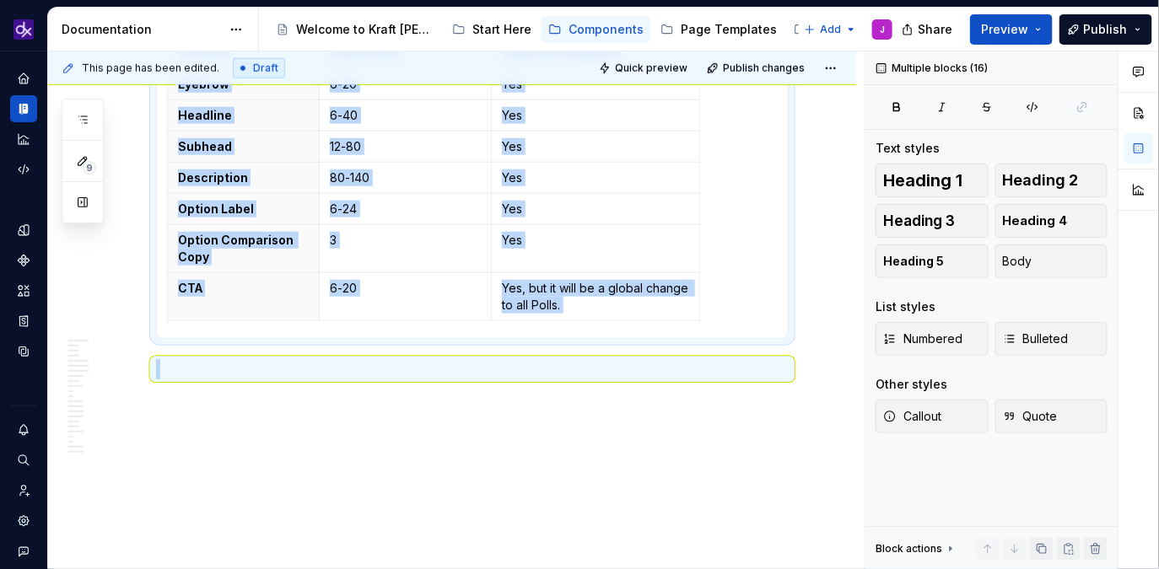
drag, startPoint x: 160, startPoint y: 234, endPoint x: 771, endPoint y: 409, distance: 635.3
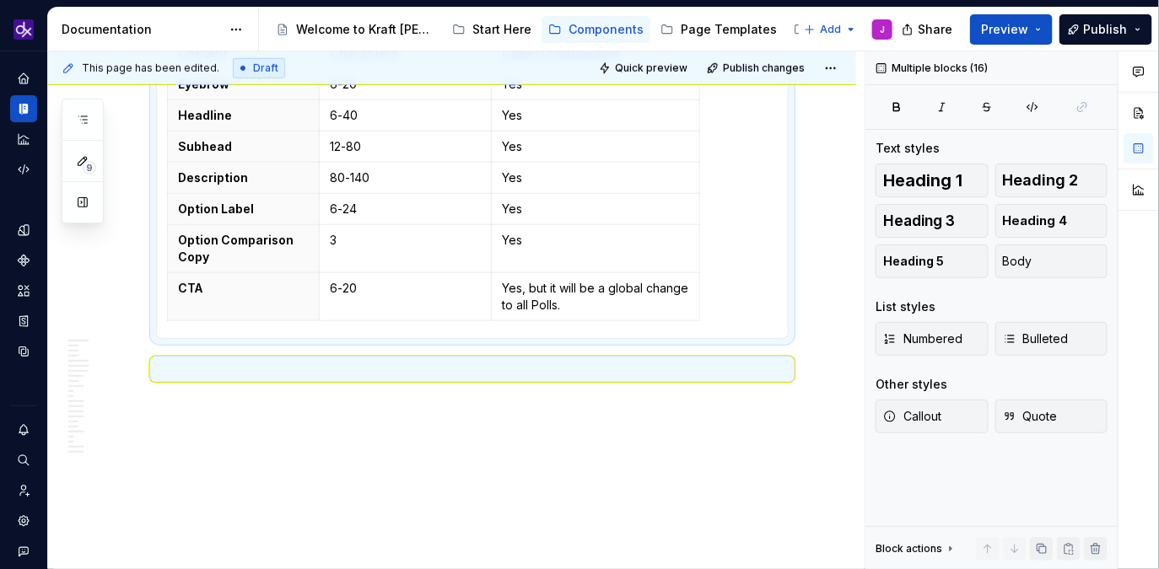
scroll to position [38, 0]
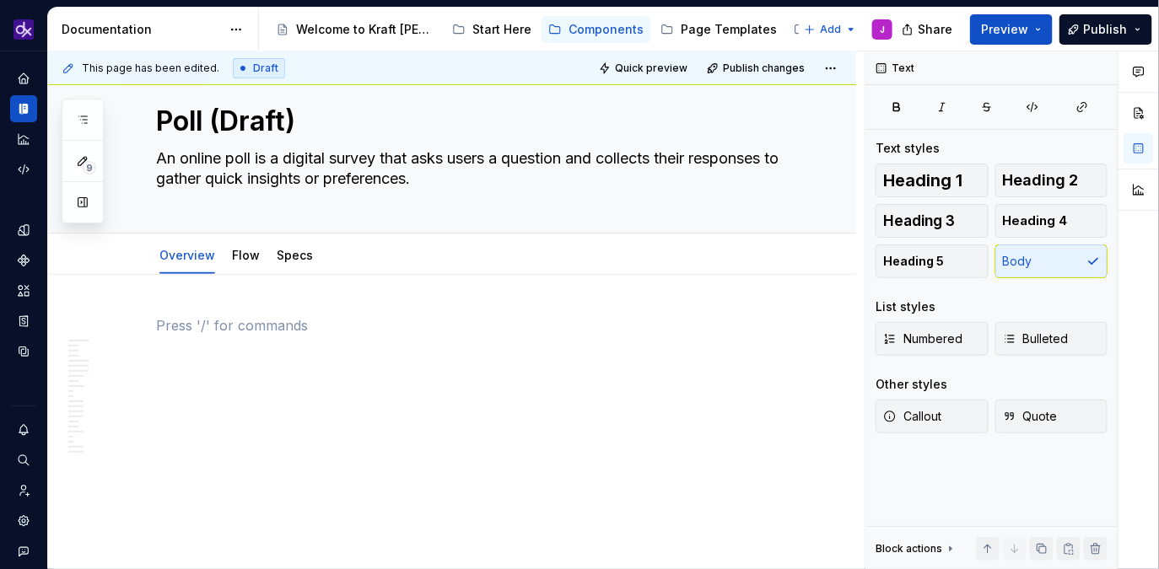
click at [411, 346] on div at bounding box center [472, 347] width 632 height 64
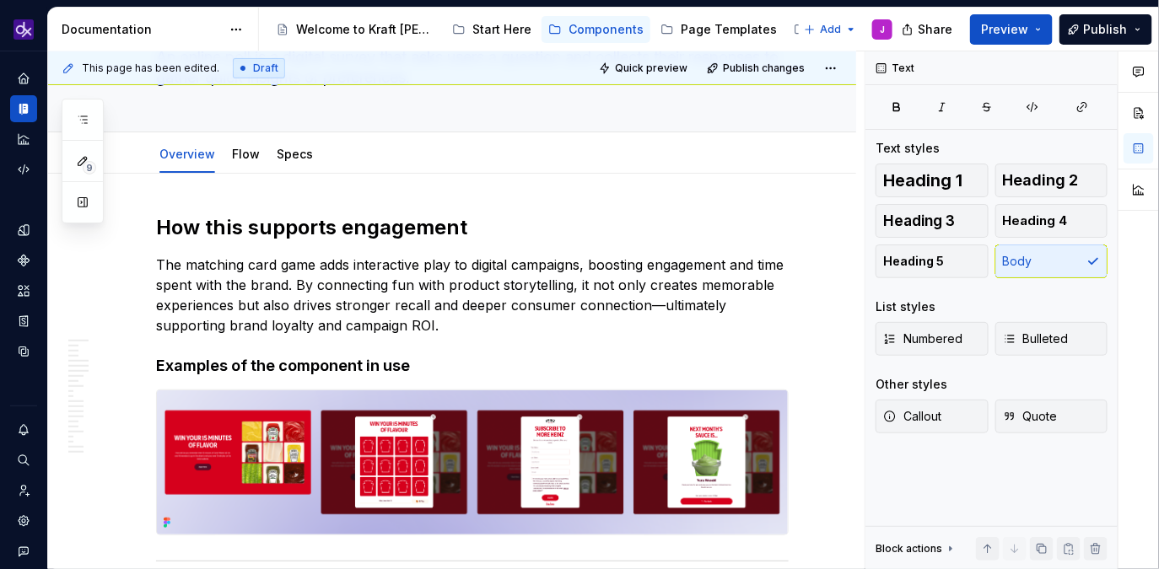
scroll to position [0, 0]
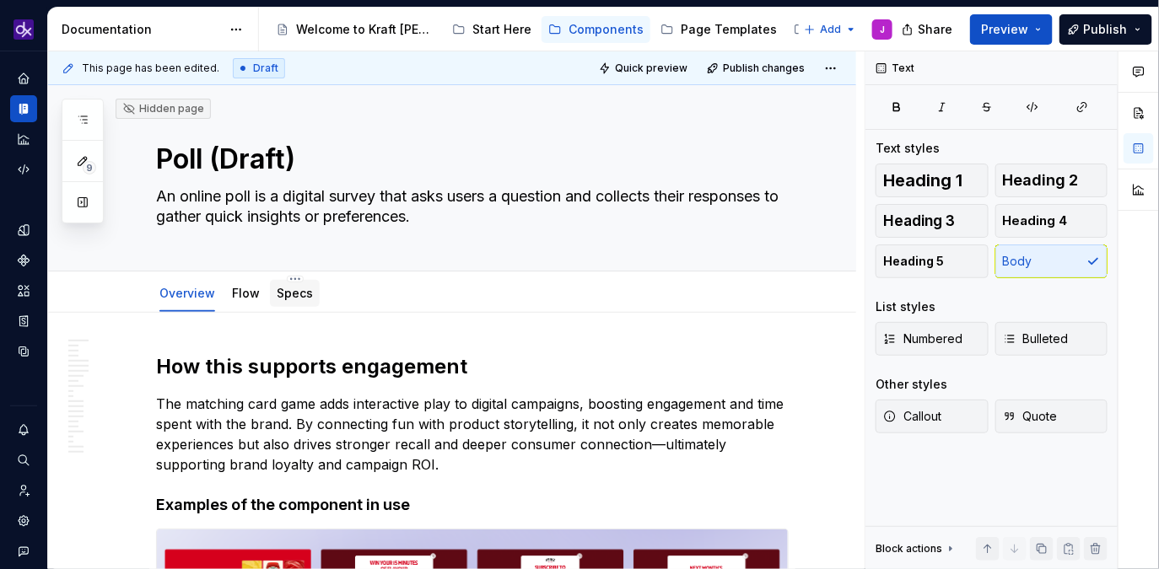
click at [288, 297] on link "Specs" at bounding box center [295, 293] width 36 height 14
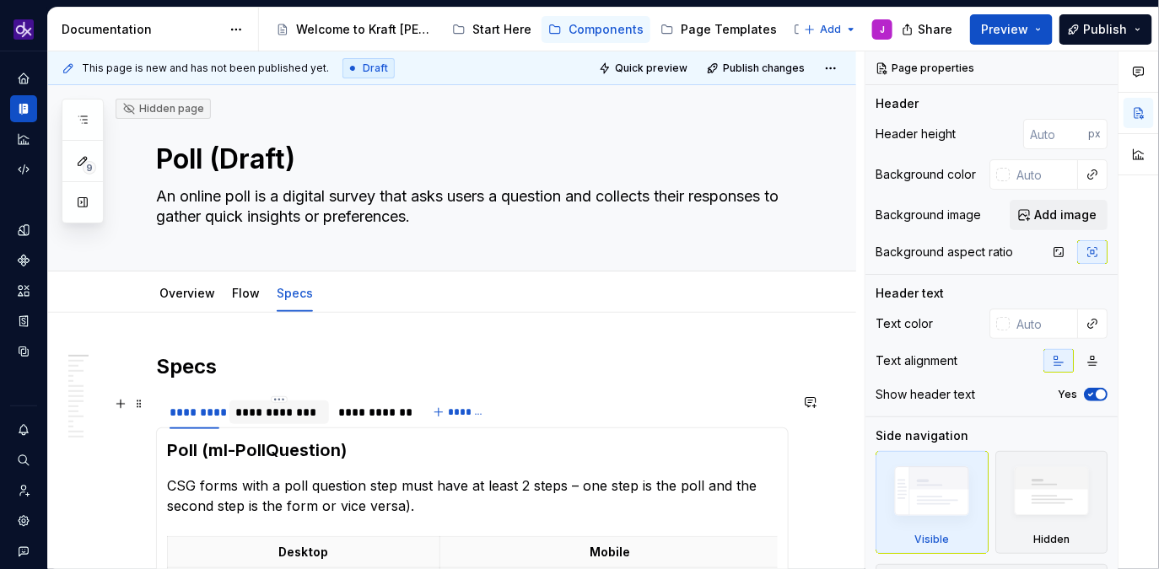
click at [292, 405] on div "**********" at bounding box center [279, 412] width 86 height 17
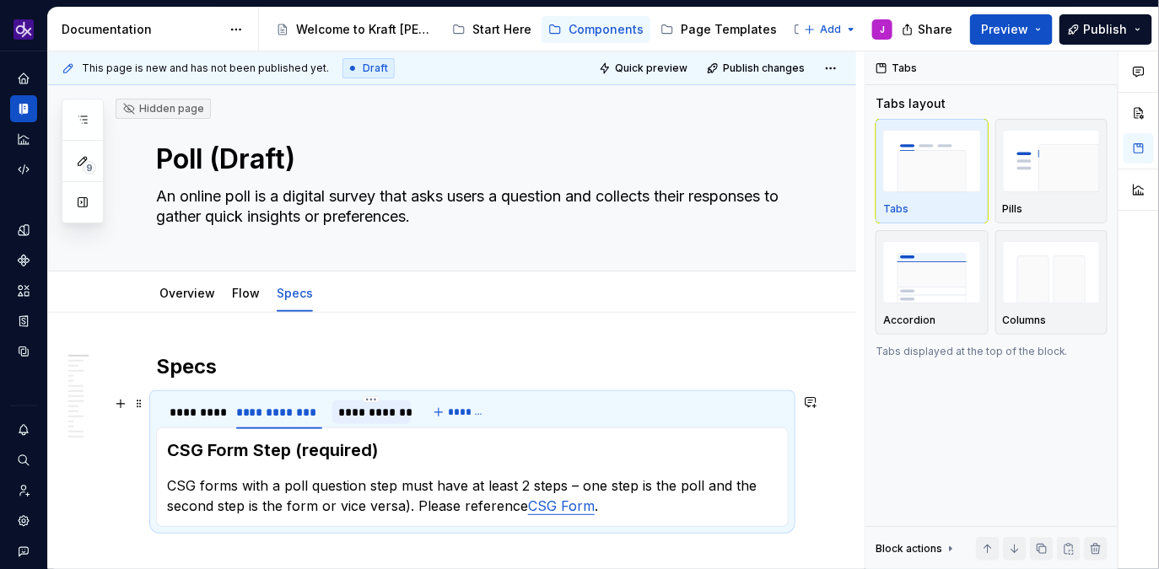
click at [378, 409] on div "**********" at bounding box center [371, 412] width 65 height 17
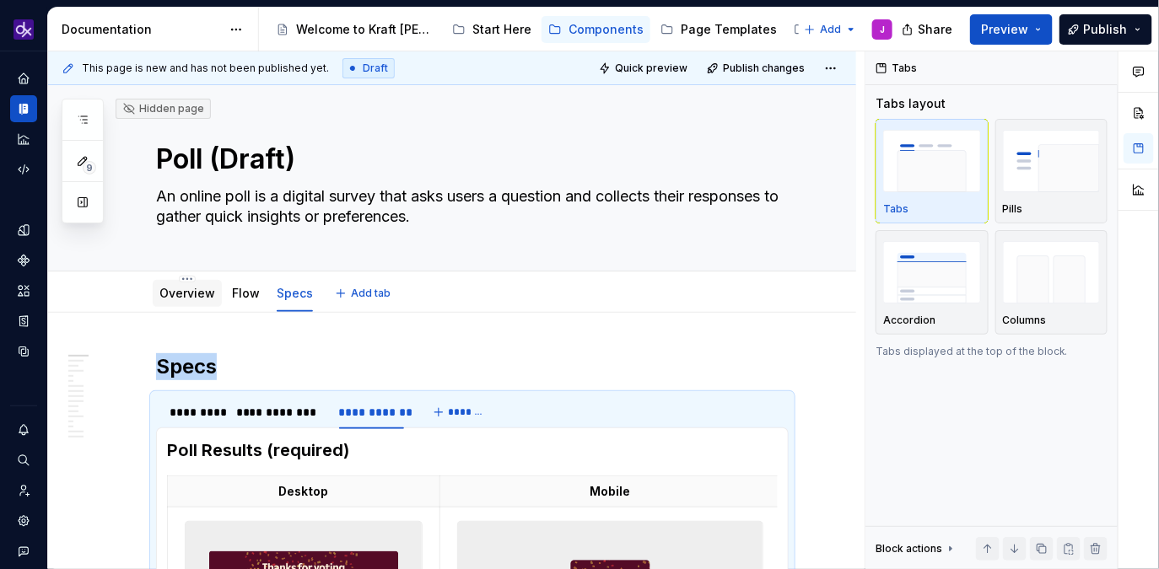
click at [164, 289] on link "Overview" at bounding box center [187, 293] width 56 height 14
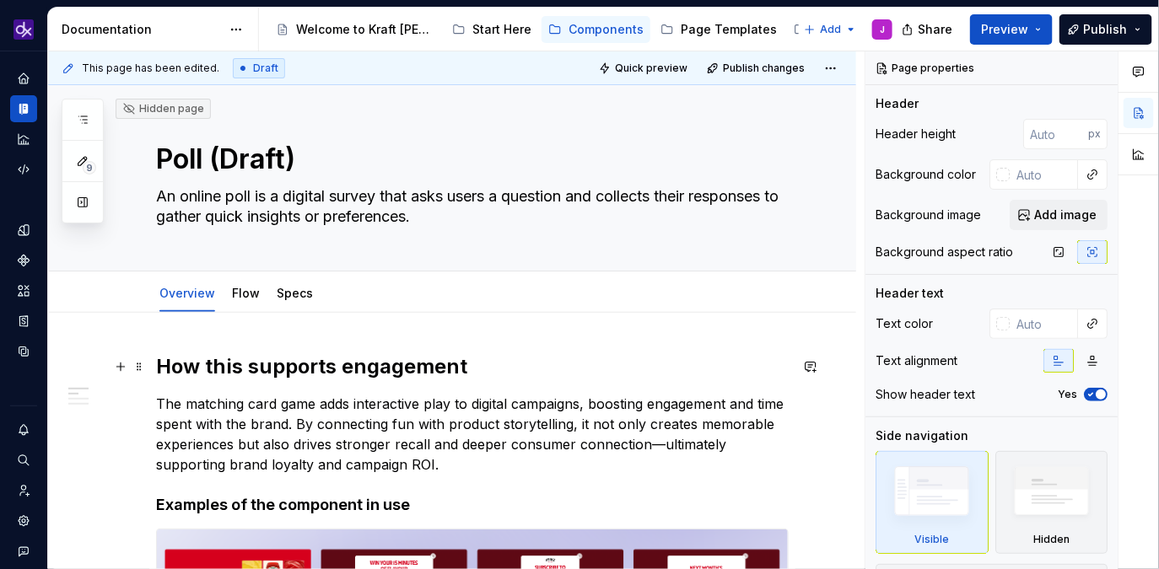
scroll to position [149, 0]
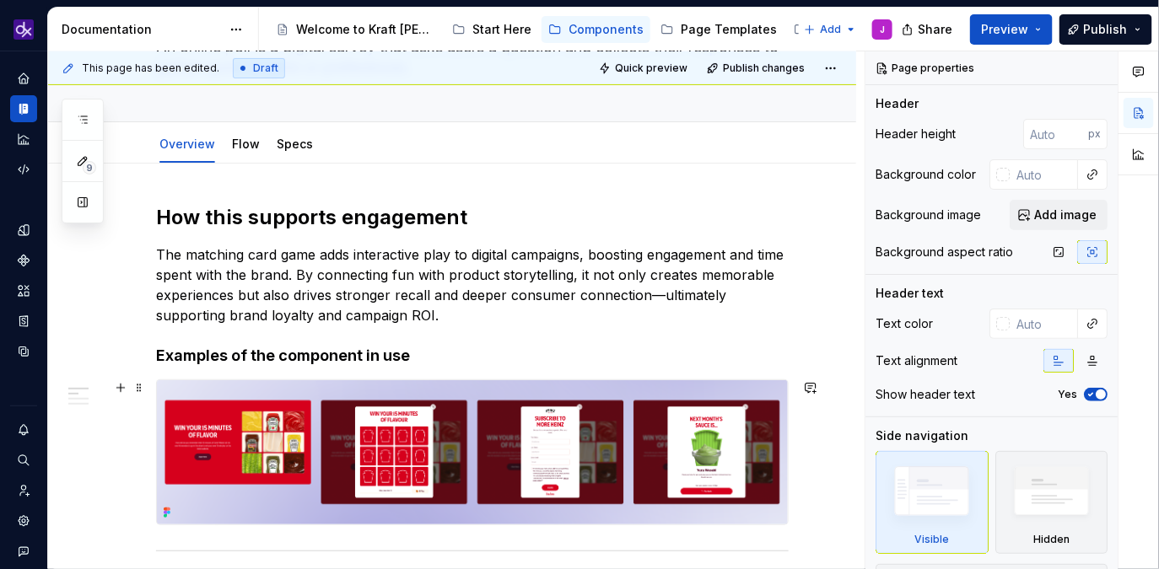
click at [503, 449] on img at bounding box center [472, 452] width 631 height 144
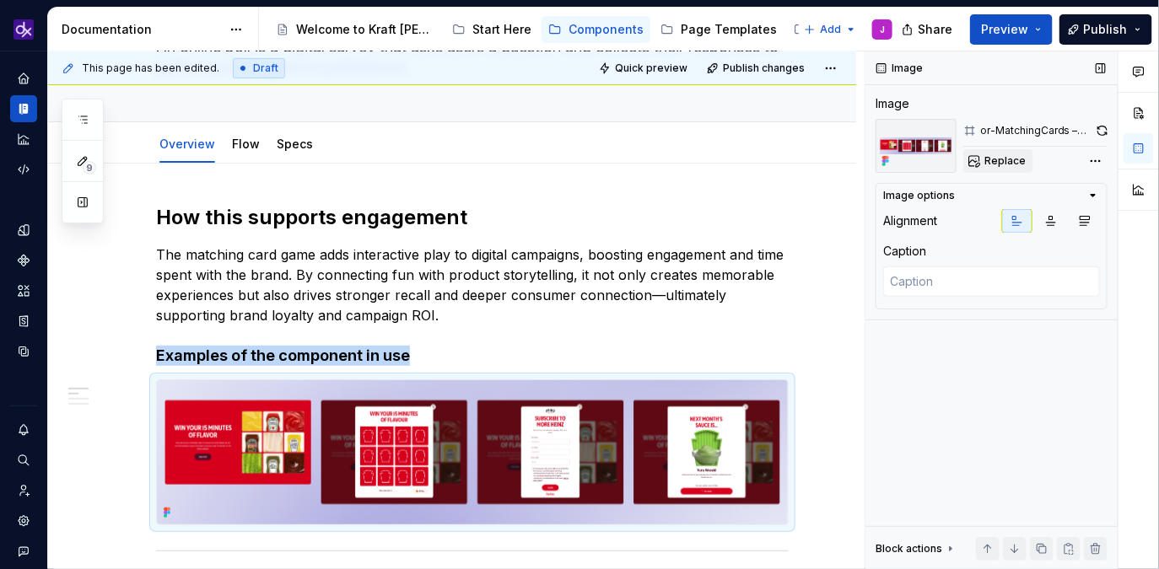
click at [1017, 156] on span "Replace" at bounding box center [1004, 160] width 41 height 13
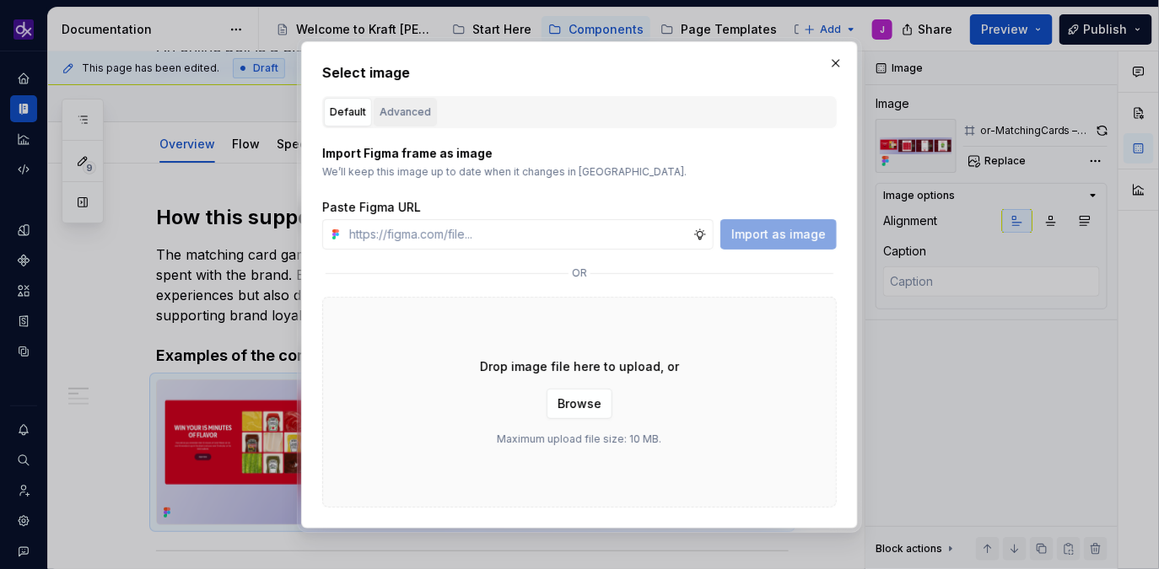
click at [415, 116] on div "Advanced" at bounding box center [404, 112] width 51 height 17
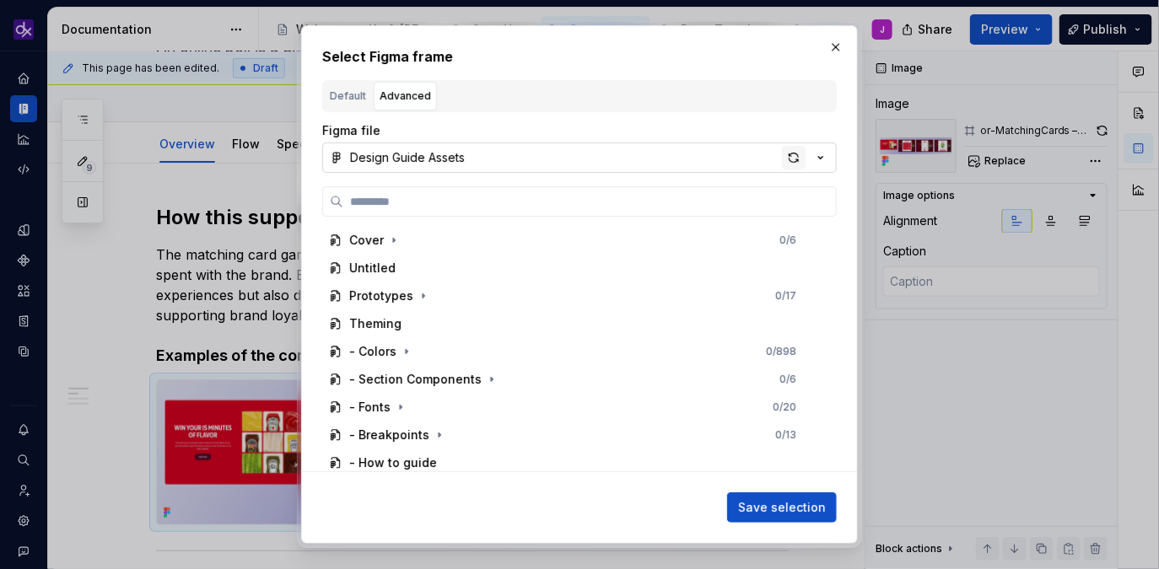
click at [796, 157] on div "button" at bounding box center [794, 158] width 24 height 24
type textarea "*"
type input "**********"
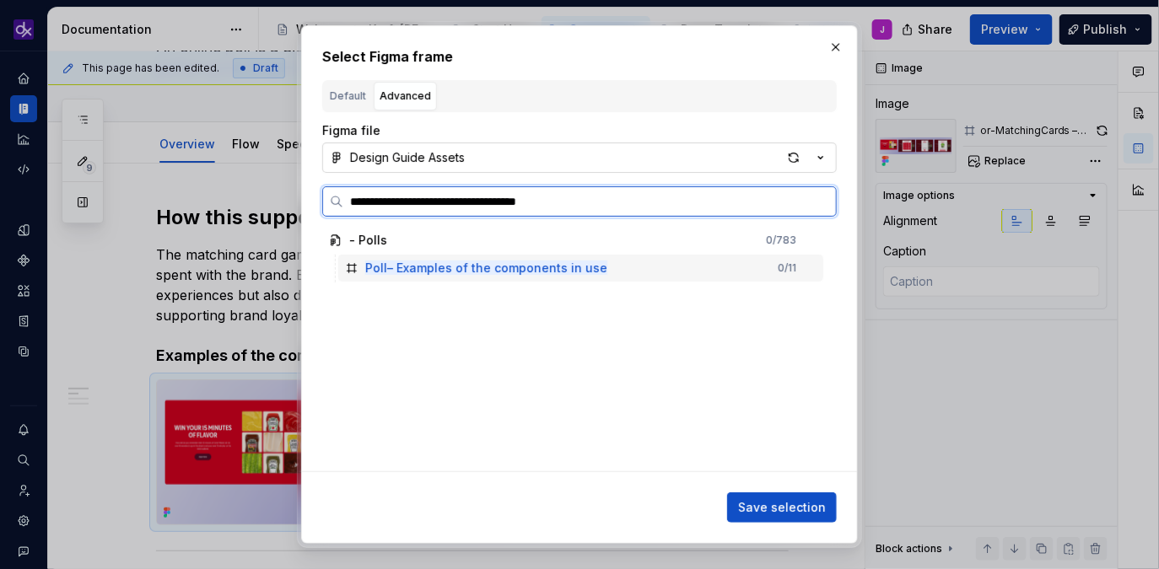
click at [545, 278] on div "Poll– Examples of the components in use 0 / 11" at bounding box center [580, 268] width 485 height 27
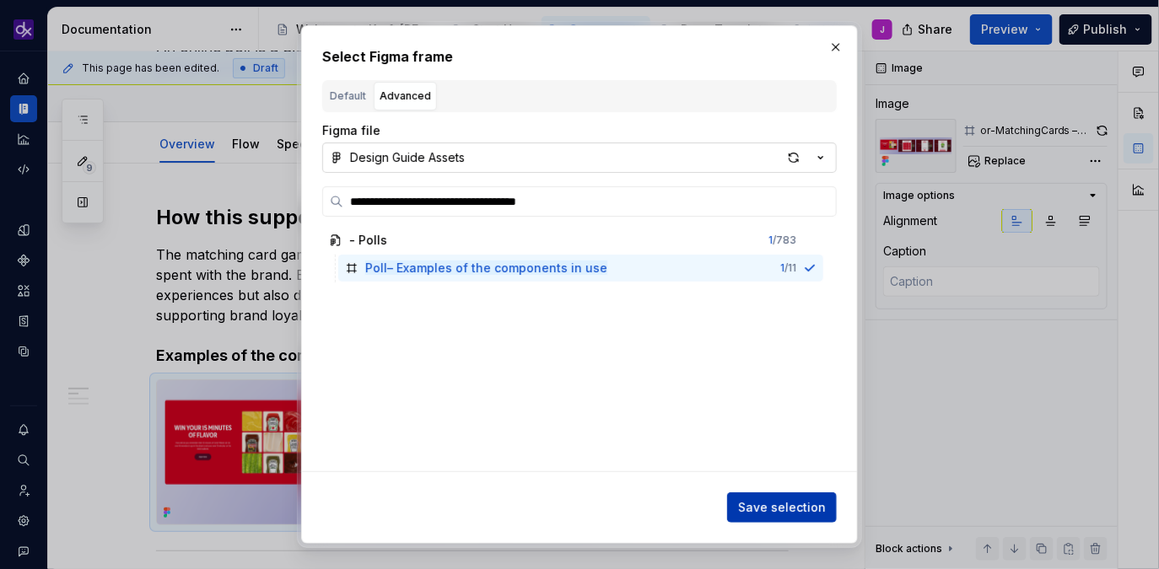
click at [820, 501] on span "Save selection" at bounding box center [782, 507] width 88 height 17
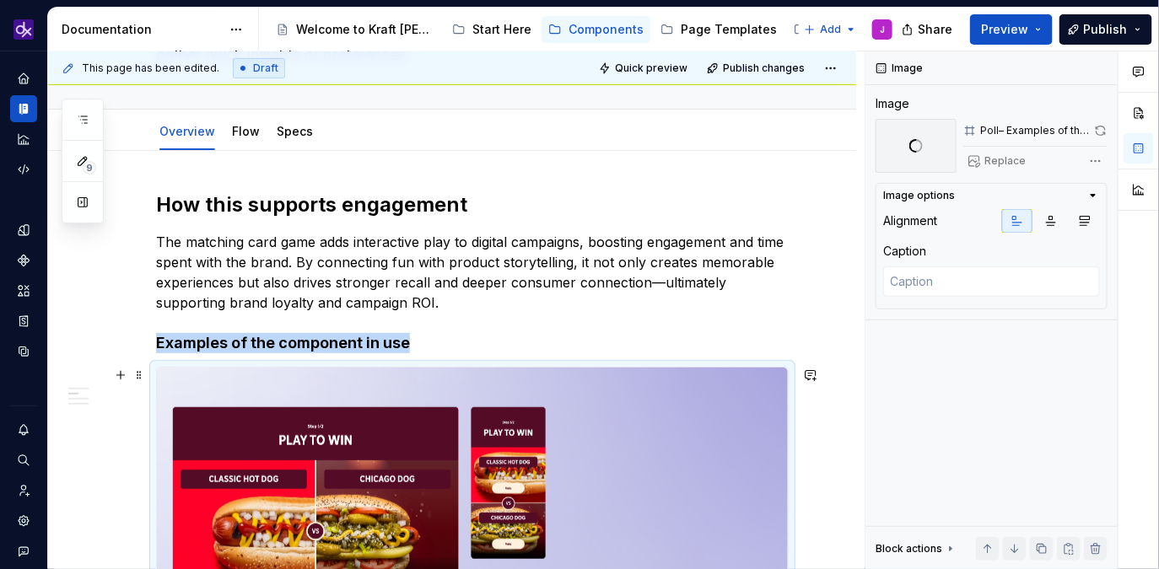
scroll to position [0, 0]
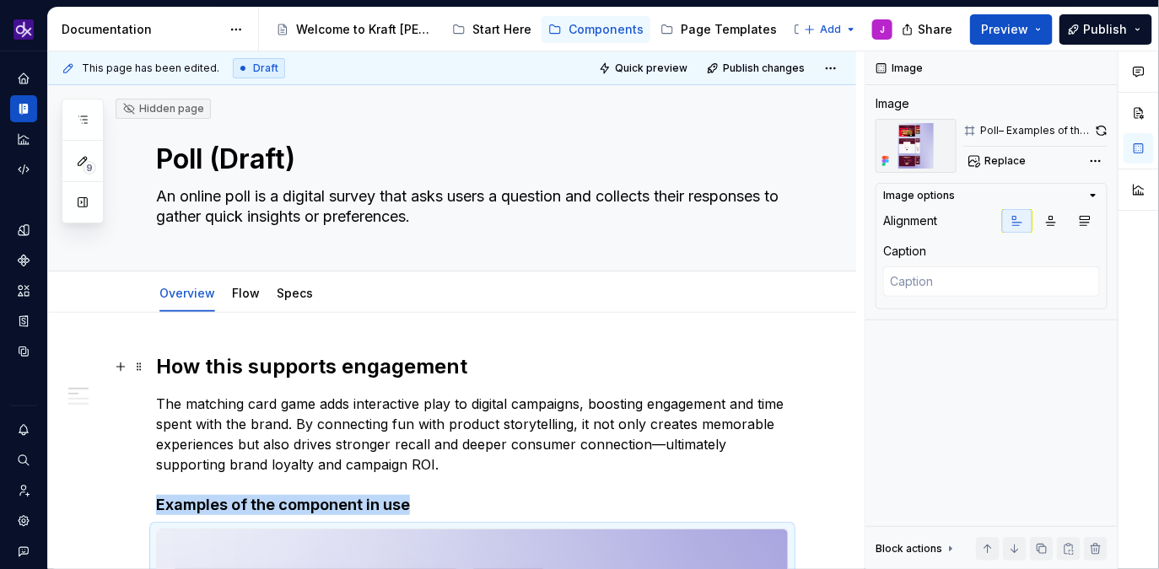
click at [459, 439] on p "The matching card game adds interactive play to digital campaigns, boosting eng…" at bounding box center [472, 434] width 632 height 81
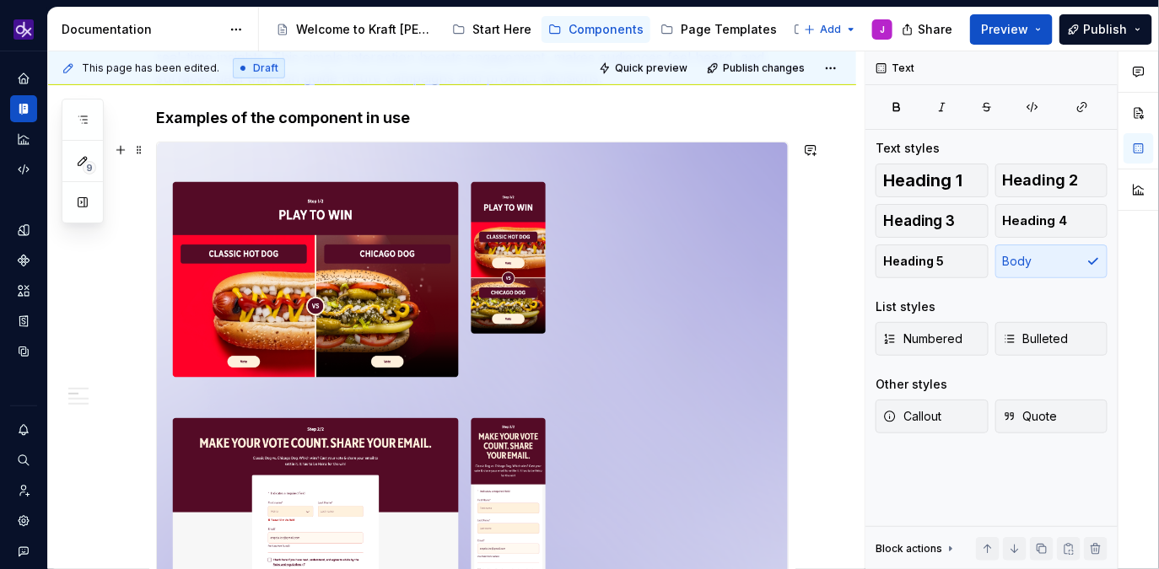
scroll to position [371, 0]
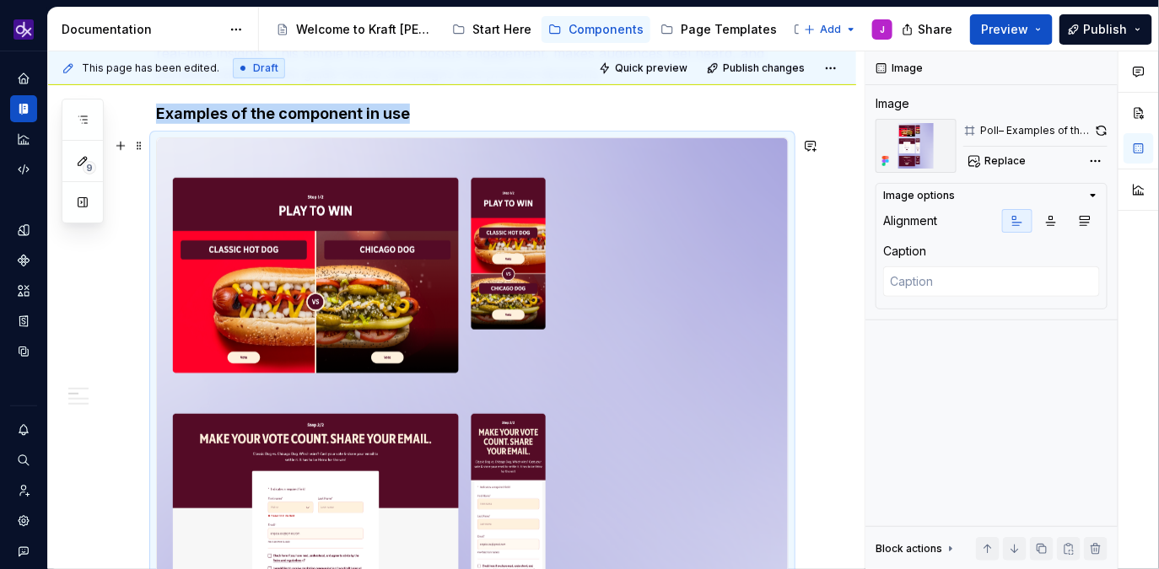
click at [488, 463] on img at bounding box center [472, 541] width 631 height 807
click at [1102, 134] on button "button" at bounding box center [1101, 131] width 13 height 24
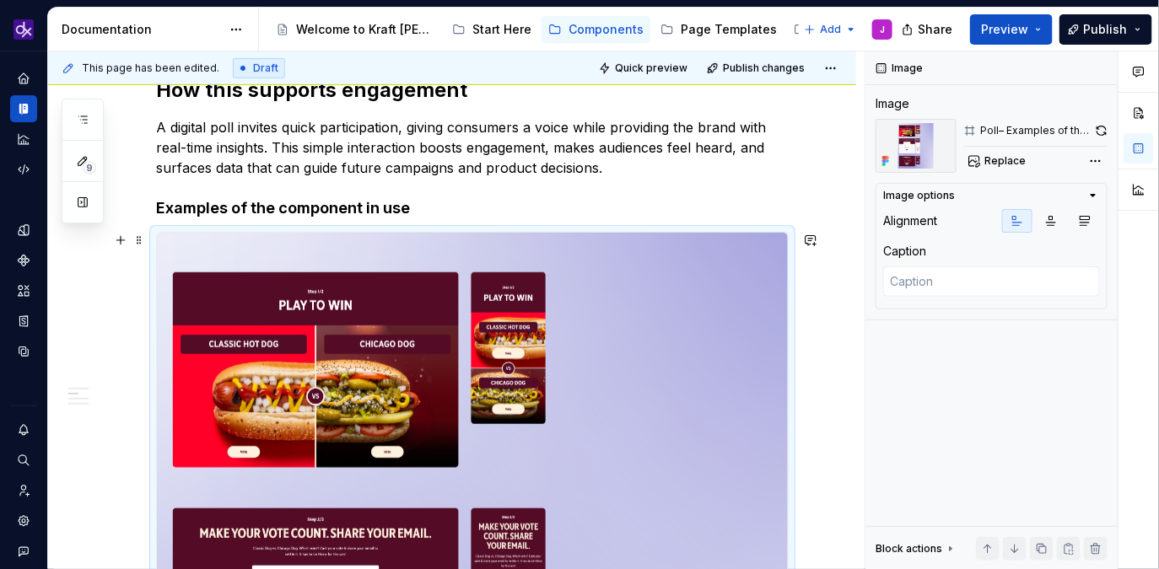
scroll to position [275, 0]
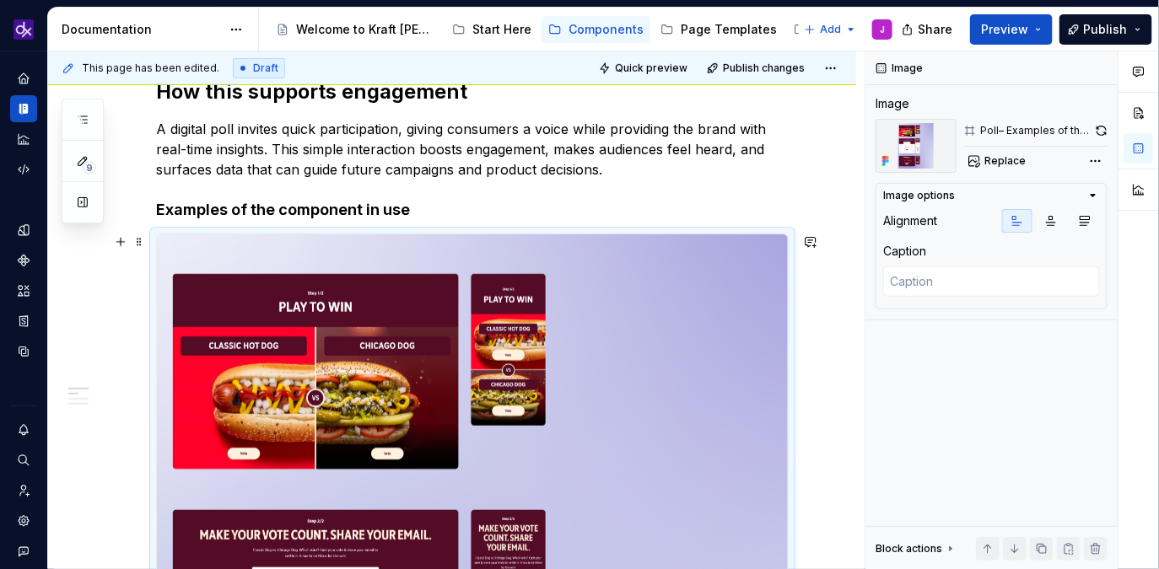
click at [1004, 170] on button "Replace" at bounding box center [998, 161] width 70 height 24
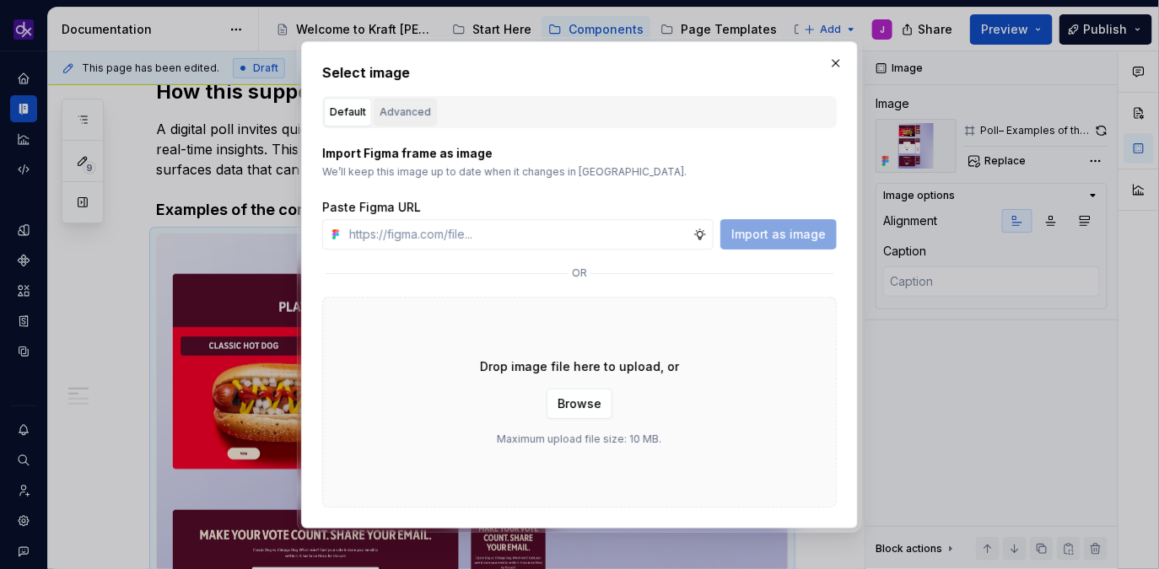
click at [400, 118] on div "Advanced" at bounding box center [404, 112] width 51 height 17
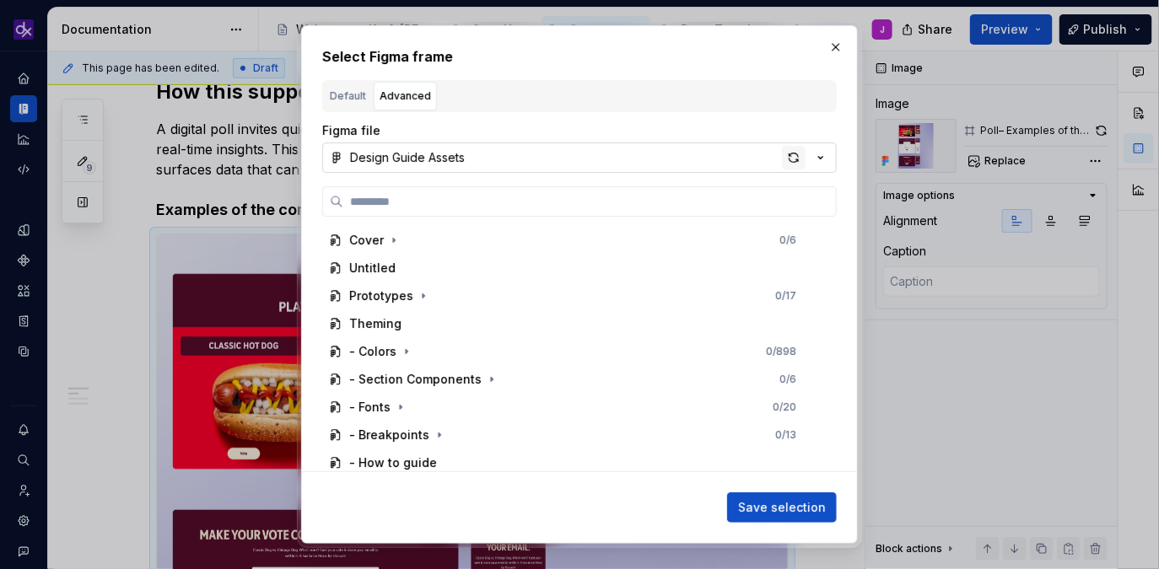
click at [790, 155] on div "button" at bounding box center [794, 158] width 24 height 24
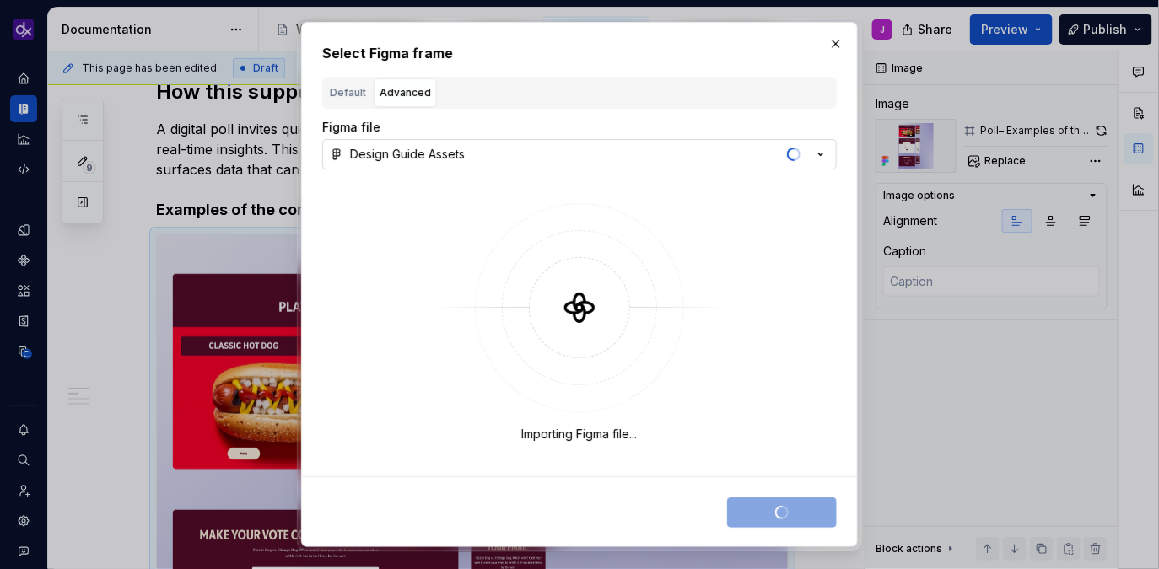
type textarea "*"
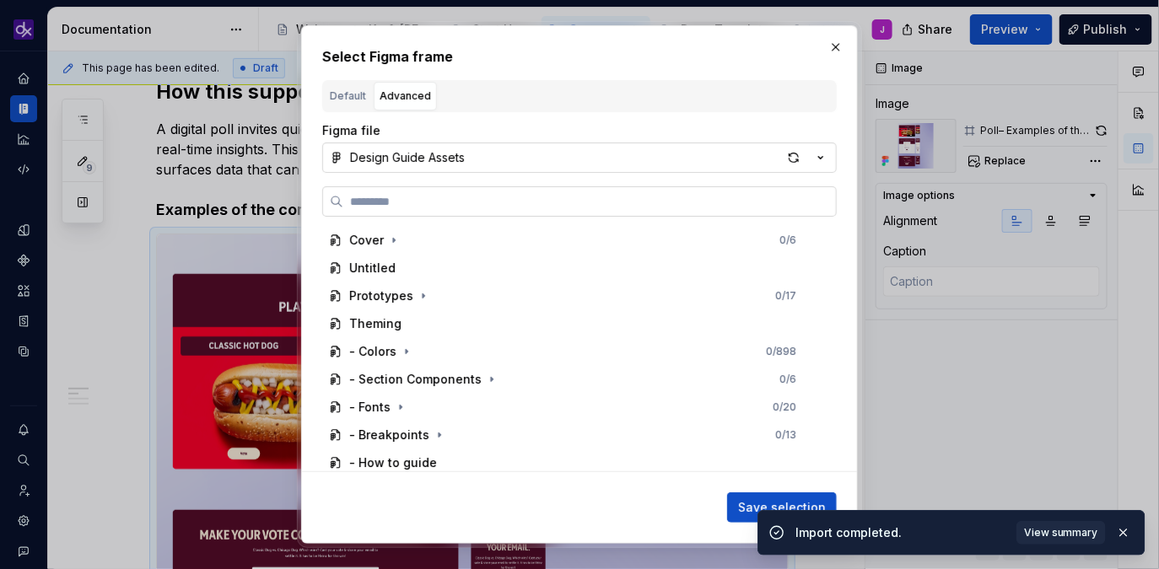
click at [562, 198] on input "search" at bounding box center [589, 201] width 492 height 17
paste input "**********"
type input "**********"
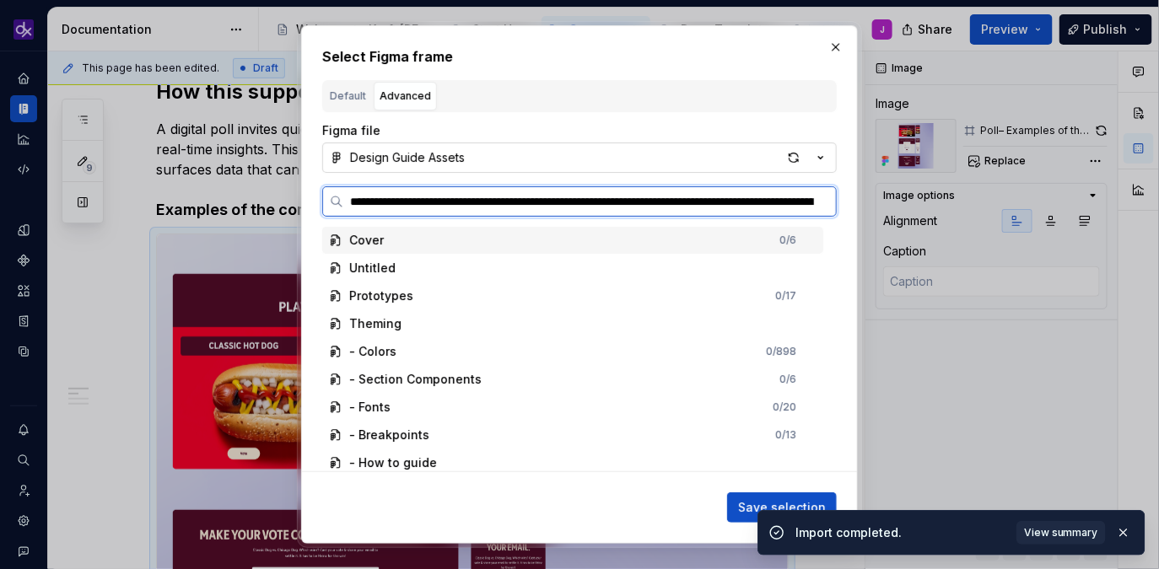
scroll to position [0, 1002]
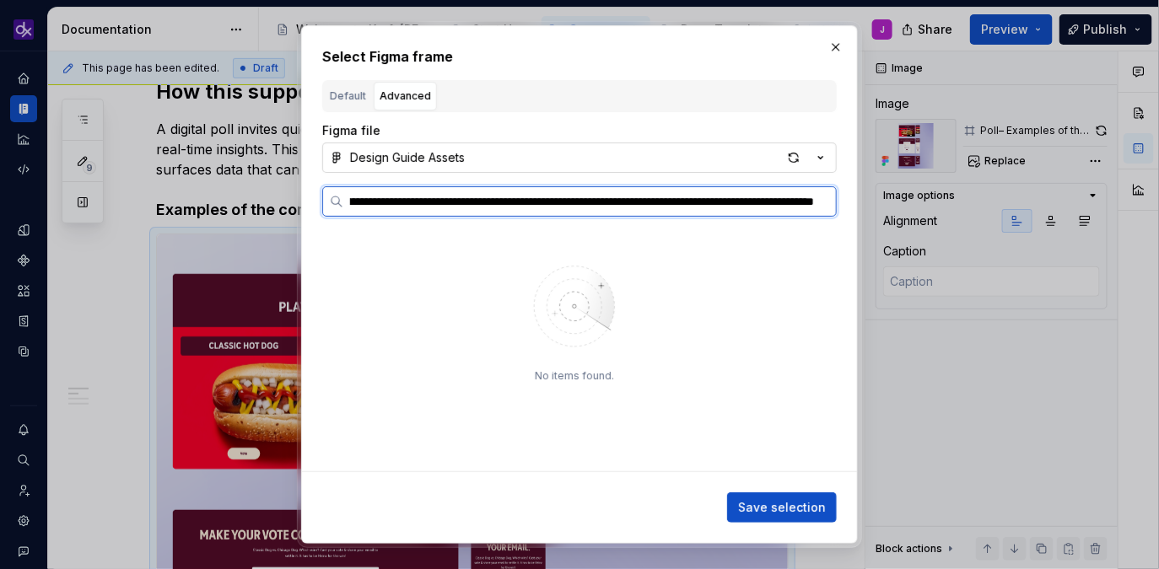
type textarea "*"
click at [820, 199] on input "**********" at bounding box center [589, 201] width 492 height 17
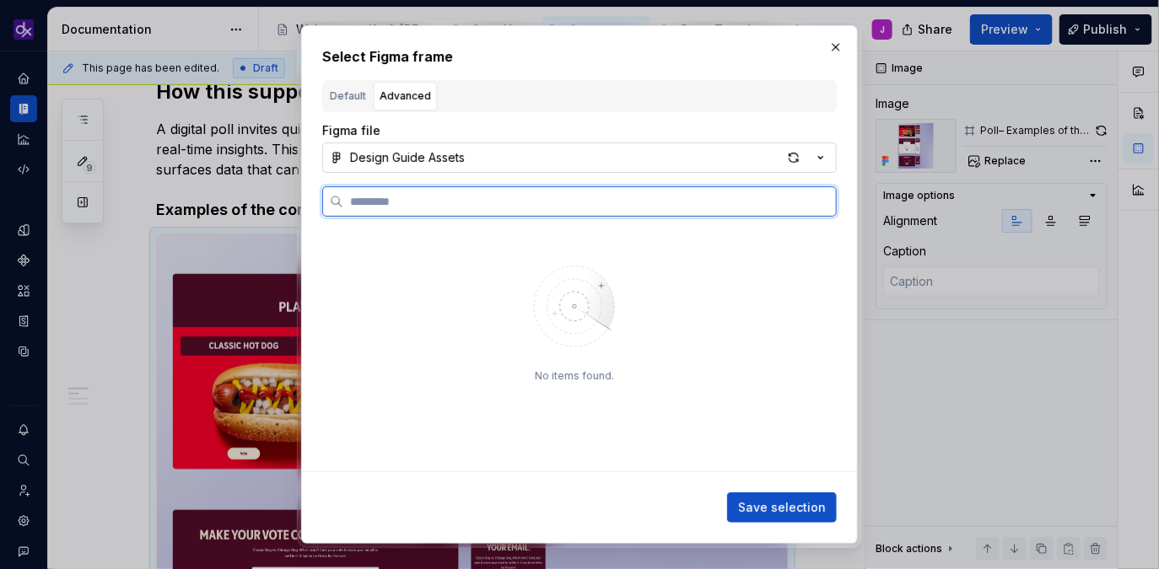
scroll to position [0, 0]
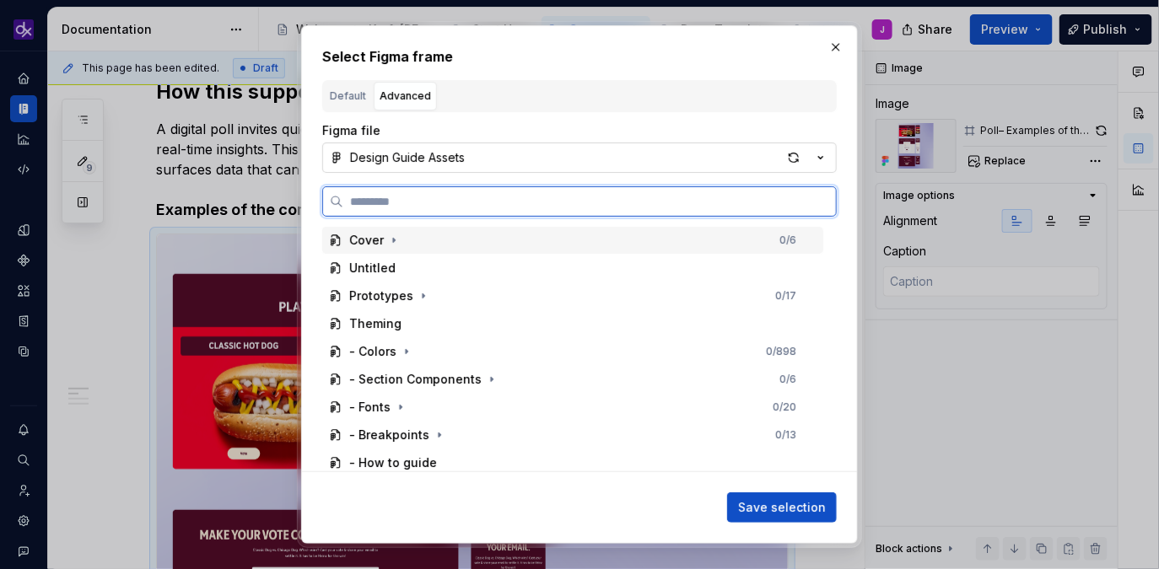
type textarea "*"
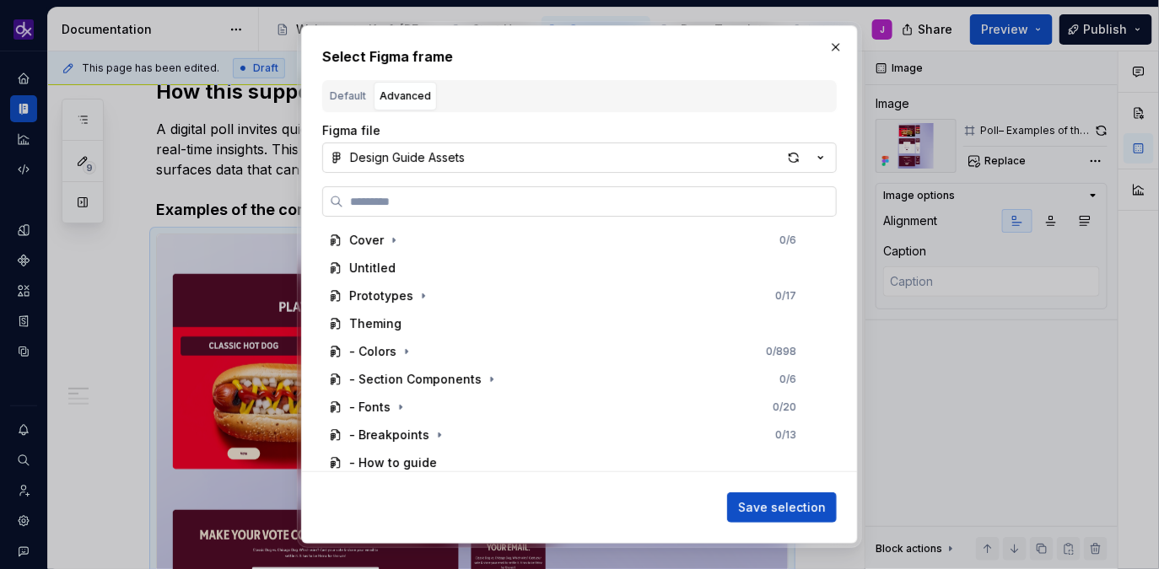
paste input "**********"
type input "**********"
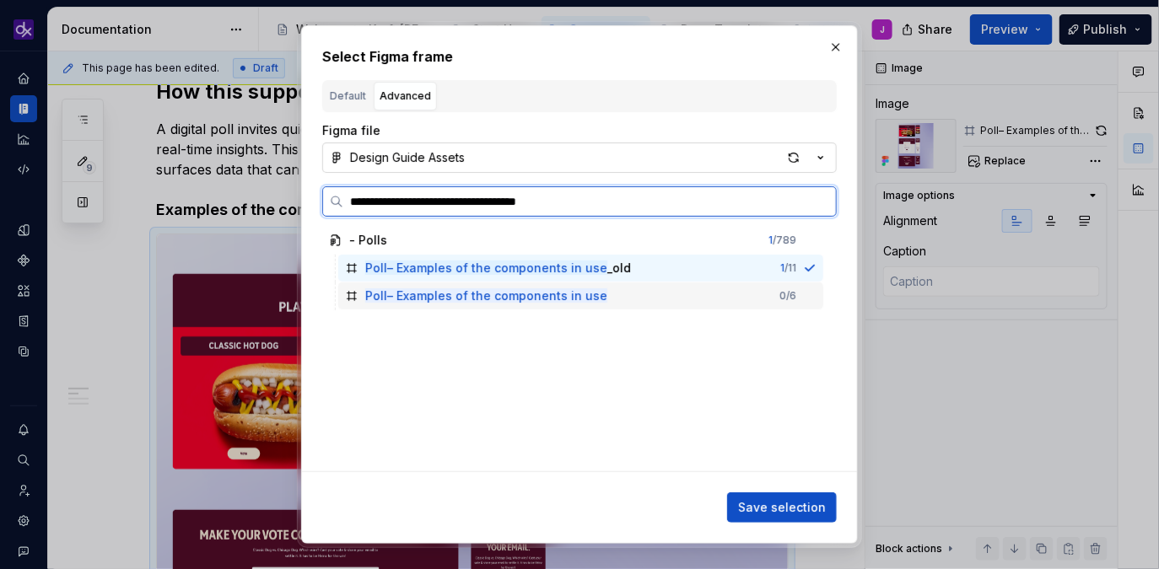
click at [676, 298] on div "Poll– Examples of the components in use 0 / 6" at bounding box center [580, 296] width 485 height 27
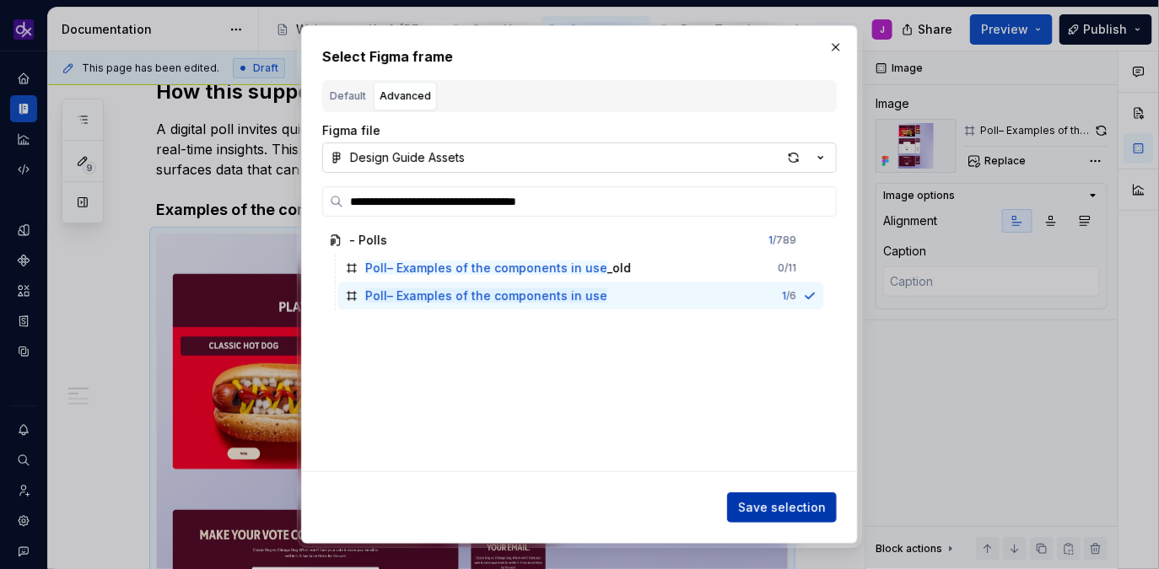
click at [775, 504] on span "Save selection" at bounding box center [782, 507] width 88 height 17
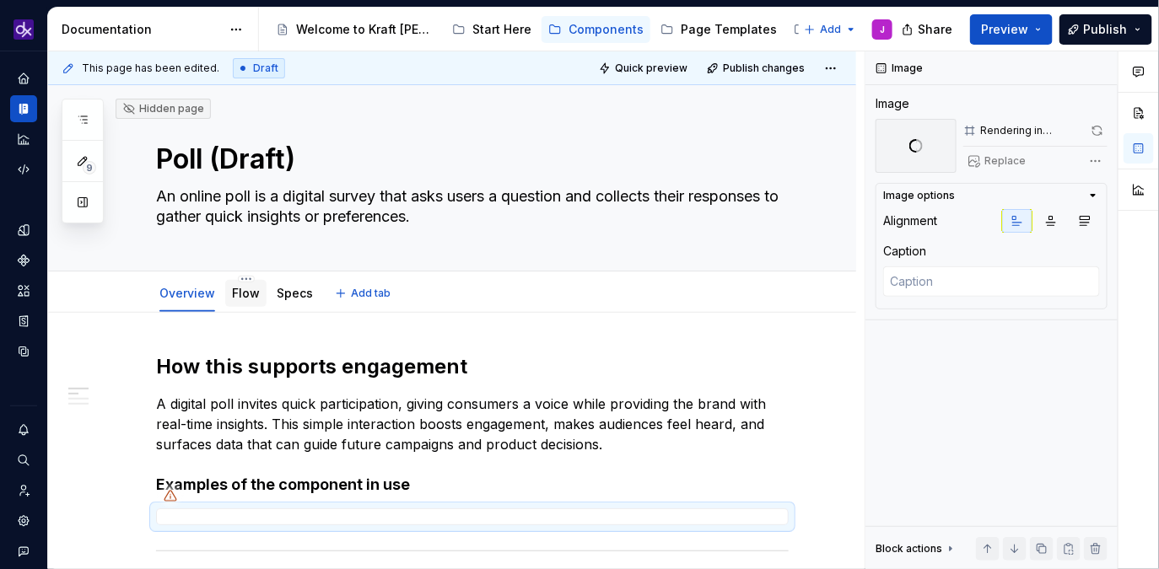
click at [252, 301] on div "Flow" at bounding box center [246, 293] width 28 height 17
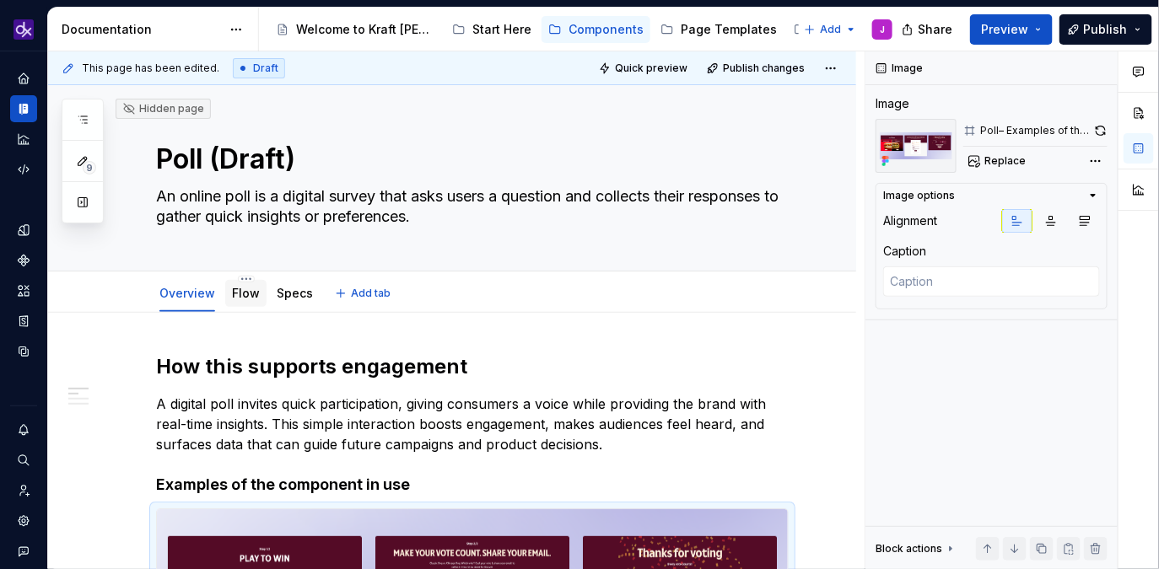
click at [250, 293] on link "Flow" at bounding box center [246, 293] width 28 height 14
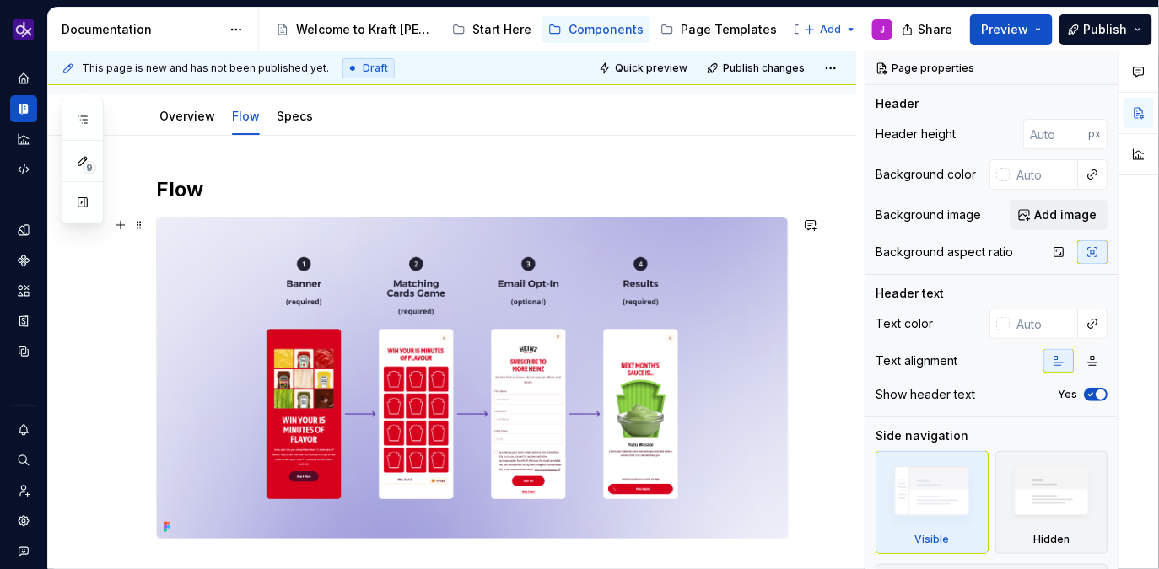
scroll to position [183, 0]
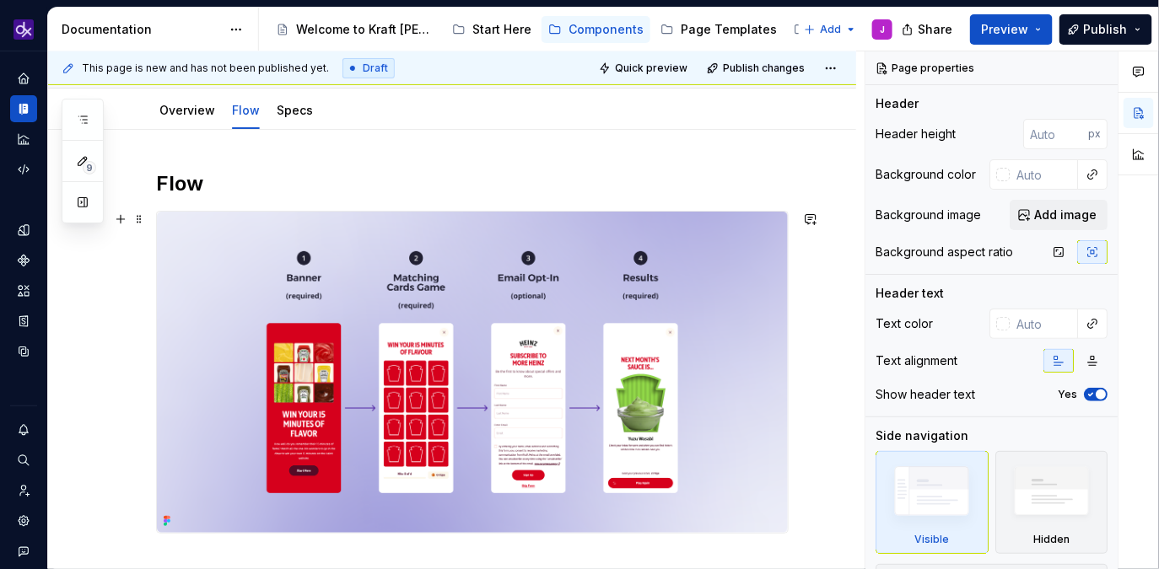
click at [613, 395] on img at bounding box center [472, 372] width 631 height 321
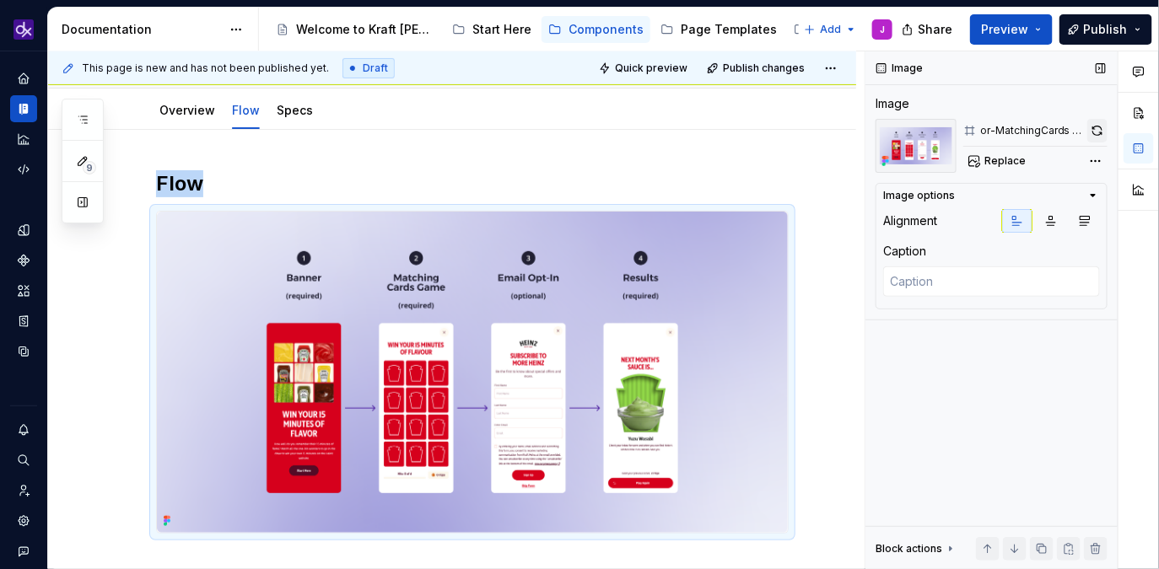
click at [1098, 132] on button "button" at bounding box center [1097, 131] width 20 height 24
click at [993, 161] on span "Replace" at bounding box center [1004, 160] width 41 height 13
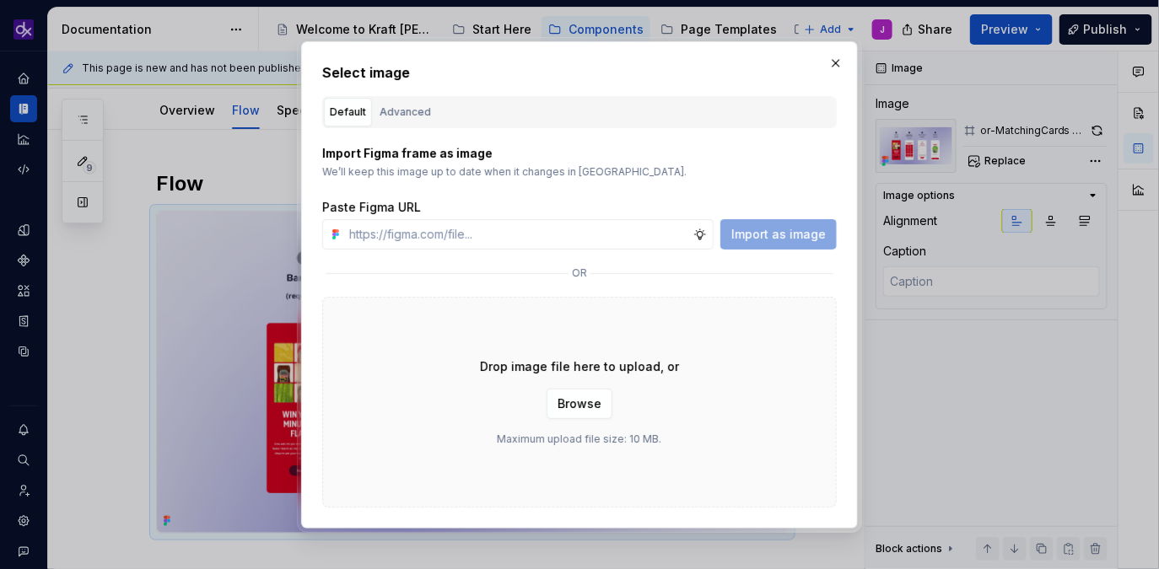
type textarea "*"
click at [409, 100] on button "Advanced" at bounding box center [405, 112] width 63 height 29
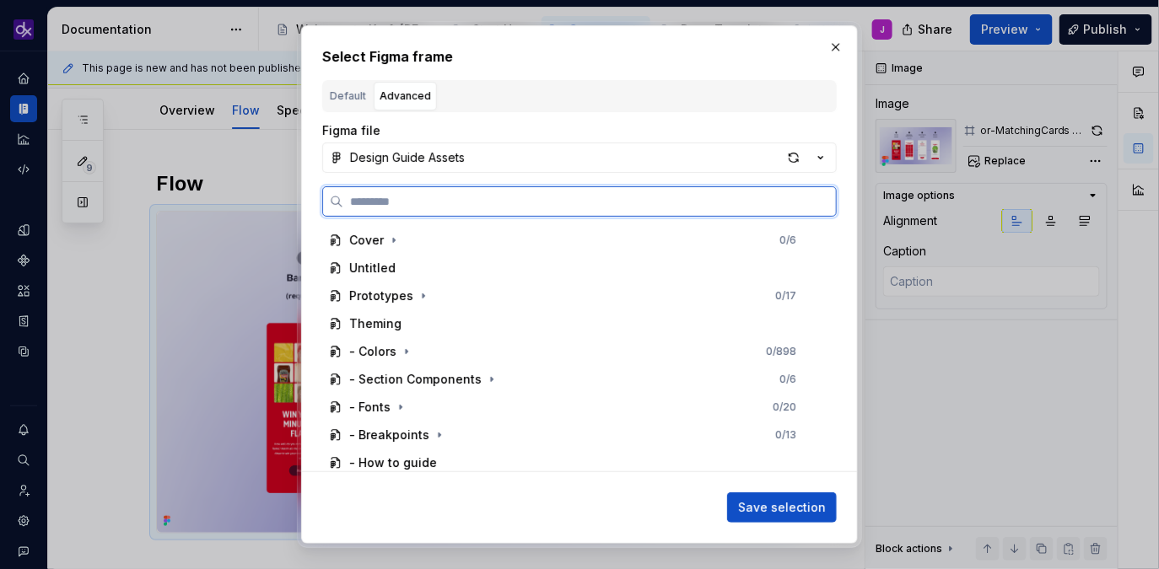
click at [427, 195] on input "search" at bounding box center [589, 201] width 492 height 17
paste input "**********"
type input "**********"
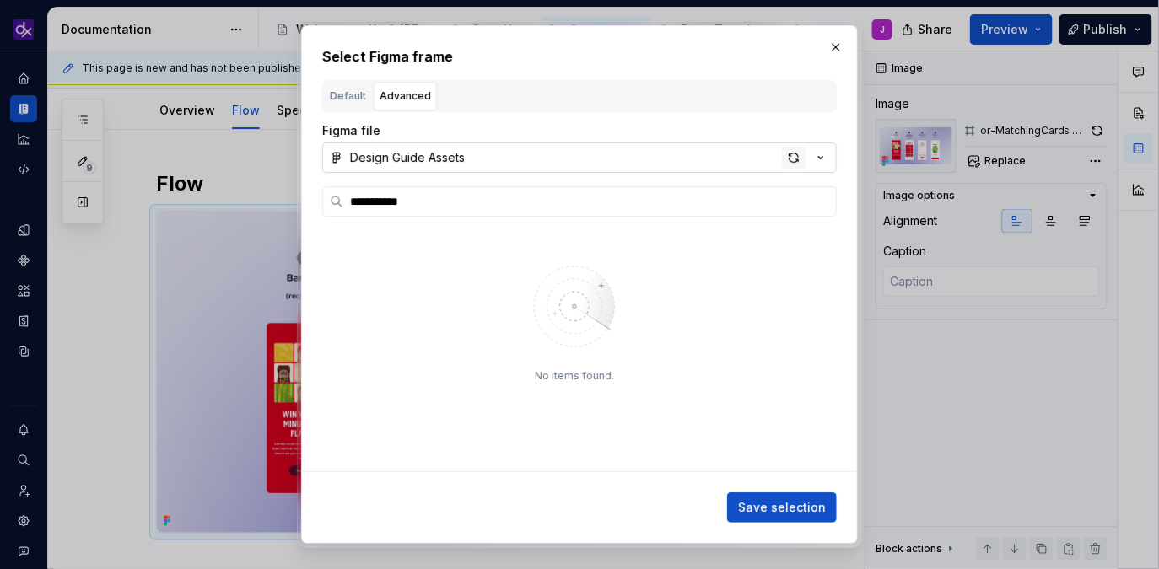
click at [784, 152] on div "button" at bounding box center [794, 158] width 24 height 24
type textarea "*"
type input "**********"
click at [797, 159] on div "button" at bounding box center [794, 158] width 24 height 24
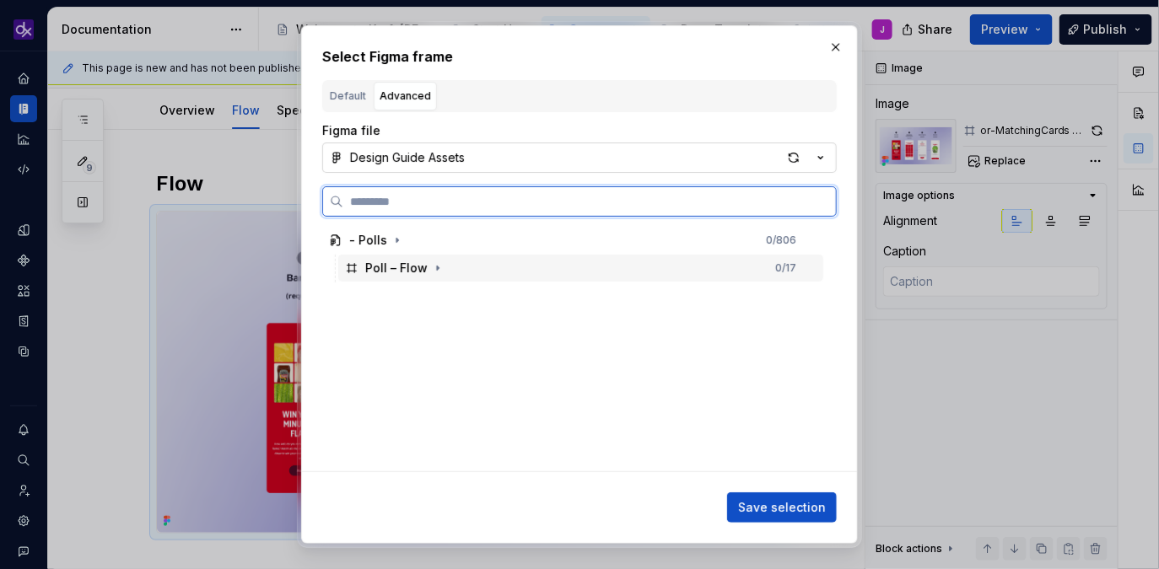
click at [524, 271] on div "Poll – Flow 0 / 17" at bounding box center [580, 268] width 485 height 27
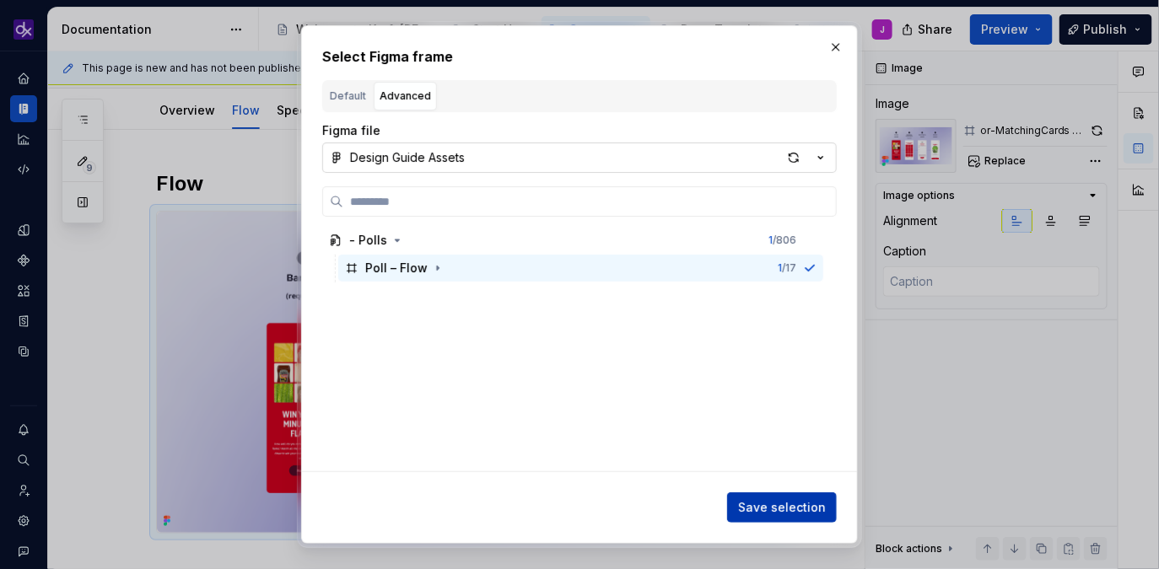
click at [800, 508] on span "Save selection" at bounding box center [782, 507] width 88 height 17
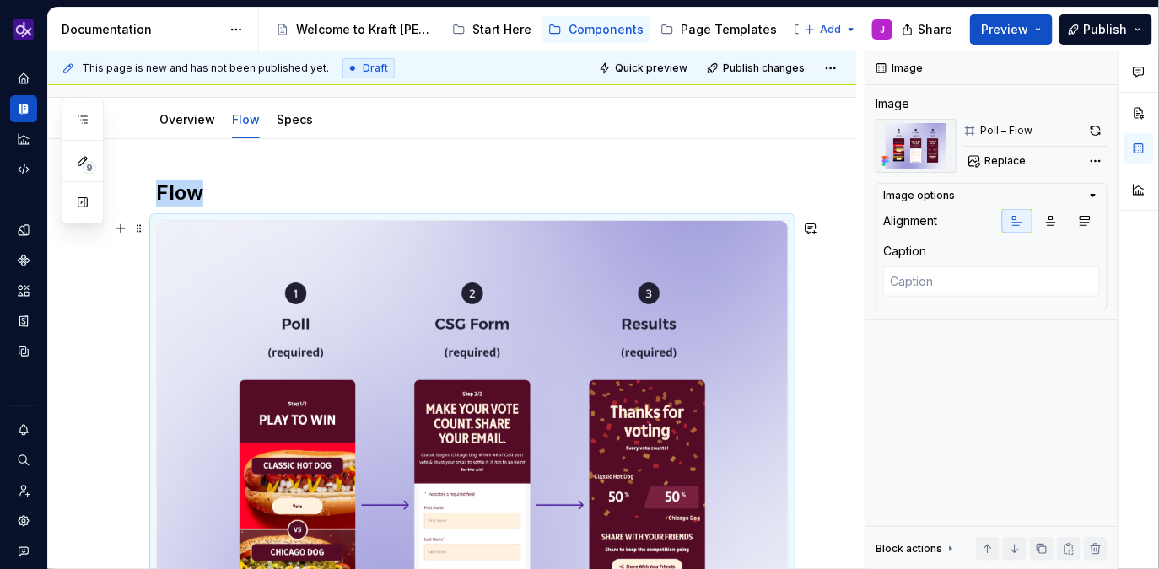
scroll to position [173, 0]
click at [291, 116] on link "Specs" at bounding box center [295, 120] width 36 height 14
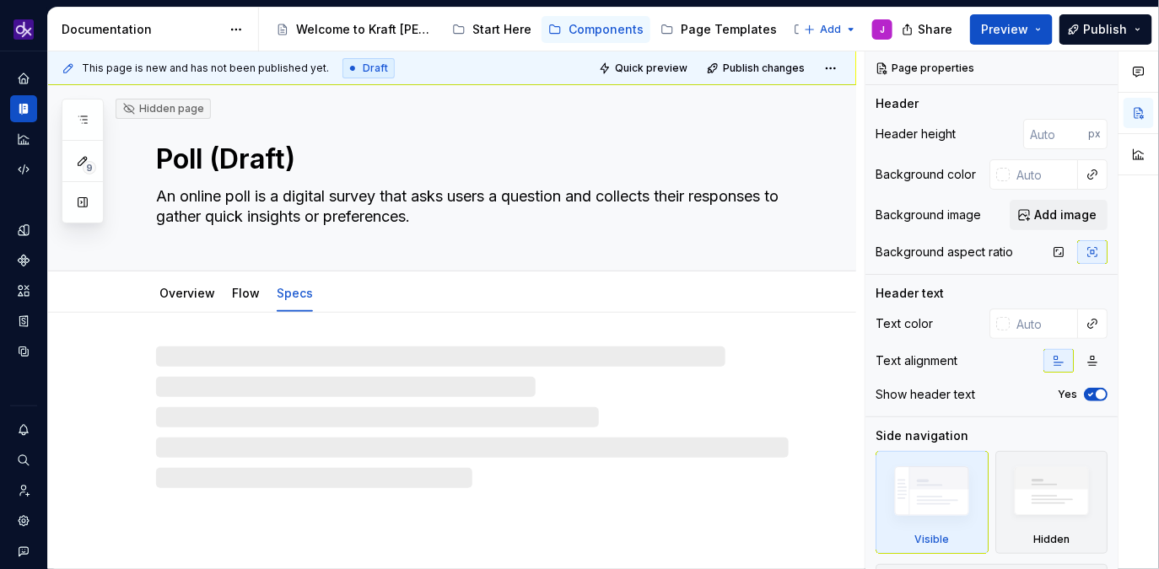
type textarea "*"
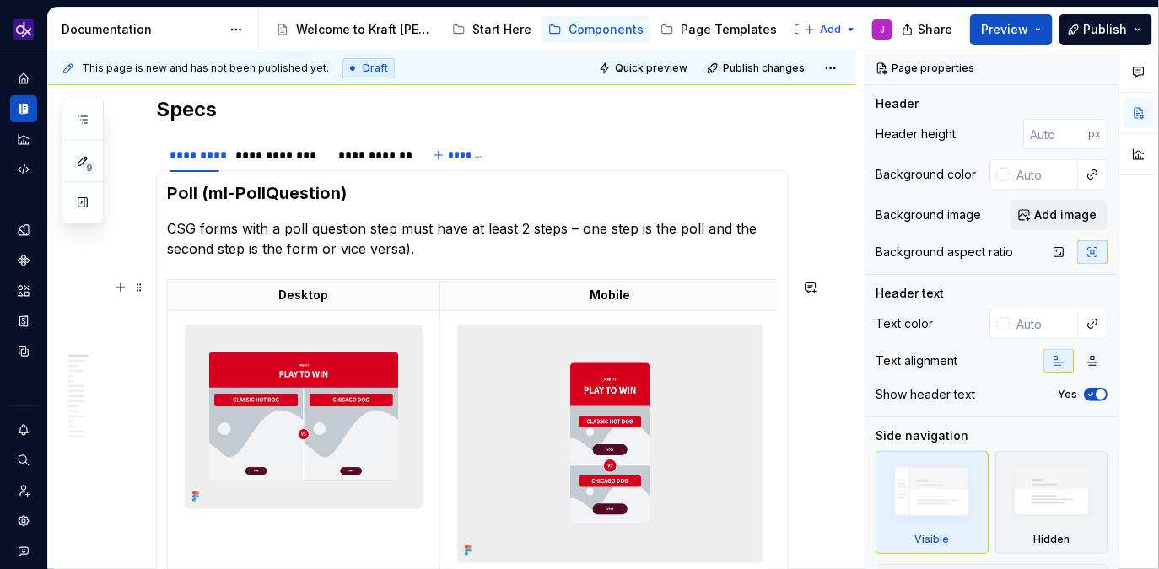
scroll to position [211, 0]
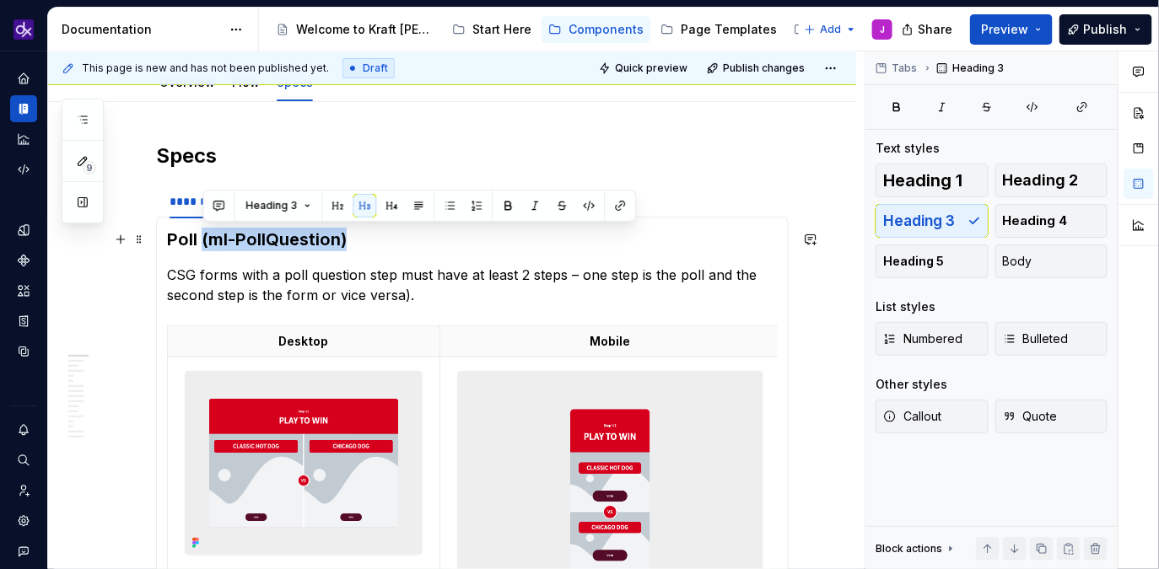
drag, startPoint x: 374, startPoint y: 243, endPoint x: 204, endPoint y: 241, distance: 170.4
click at [204, 241] on h3 "Poll (ml-PollQuestion)" at bounding box center [472, 240] width 611 height 24
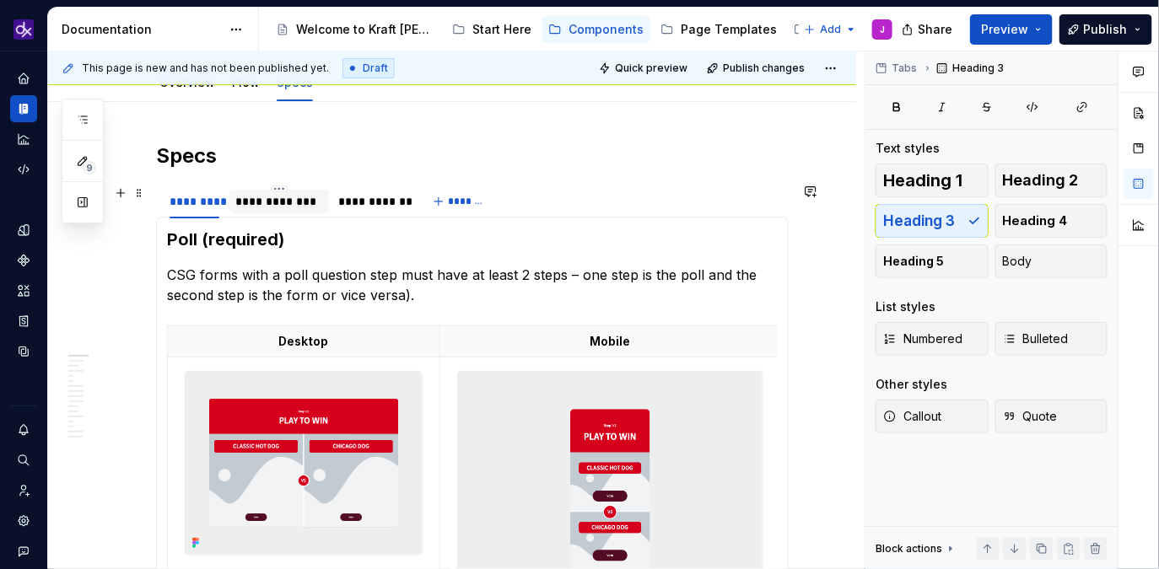
click at [307, 201] on div "**********" at bounding box center [279, 201] width 86 height 17
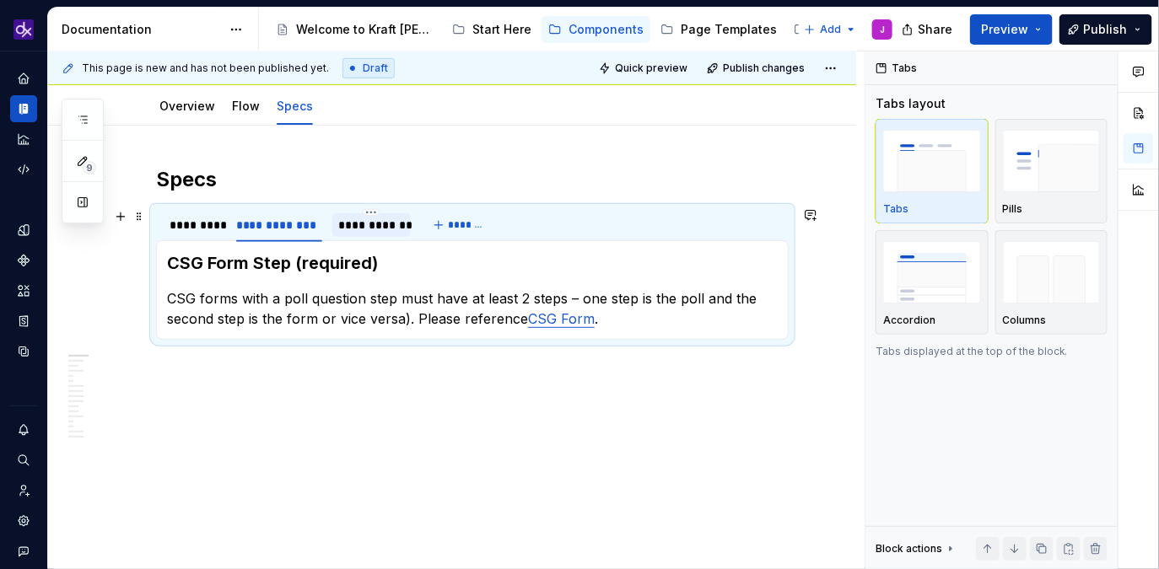
click at [365, 230] on div "**********" at bounding box center [371, 225] width 65 height 17
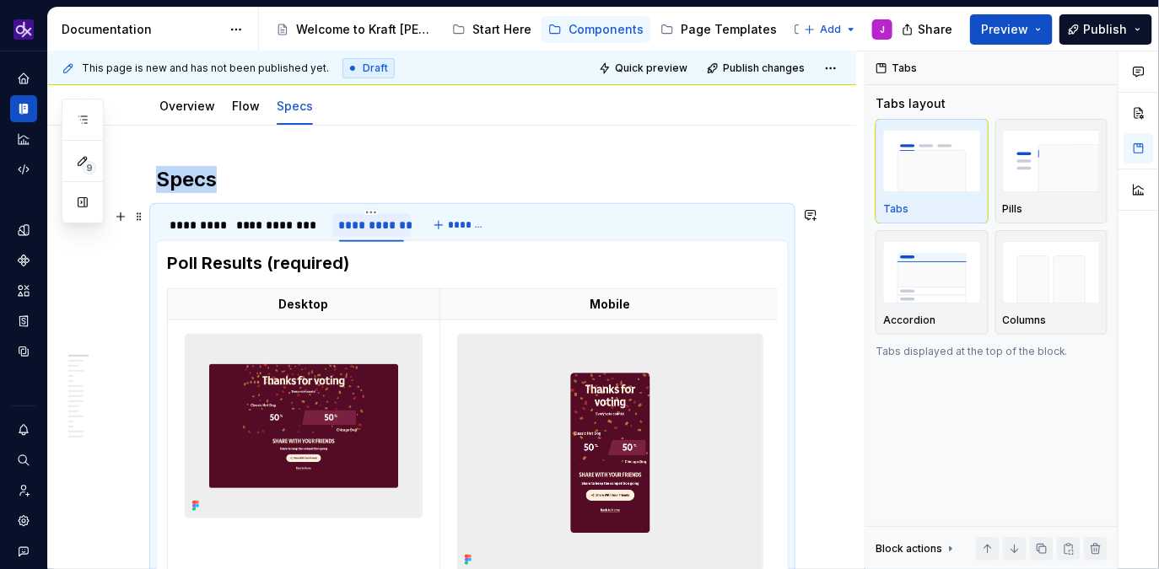
scroll to position [211, 0]
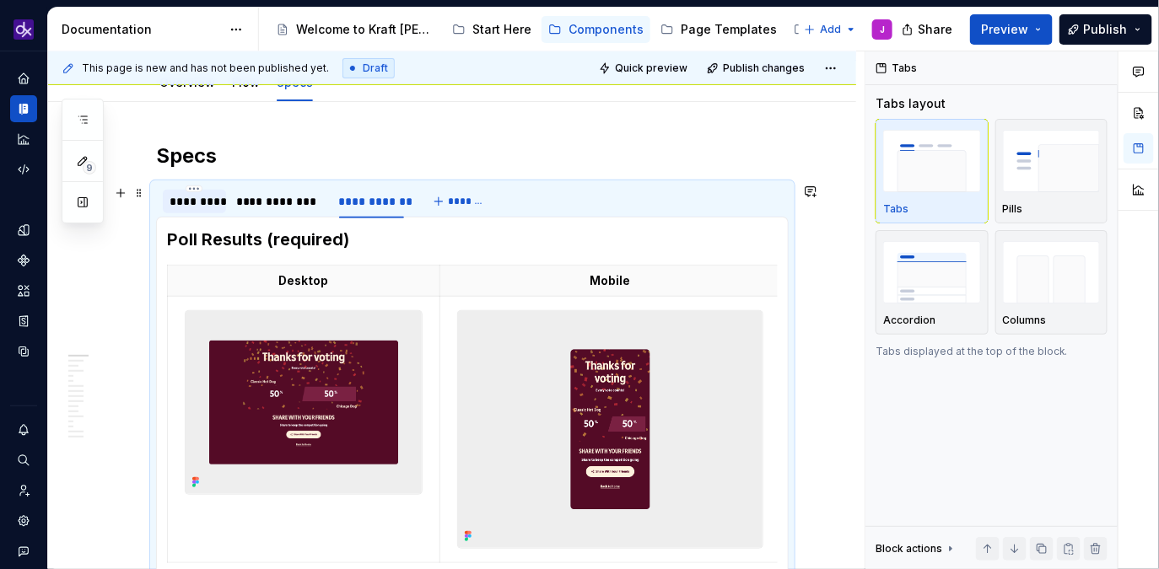
click at [194, 204] on div "*********" at bounding box center [195, 201] width 50 height 17
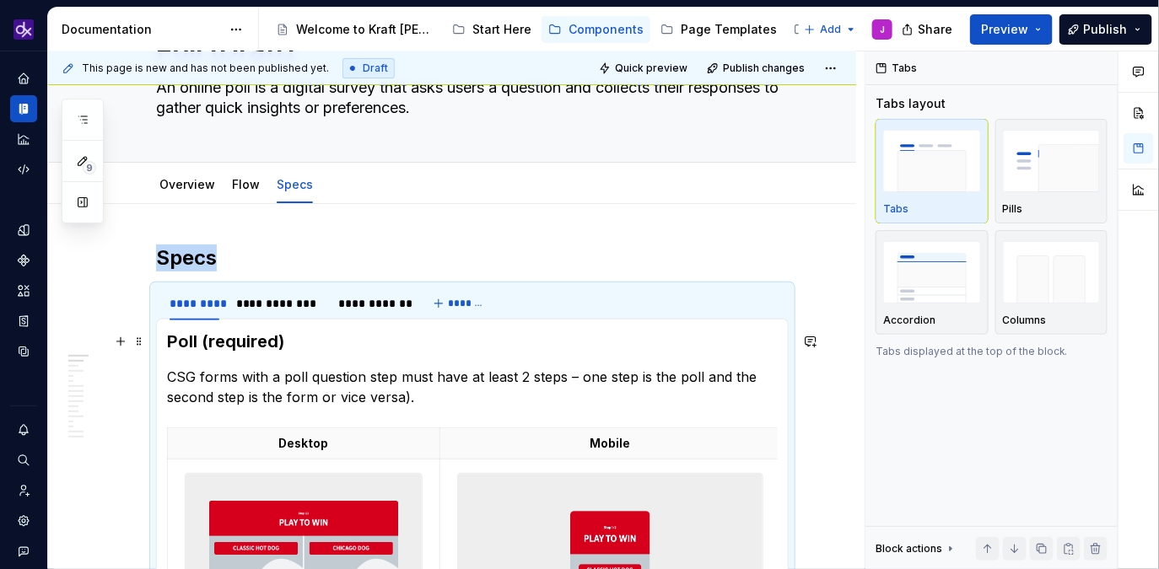
scroll to position [126, 0]
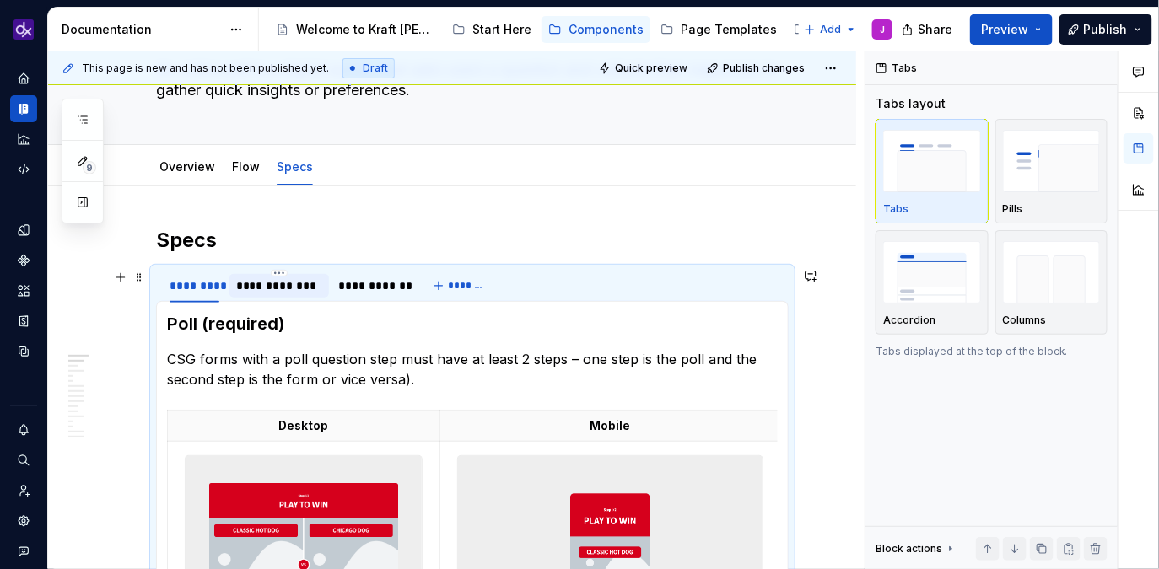
type textarea "*"
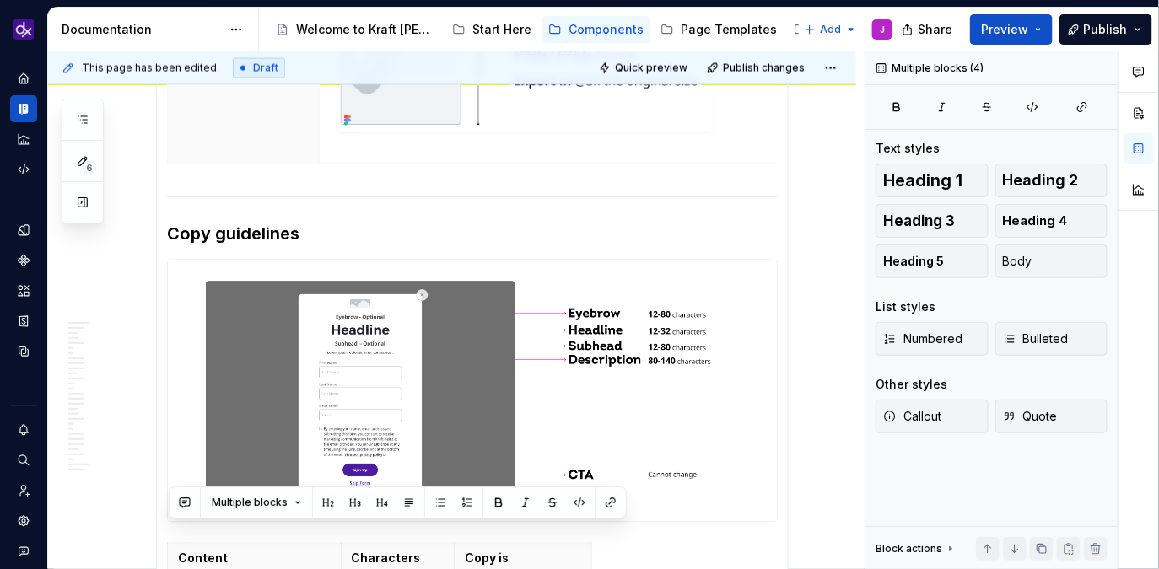
scroll to position [2100, 0]
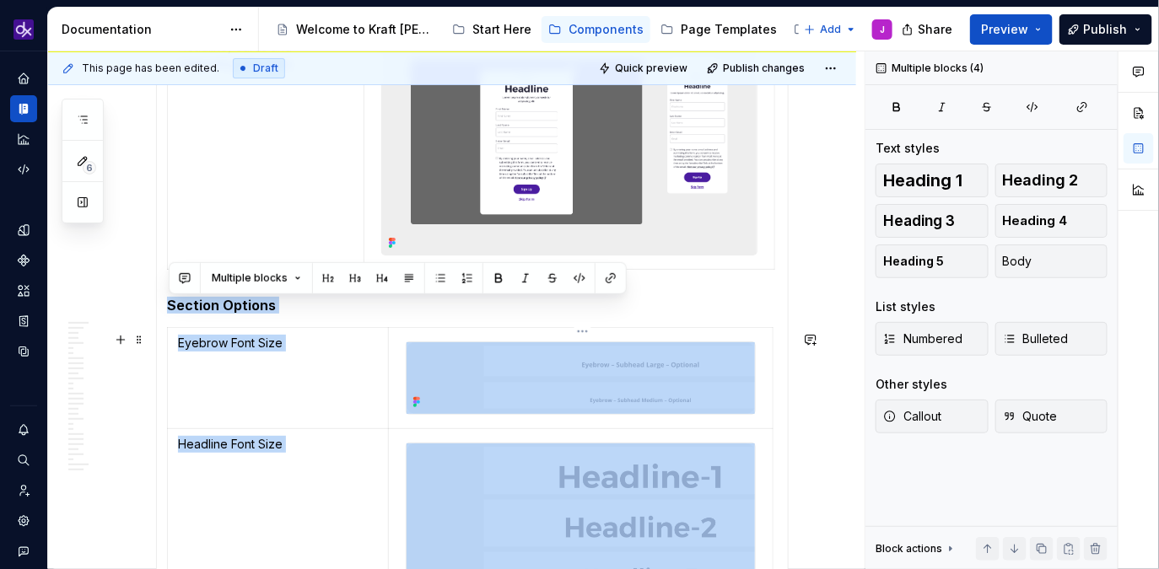
click at [537, 509] on img at bounding box center [580, 580] width 348 height 272
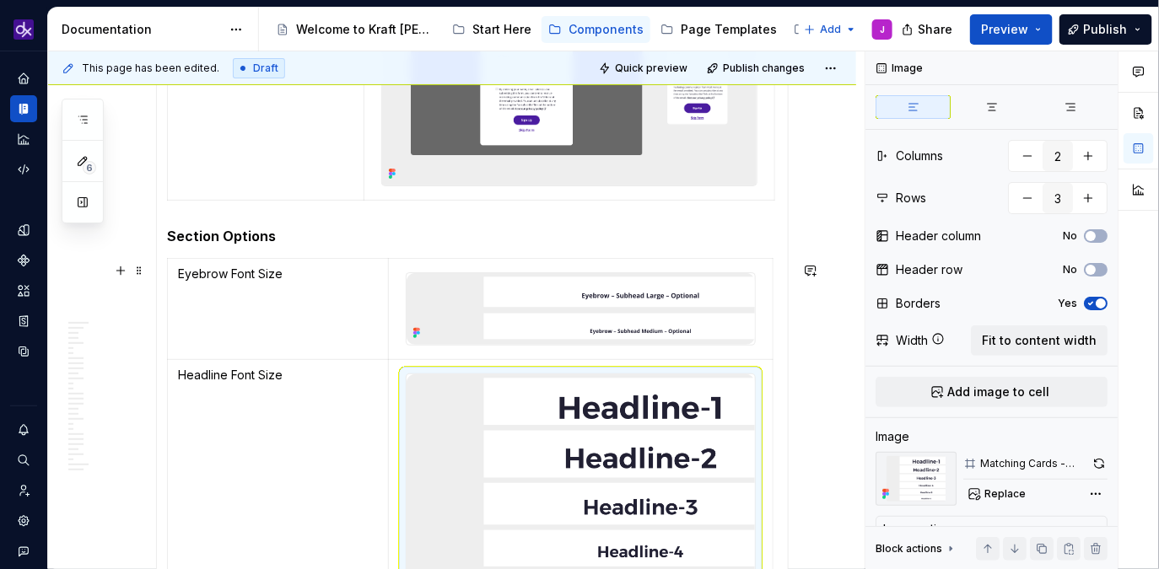
scroll to position [2163, 0]
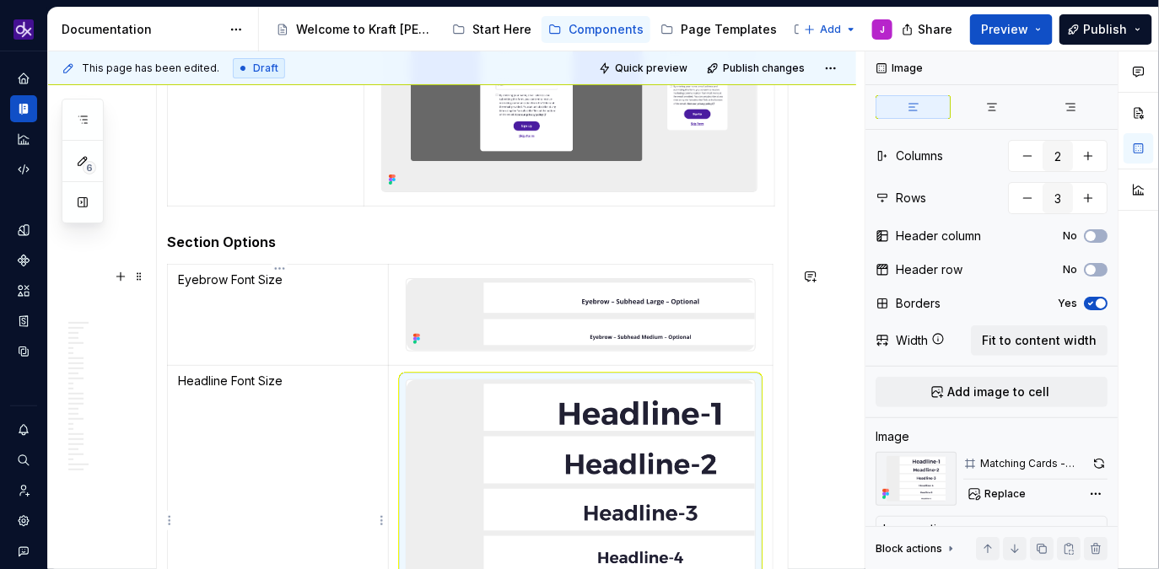
click at [240, 385] on p "Headline Font Size" at bounding box center [278, 381] width 200 height 17
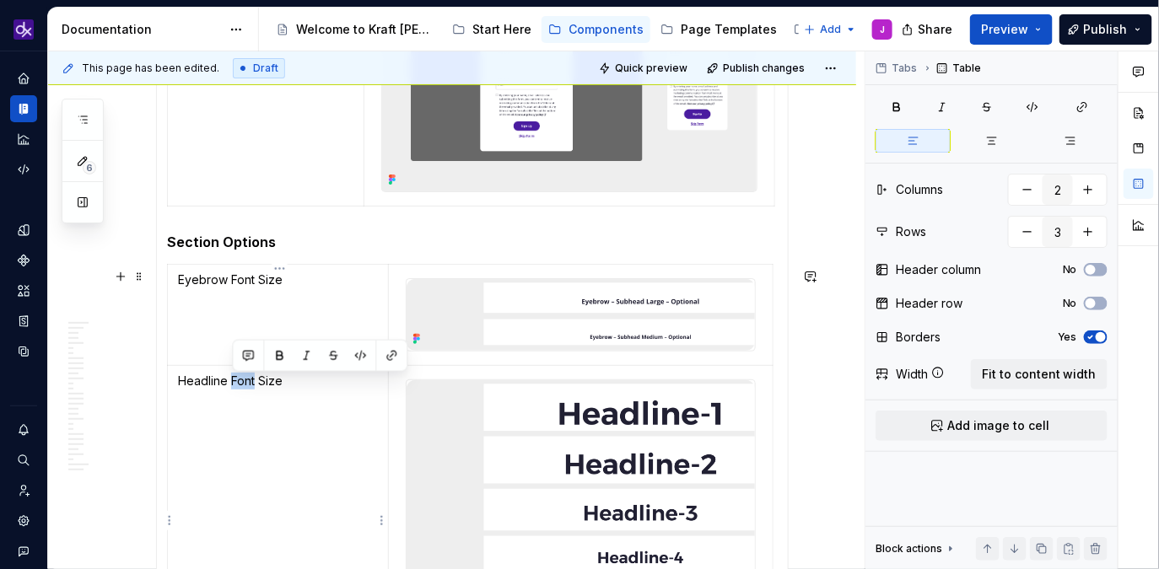
click at [240, 385] on p "Headline Font Size" at bounding box center [278, 381] width 200 height 17
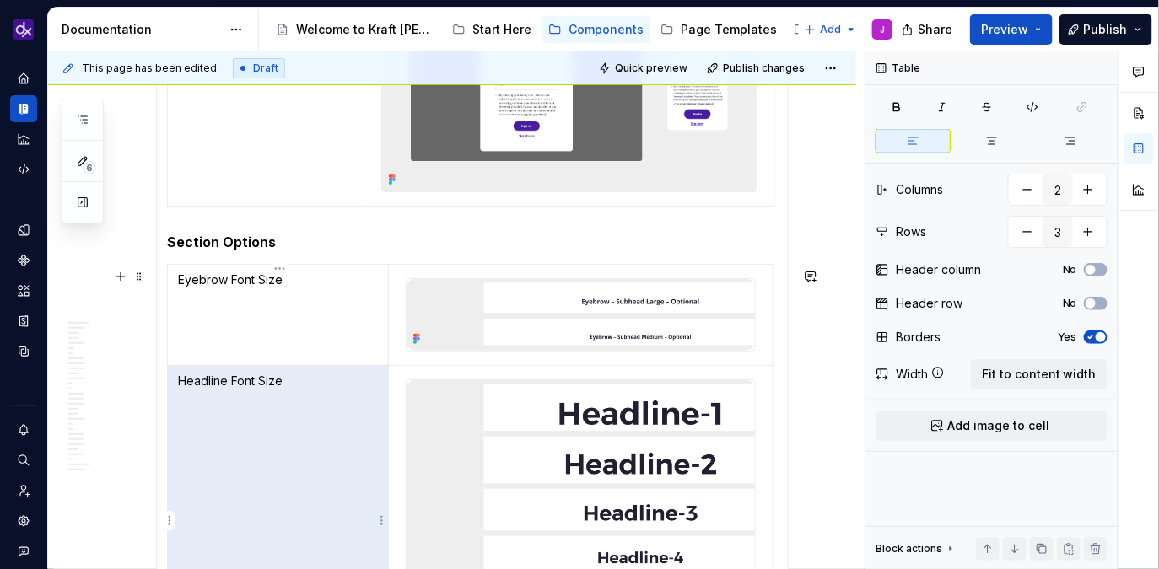
click at [281, 390] on p "Headline Font Size" at bounding box center [278, 381] width 200 height 17
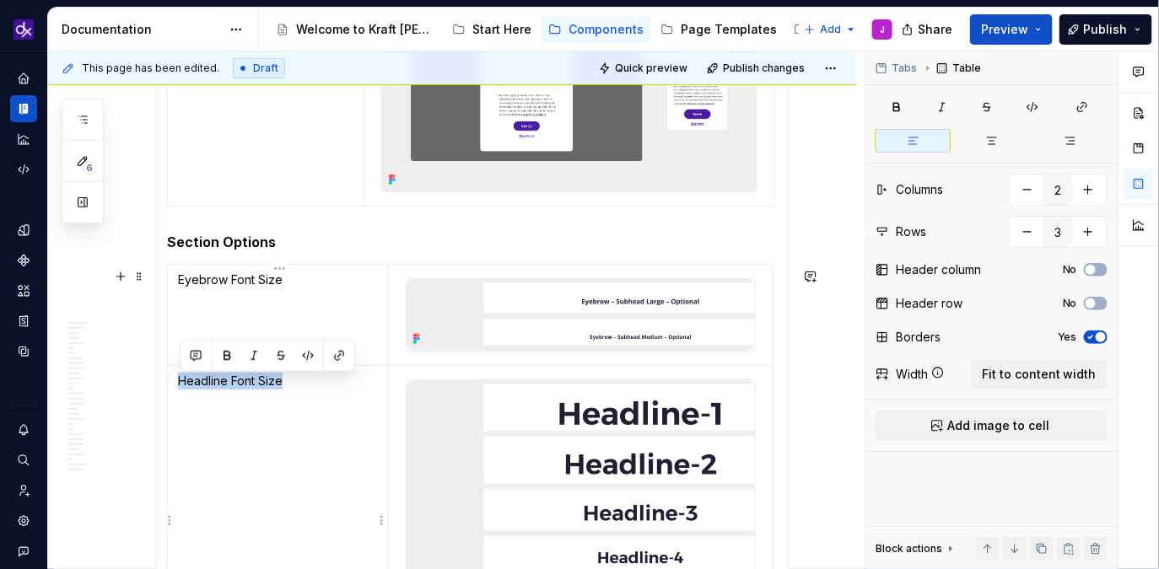
drag, startPoint x: 291, startPoint y: 387, endPoint x: 180, endPoint y: 387, distance: 111.3
click at [180, 387] on p "Headline Font Size" at bounding box center [278, 381] width 200 height 17
copy p "Headline Font Size"
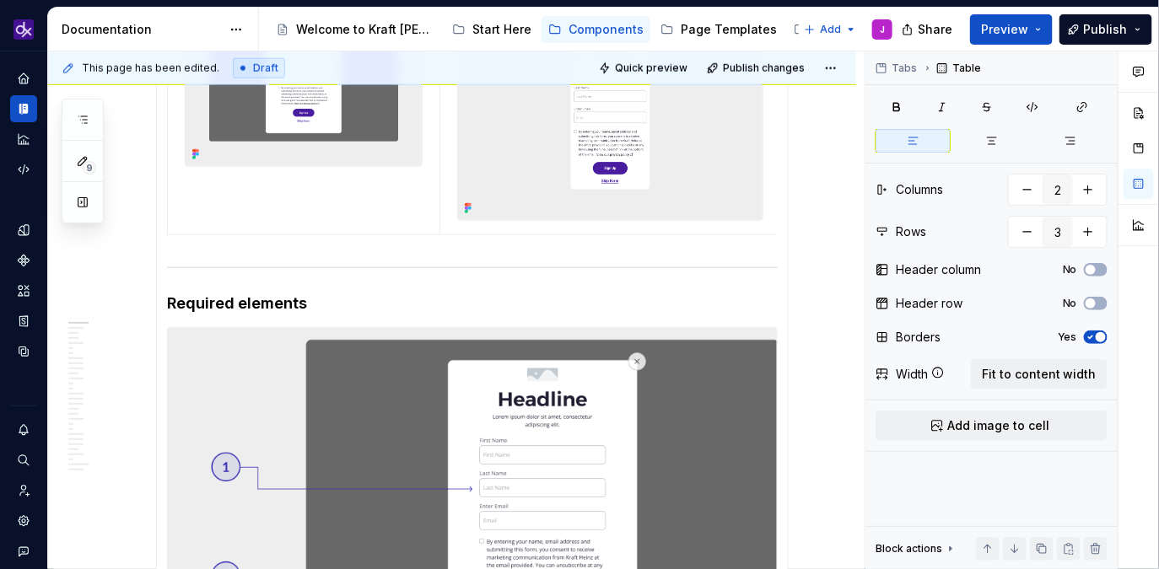
scroll to position [0, 0]
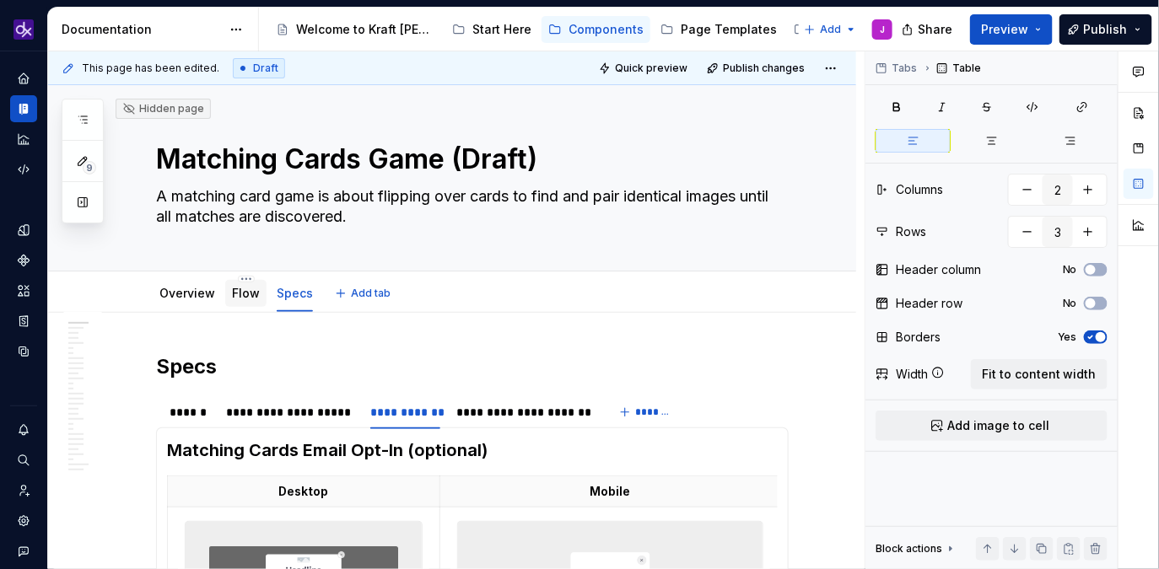
click at [255, 297] on link "Flow" at bounding box center [246, 293] width 28 height 14
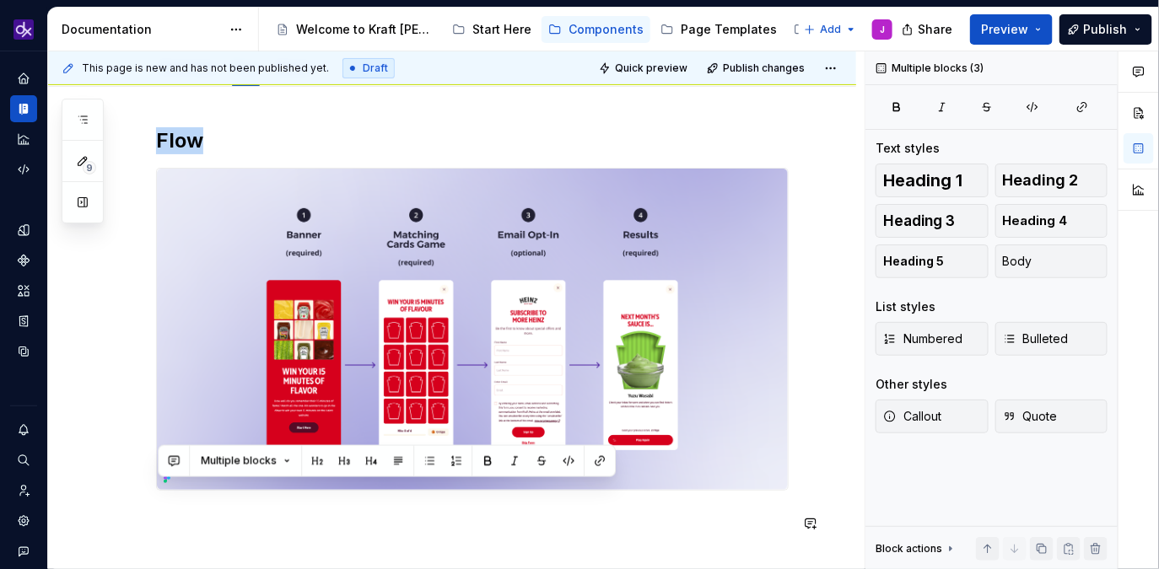
scroll to position [379, 0]
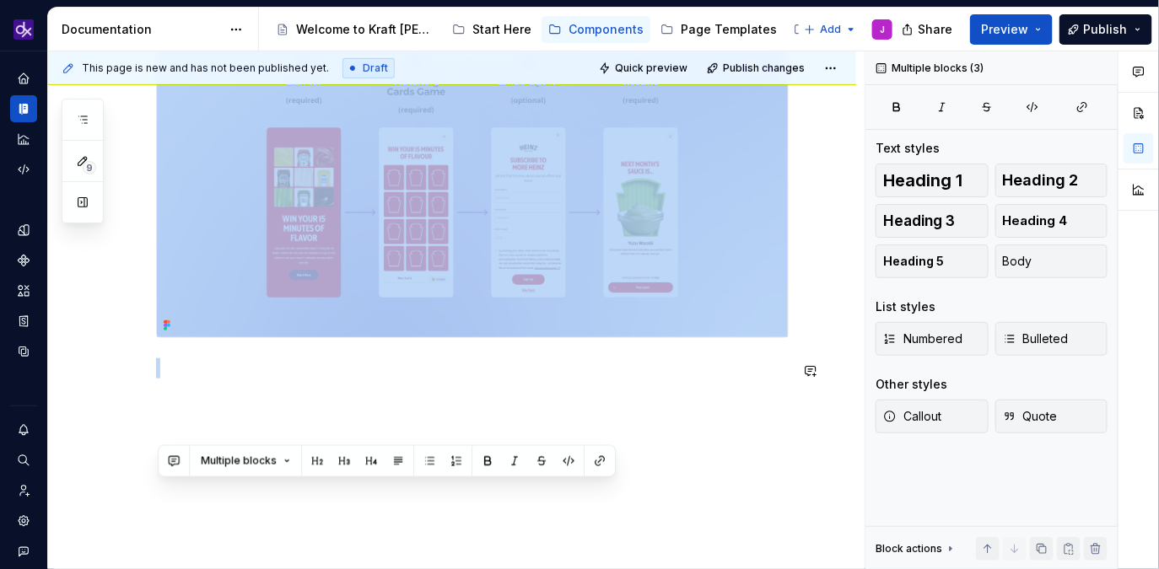
drag, startPoint x: 158, startPoint y: 124, endPoint x: 244, endPoint y: 498, distance: 384.2
click at [244, 498] on div "Flow" at bounding box center [452, 252] width 808 height 636
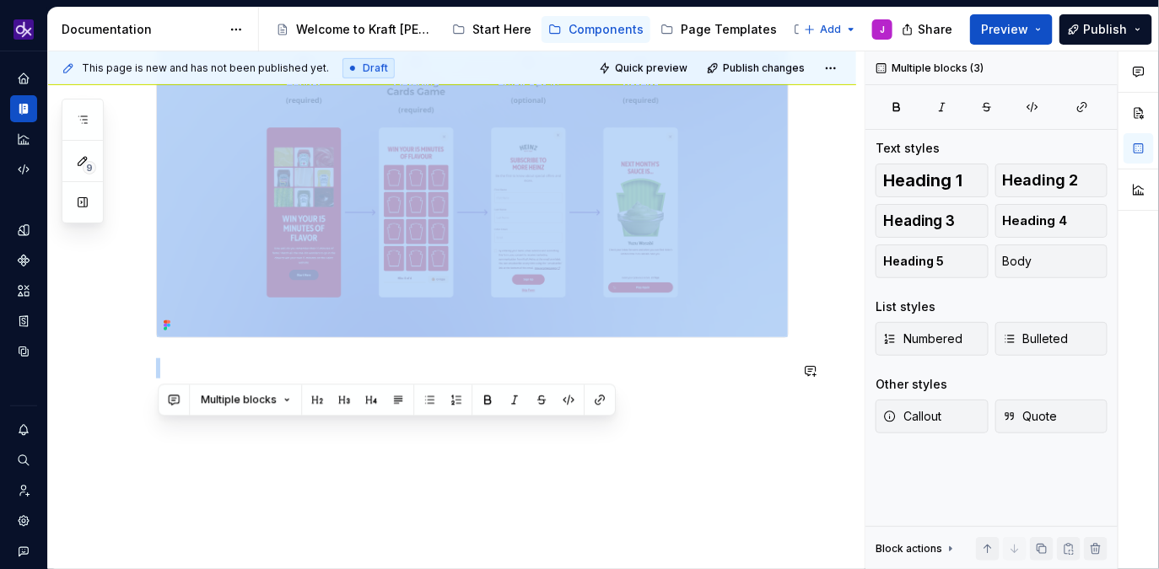
copy div "Flow"
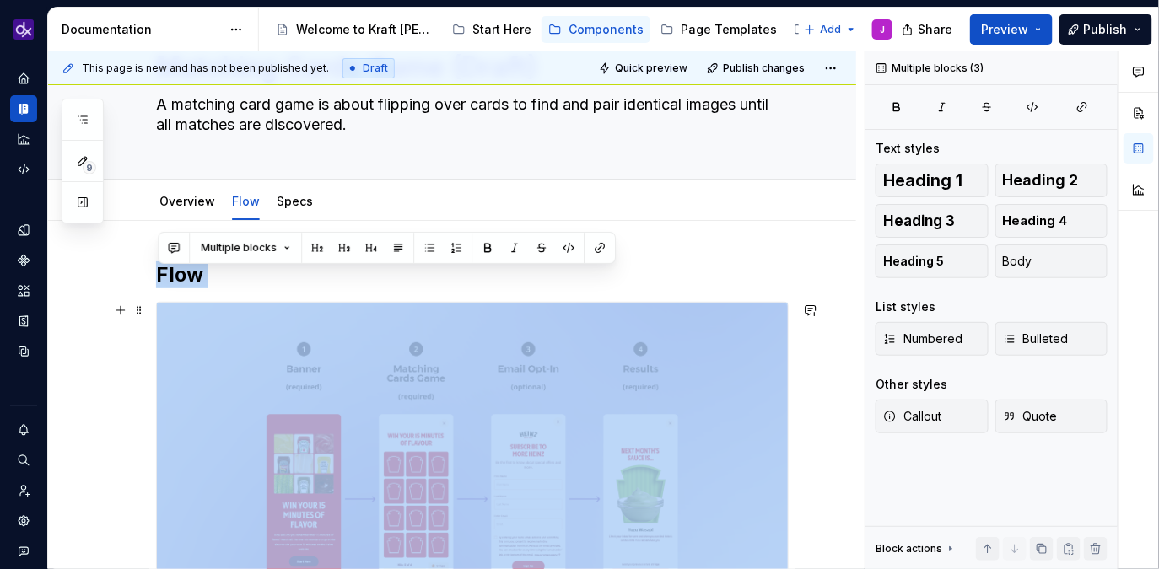
scroll to position [76, 0]
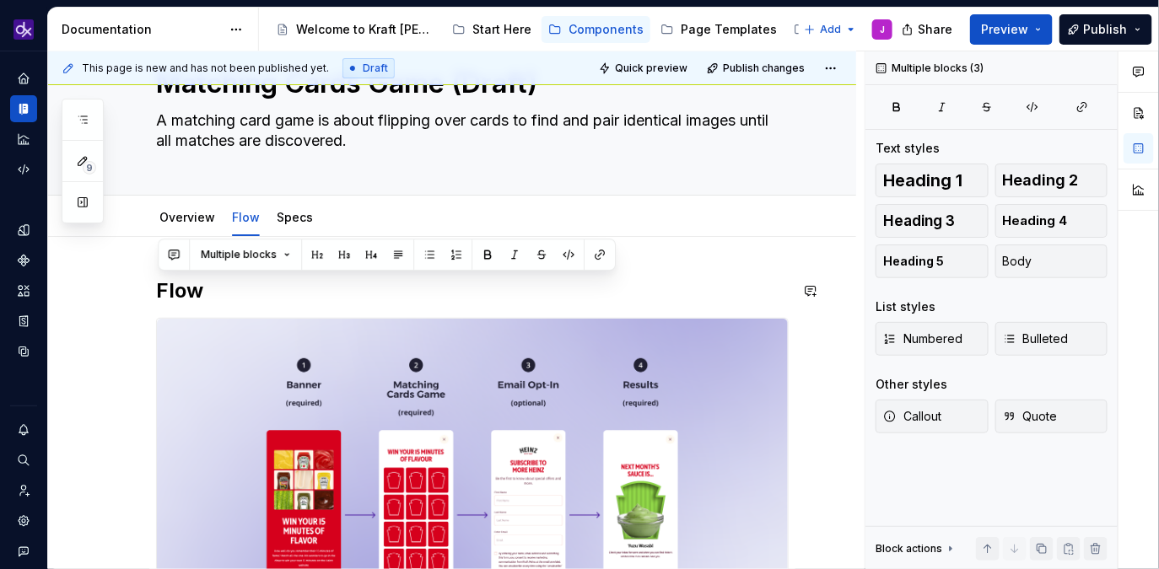
click at [453, 318] on div at bounding box center [472, 479] width 632 height 323
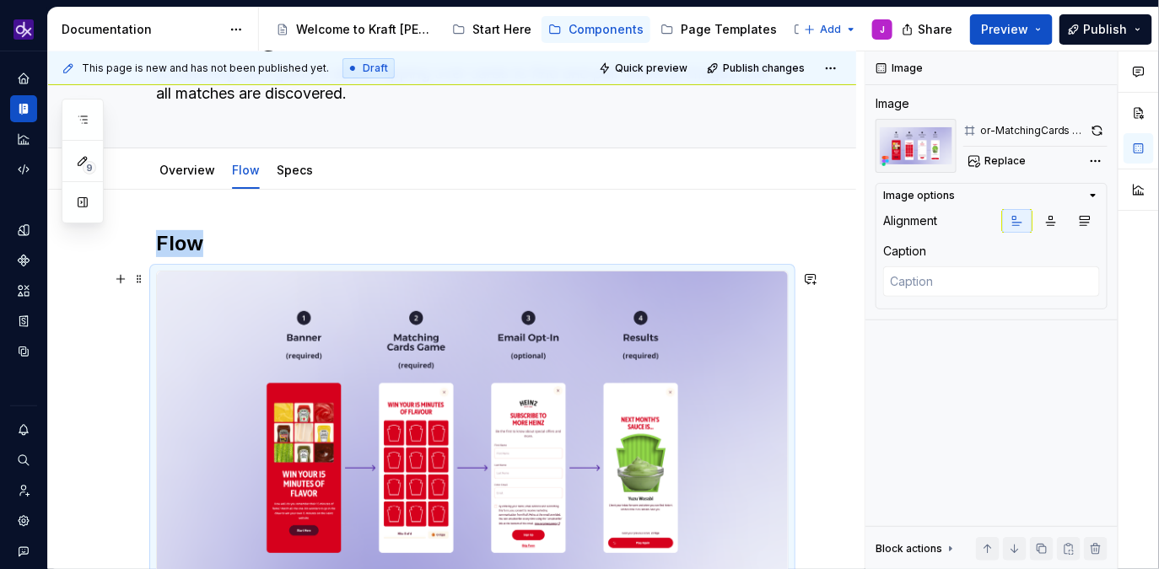
scroll to position [132, 0]
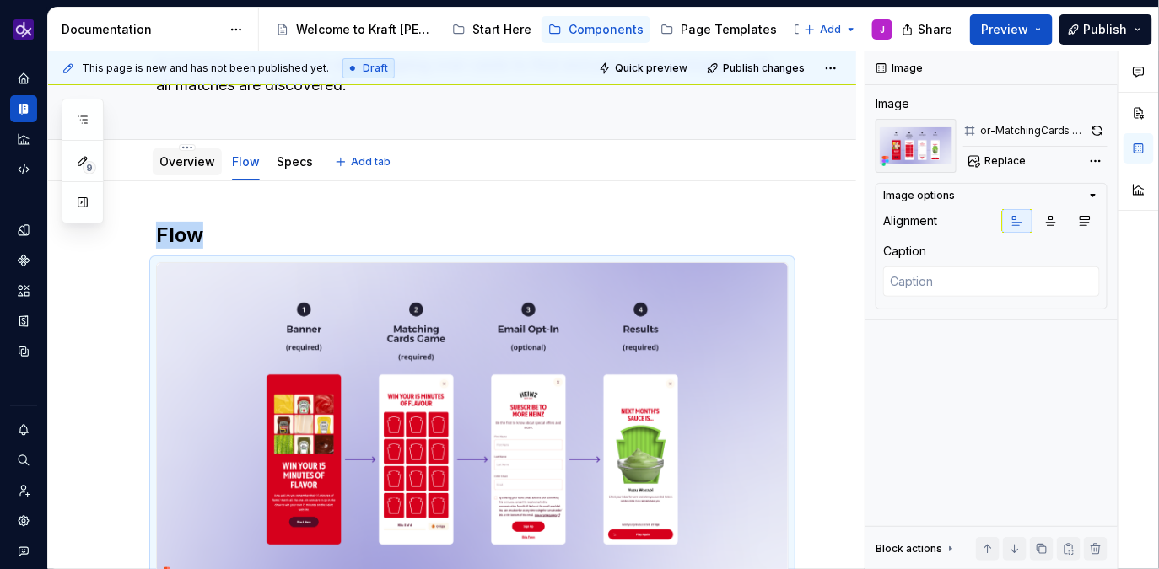
click at [179, 165] on link "Overview" at bounding box center [187, 161] width 56 height 14
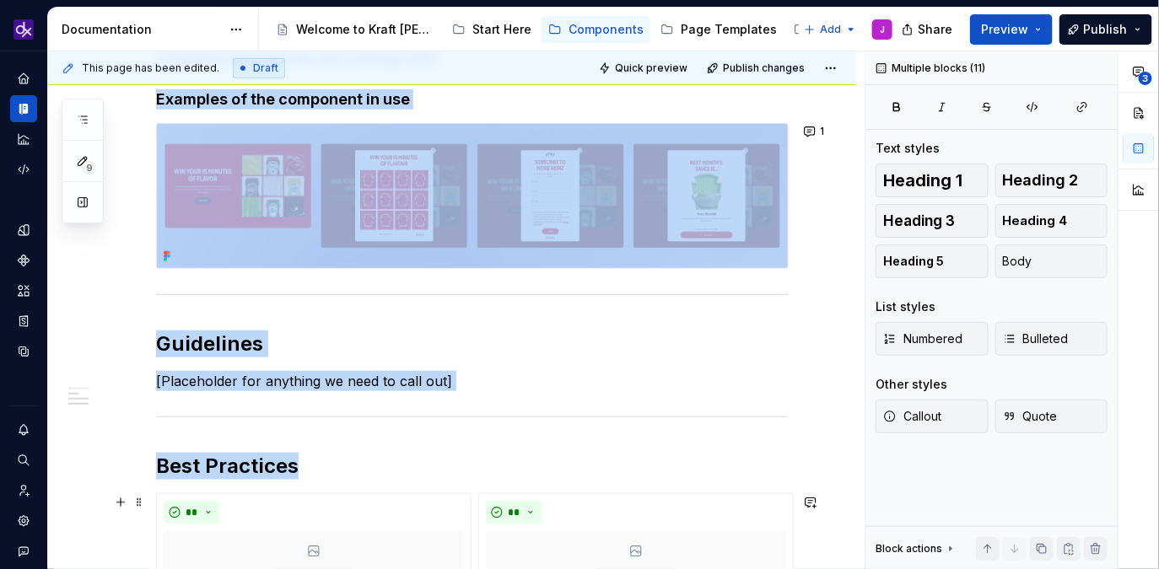
scroll to position [1216, 0]
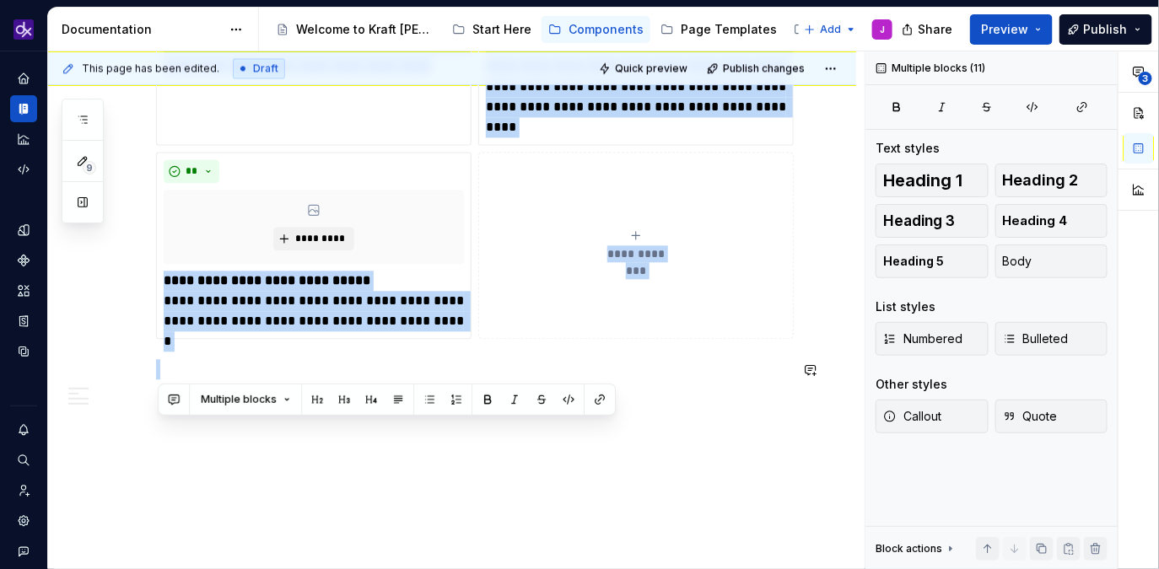
drag, startPoint x: 159, startPoint y: 193, endPoint x: 782, endPoint y: 414, distance: 661.2
copy div "**********"
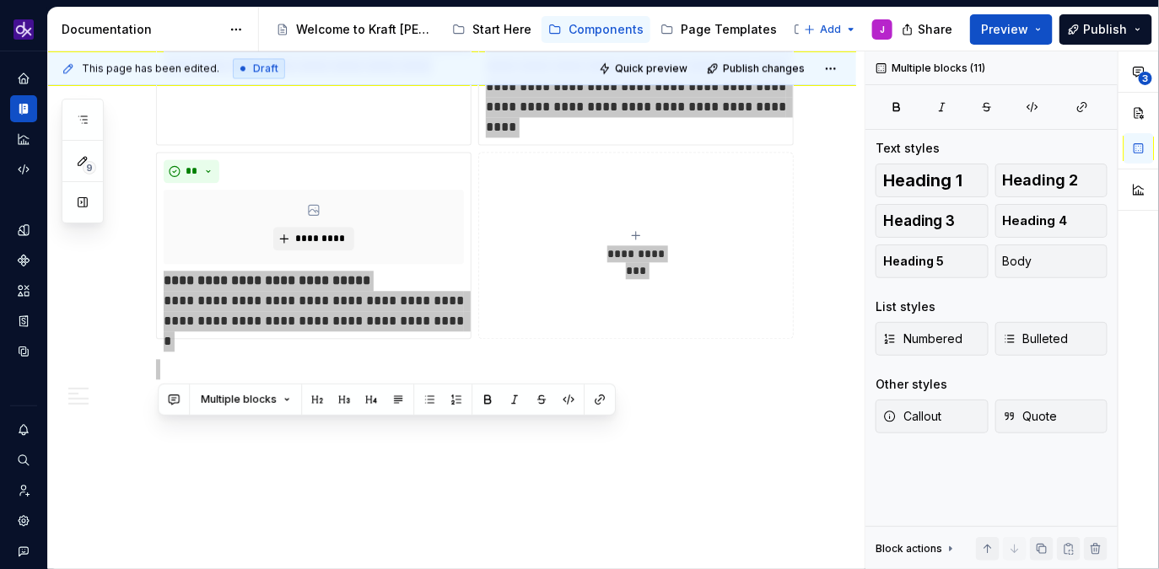
type textarea "*"
